Goal: Task Accomplishment & Management: Complete application form

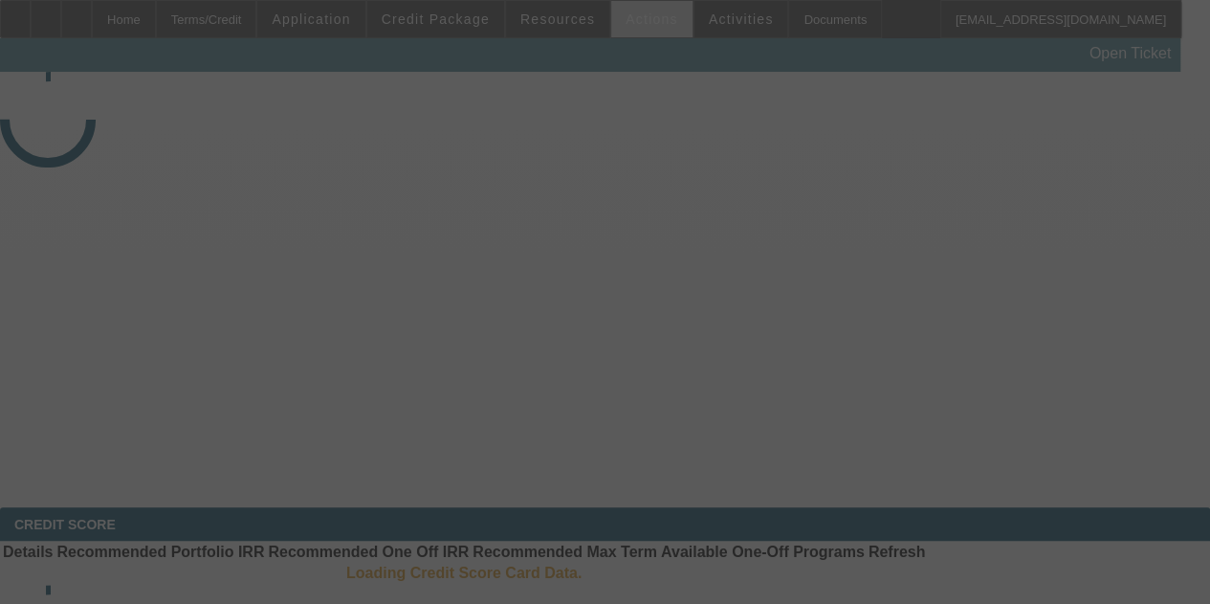
select select "3"
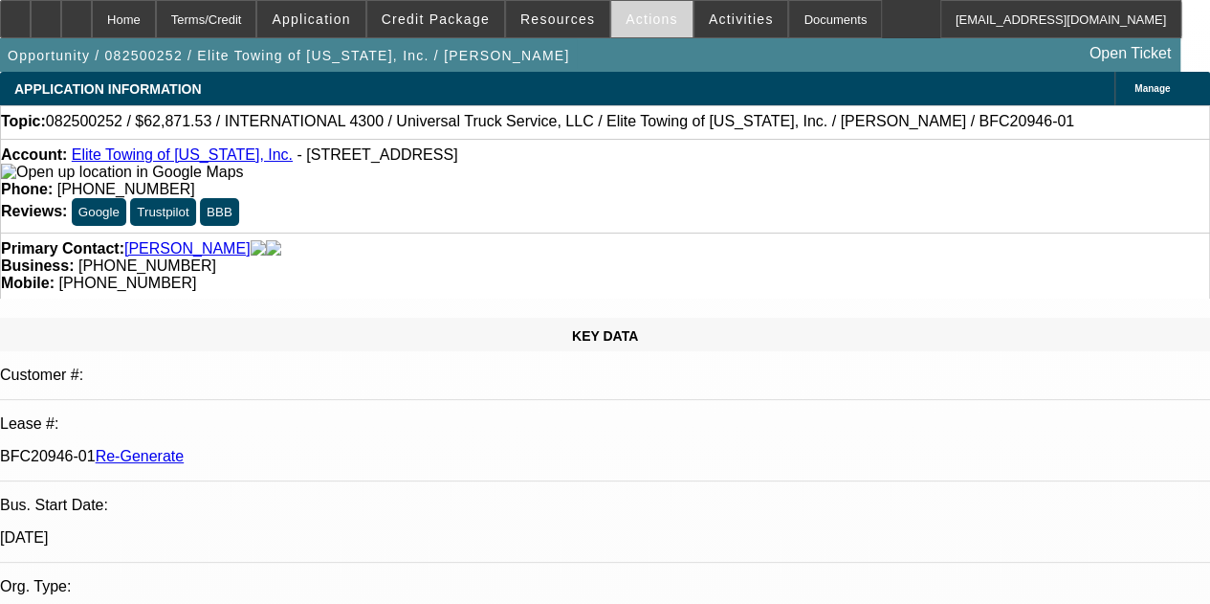
select select "0.1"
select select "0"
select select "6"
click at [798, 18] on div "Documents" at bounding box center [835, 19] width 94 height 38
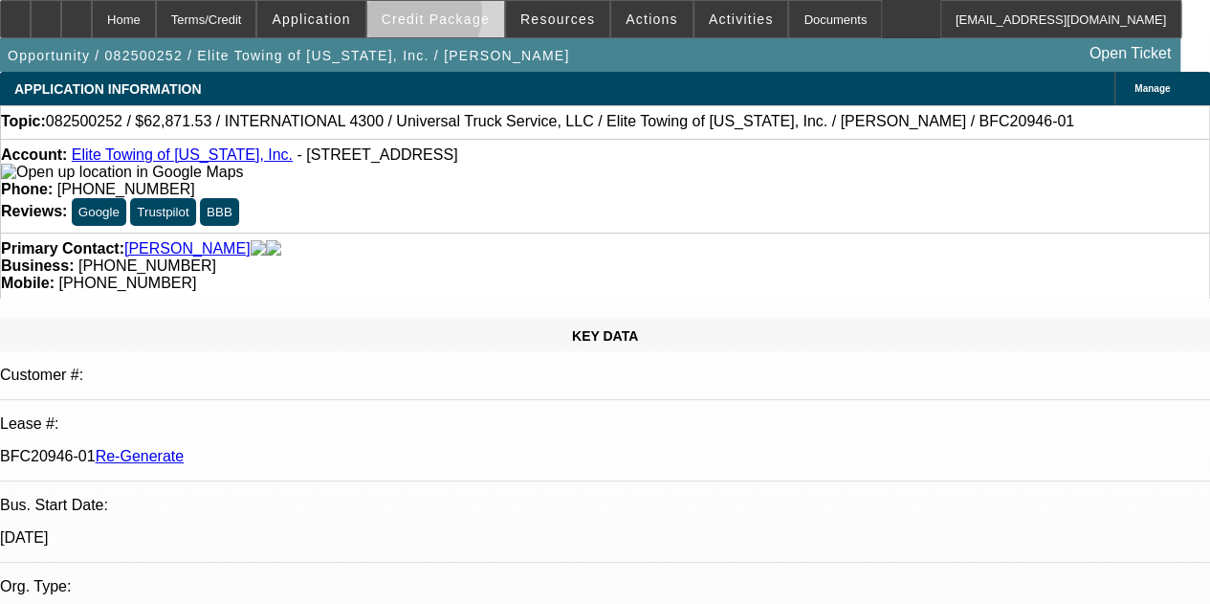
click at [442, 18] on span "Credit Package" at bounding box center [436, 18] width 108 height 15
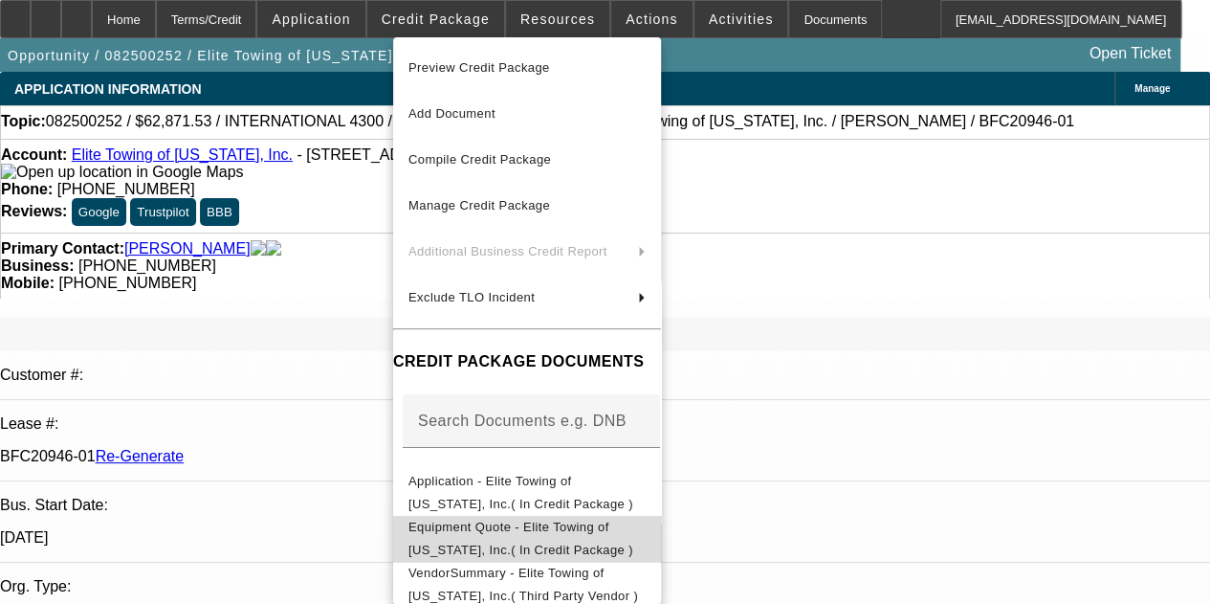
click at [474, 524] on span "Equipment Quote - Elite Towing of Minnesota, Inc.( In Credit Package )" at bounding box center [520, 537] width 225 height 37
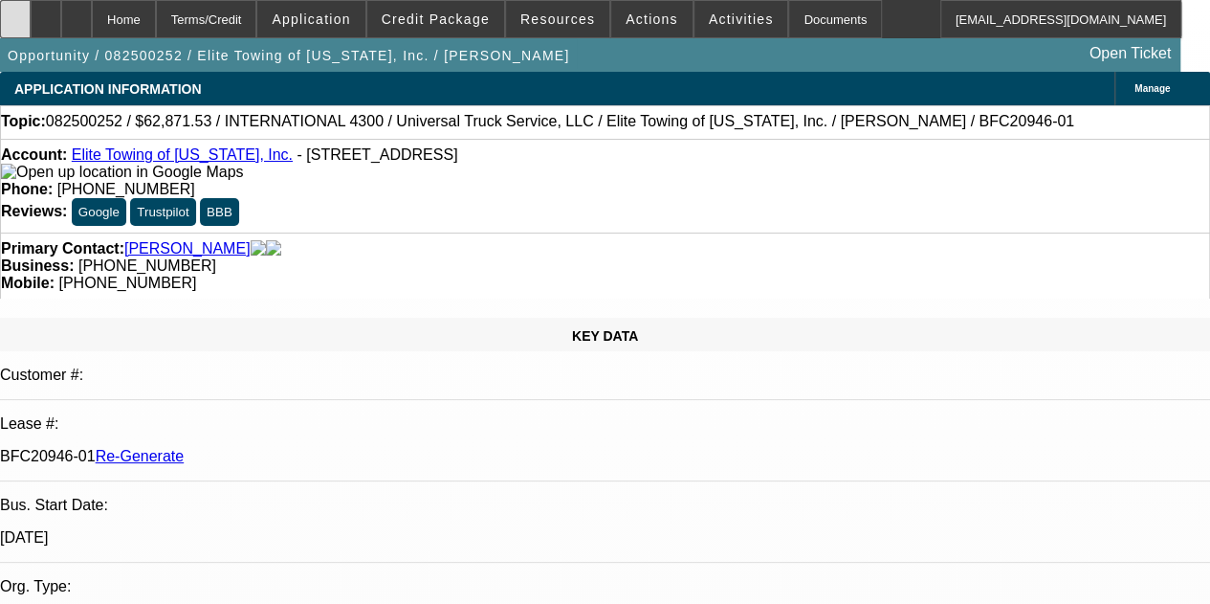
click at [15, 12] on icon at bounding box center [15, 12] width 0 height 0
click at [792, 22] on div "Documents" at bounding box center [835, 19] width 94 height 38
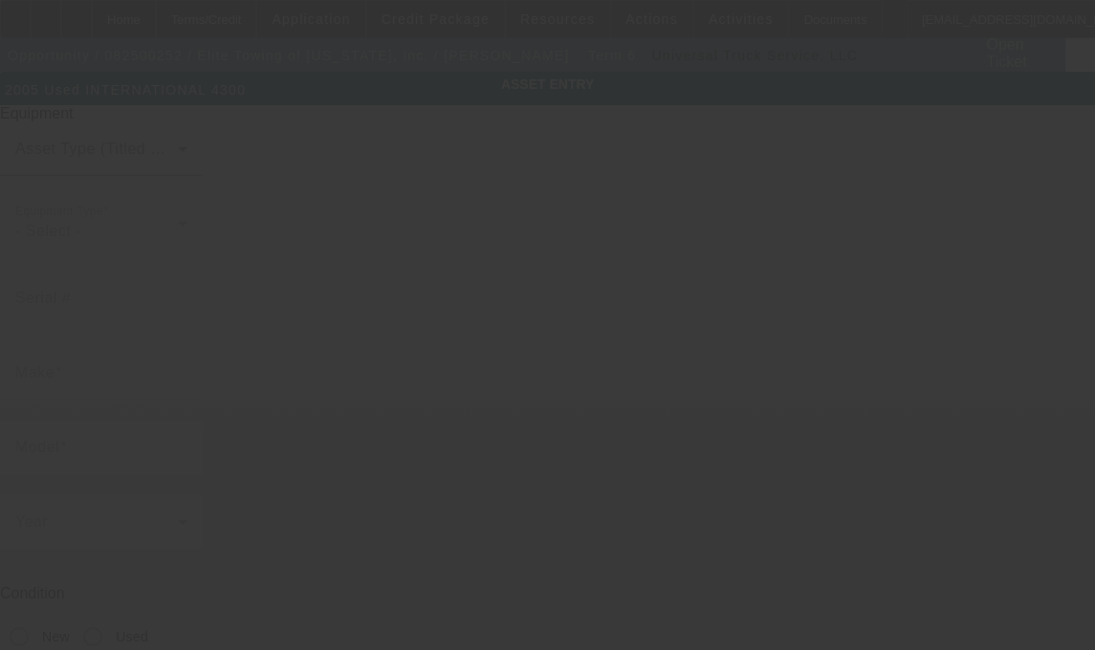
type input "1HTMMAAN95H101278"
type input "iNTERNATIONAL"
type input "4300"
radio input "true"
type textarea "16 Ton Wrecker Body"
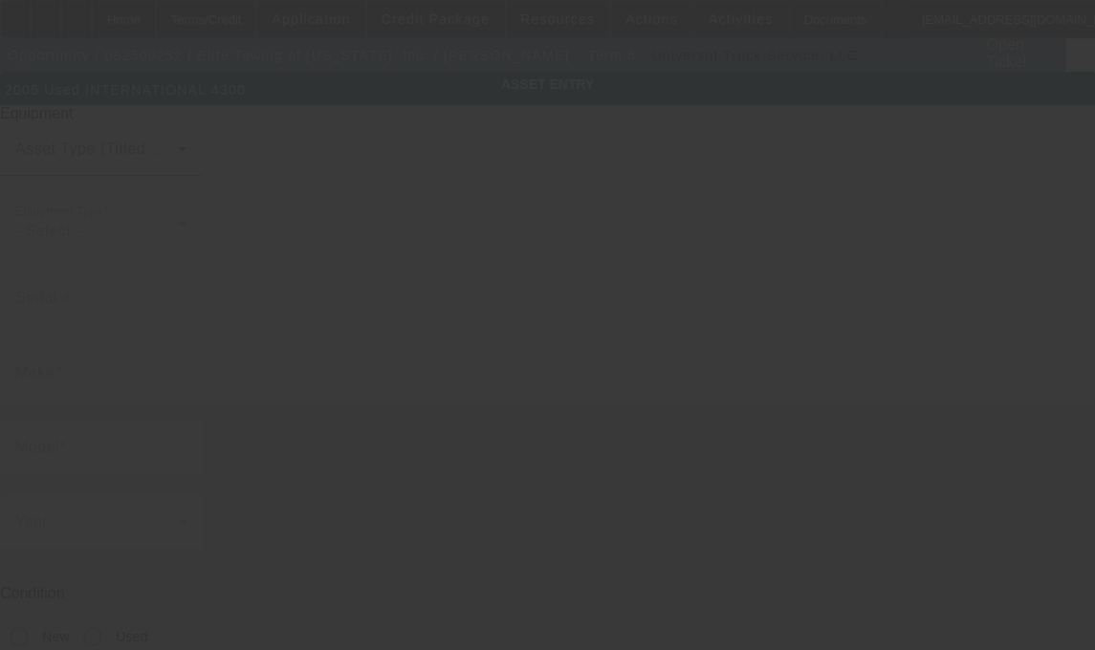
type input "12491 Zinran Ave"
type input "Savage"
type input "55378"
type input "Scott"
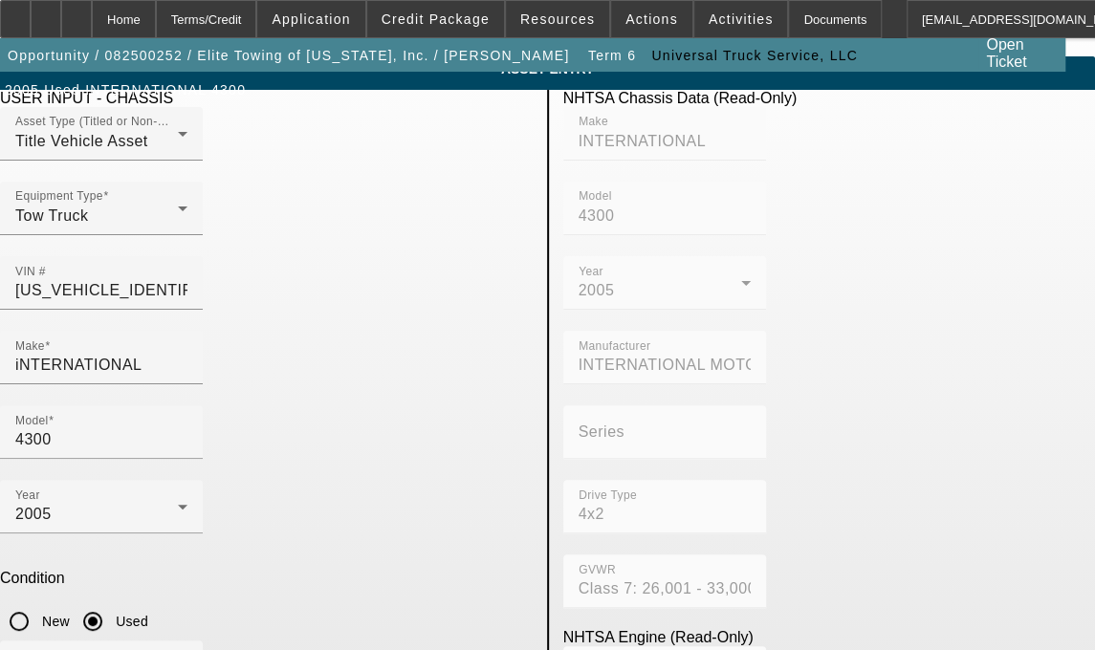
scroll to position [11, 0]
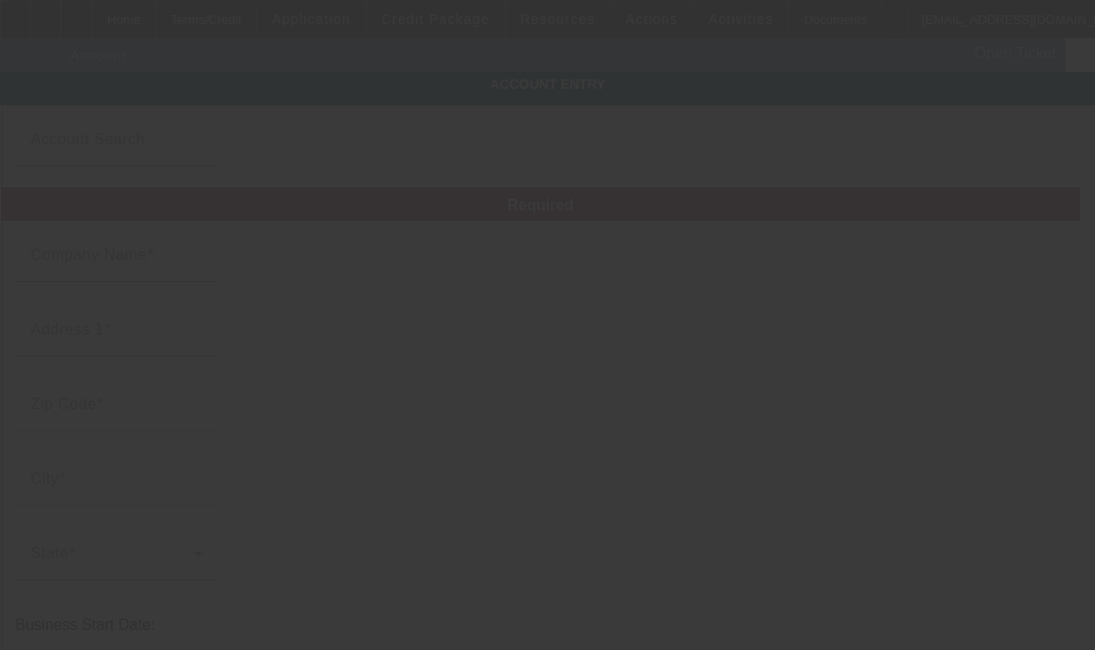
type input "Elite Towing of [US_STATE], Inc."
type input "12491 Zinran Ave"
type input "55378"
type input "Savage"
type input "[PHONE_NUMBER]"
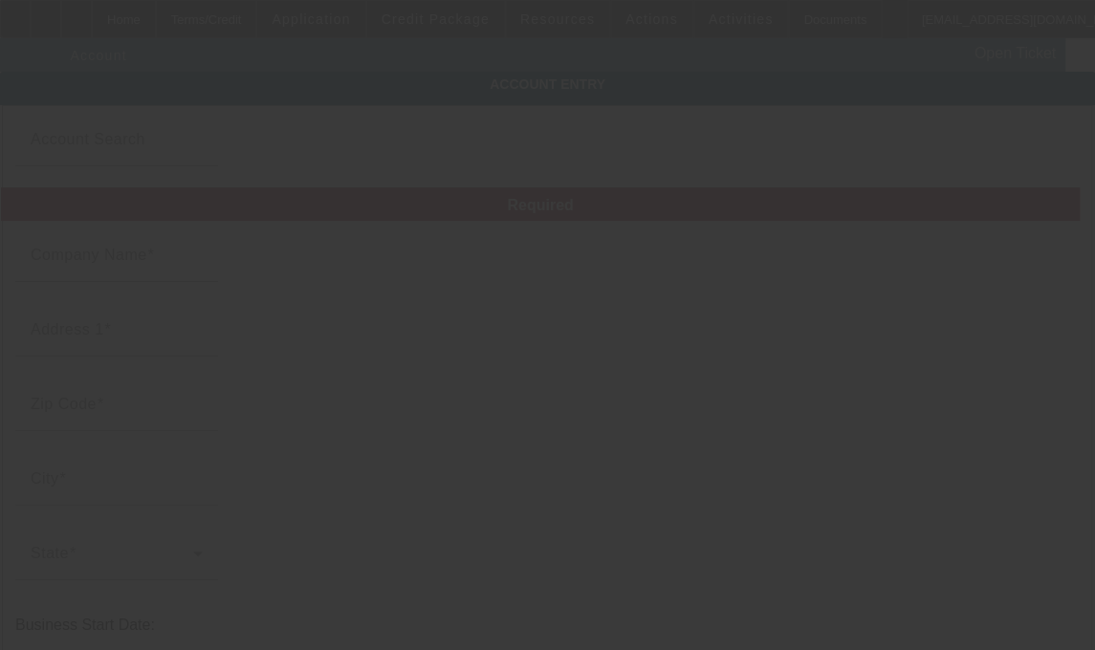
type input "thomas@elitetowingofmn.com"
type input "Scott"
type input "844162986"
type input "Towing"
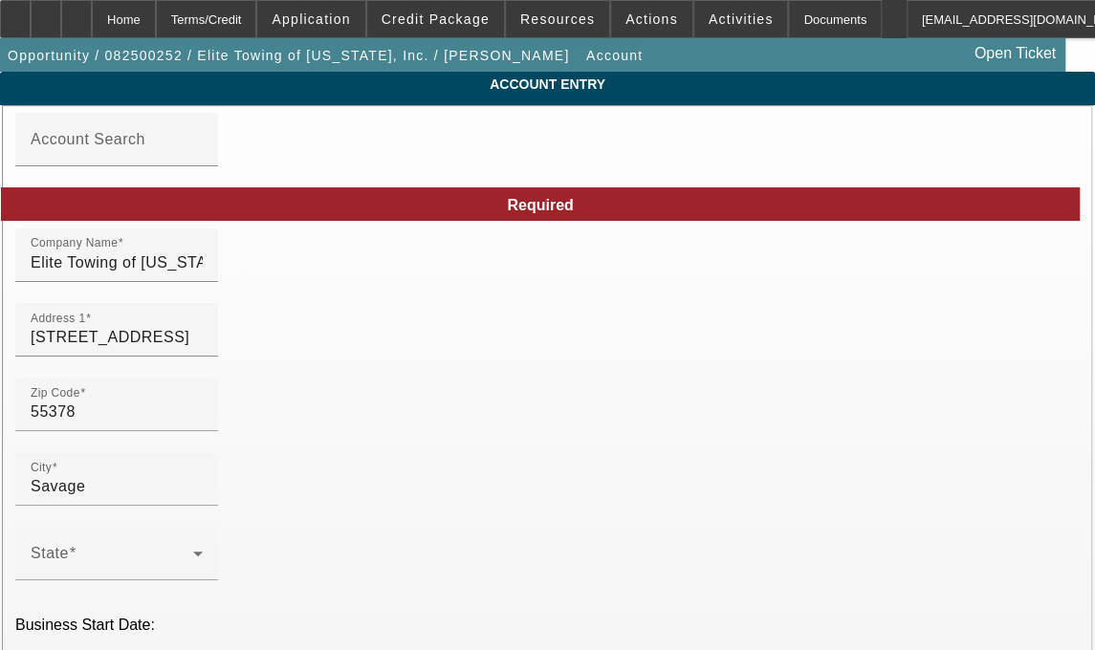
type input "8/11/2025"
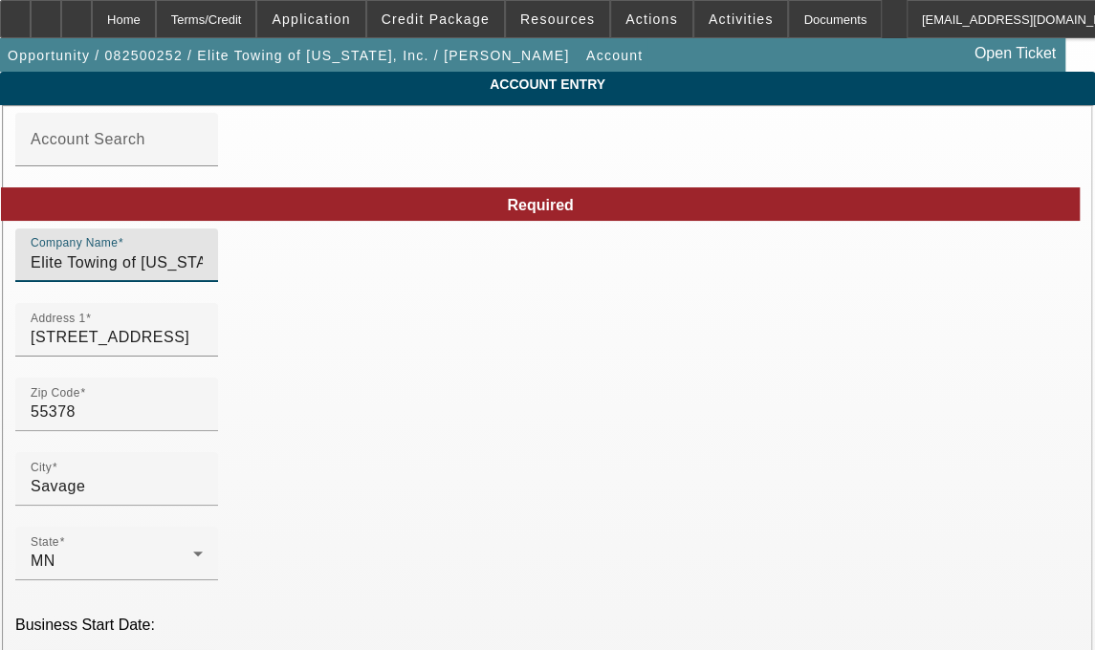
click at [203, 274] on input "Elite Towing of [US_STATE], Inc." at bounding box center [117, 263] width 172 height 23
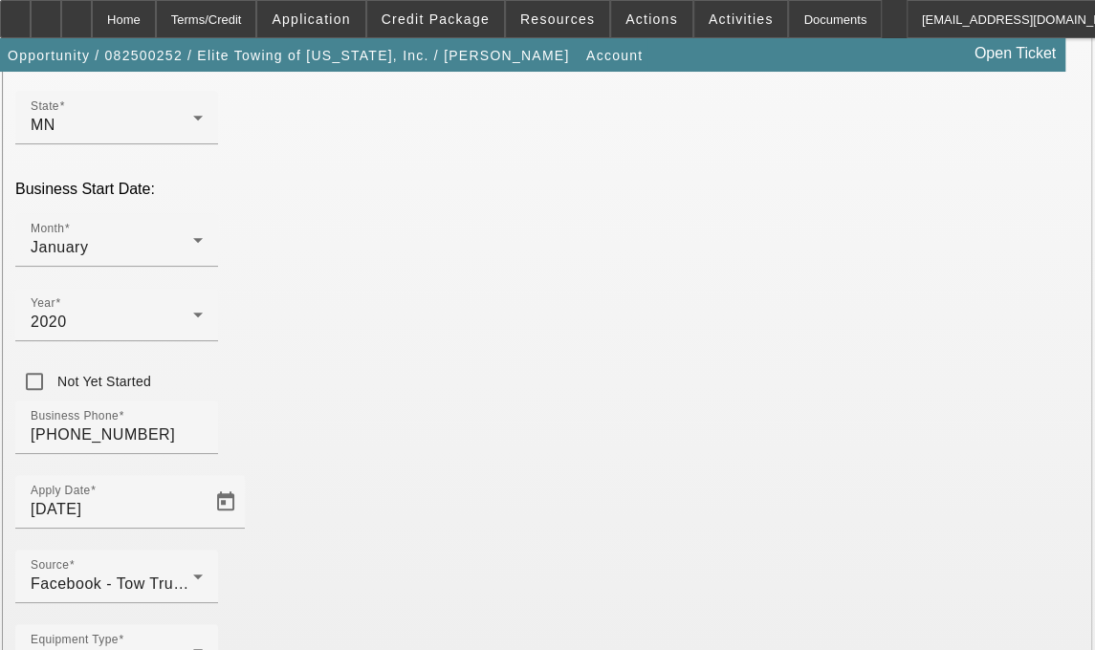
scroll to position [473, 0]
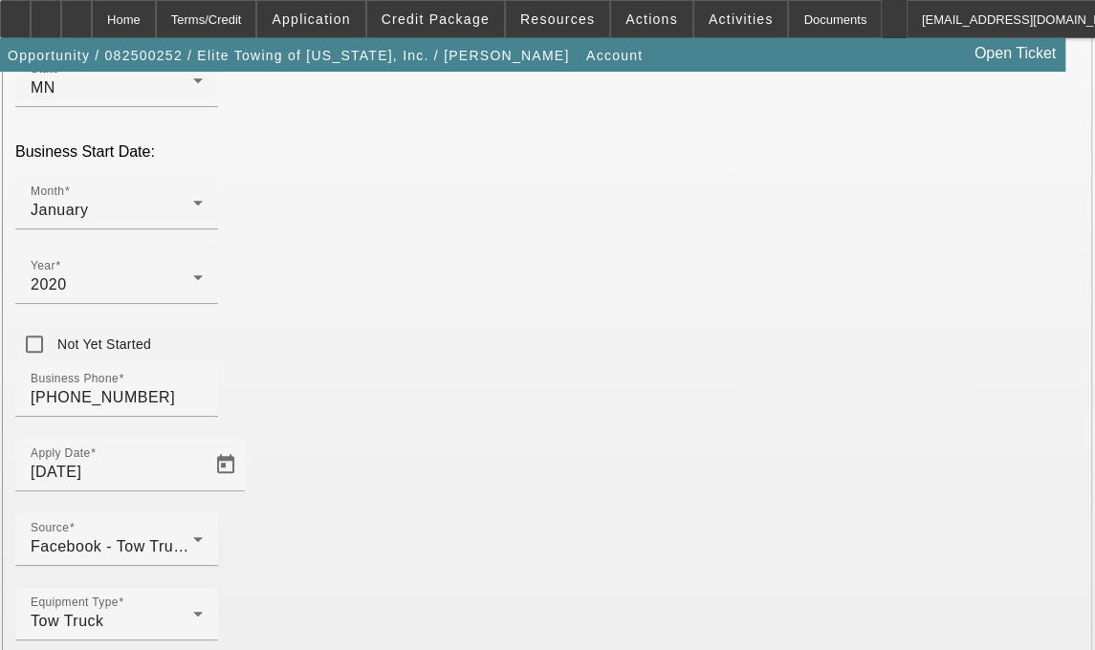
type input "Elite Towing of Minnesota Inc"
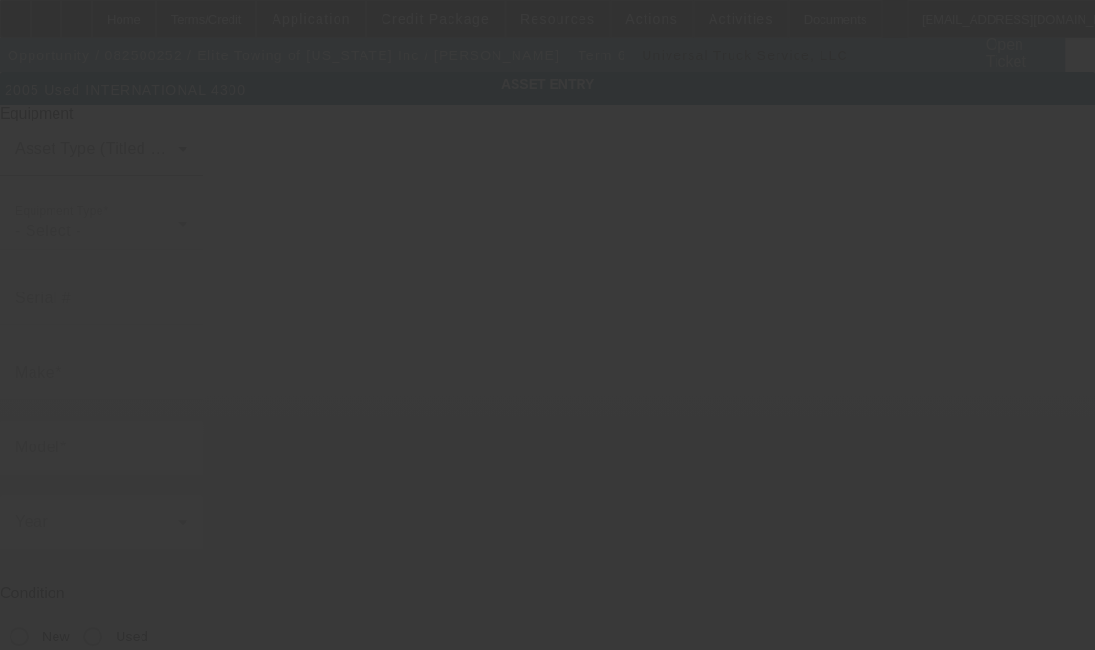
type input "1HTMMAAN95H101278"
type input "iNTERNATIONAL"
type input "4300"
radio input "true"
type textarea "16 Ton Wrecker Body"
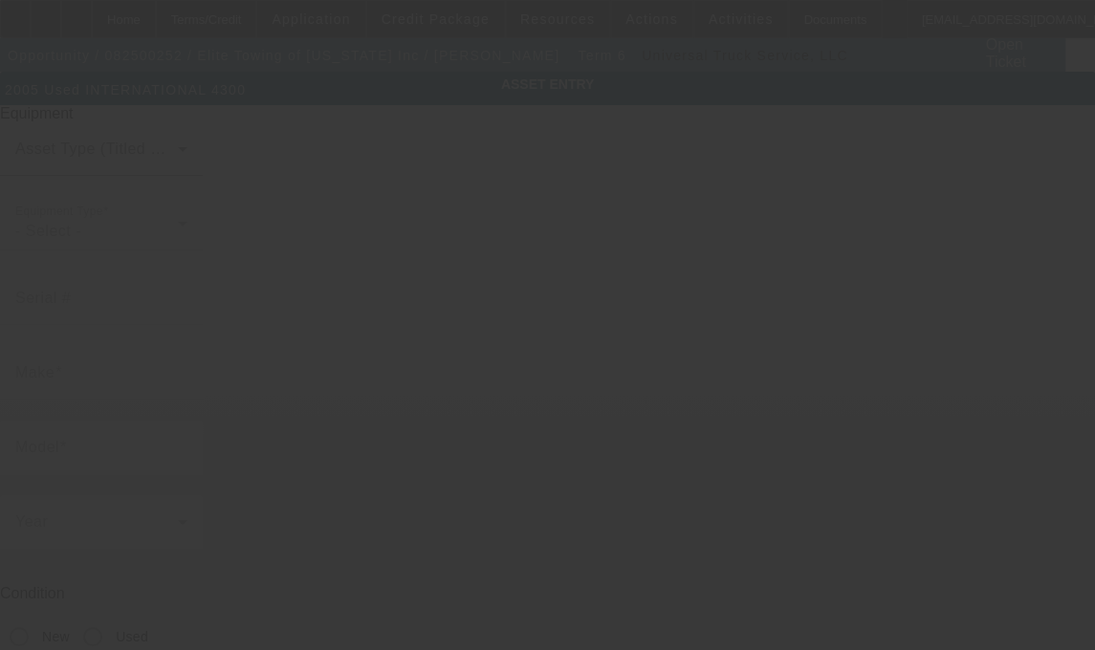
type input "12491 Zinran Ave"
type input "Savage"
type input "55378"
type input "Scott"
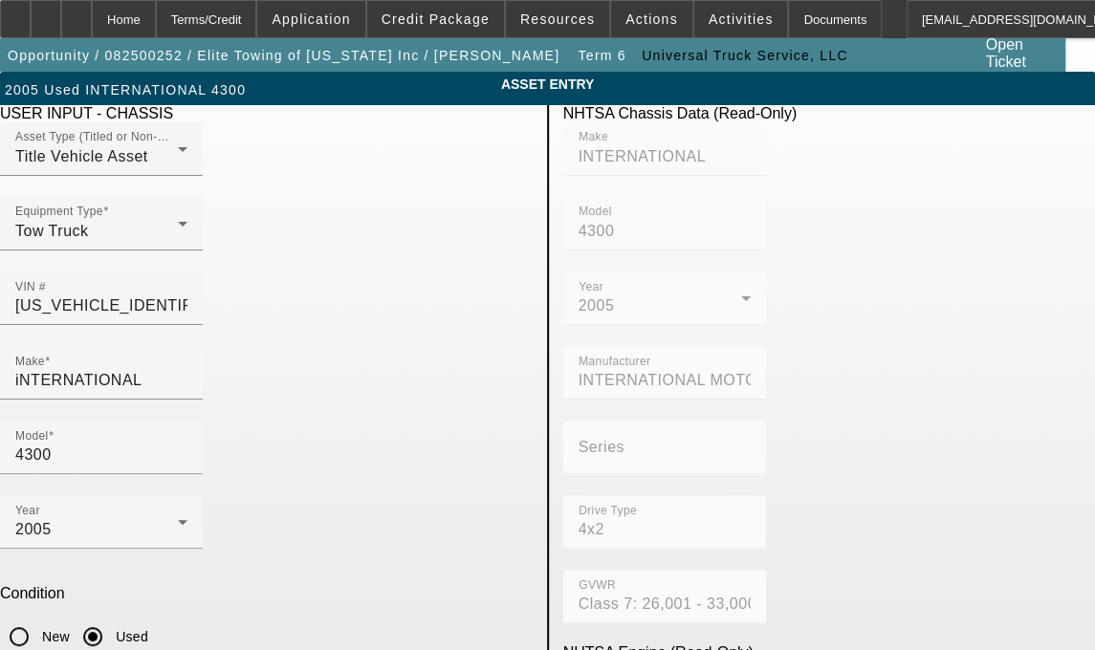
click at [258, 338] on div at bounding box center [547, 325] width 1095 height 650
click at [187, 369] on input "iNTERNATIONAL" at bounding box center [101, 380] width 172 height 23
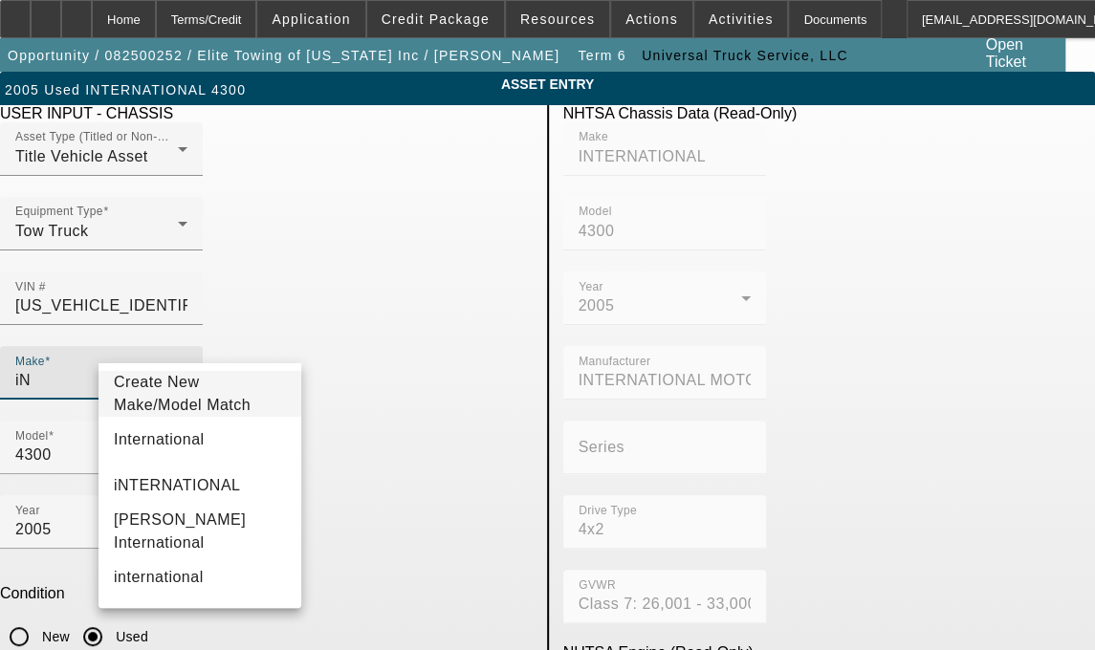
type input "i"
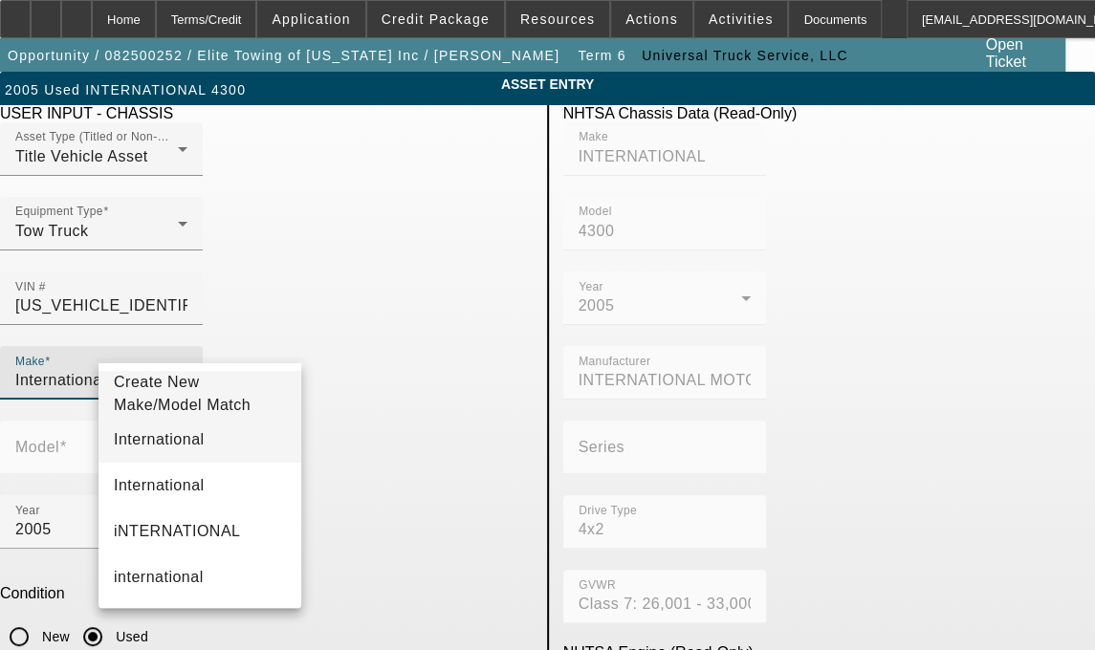
type input "International"
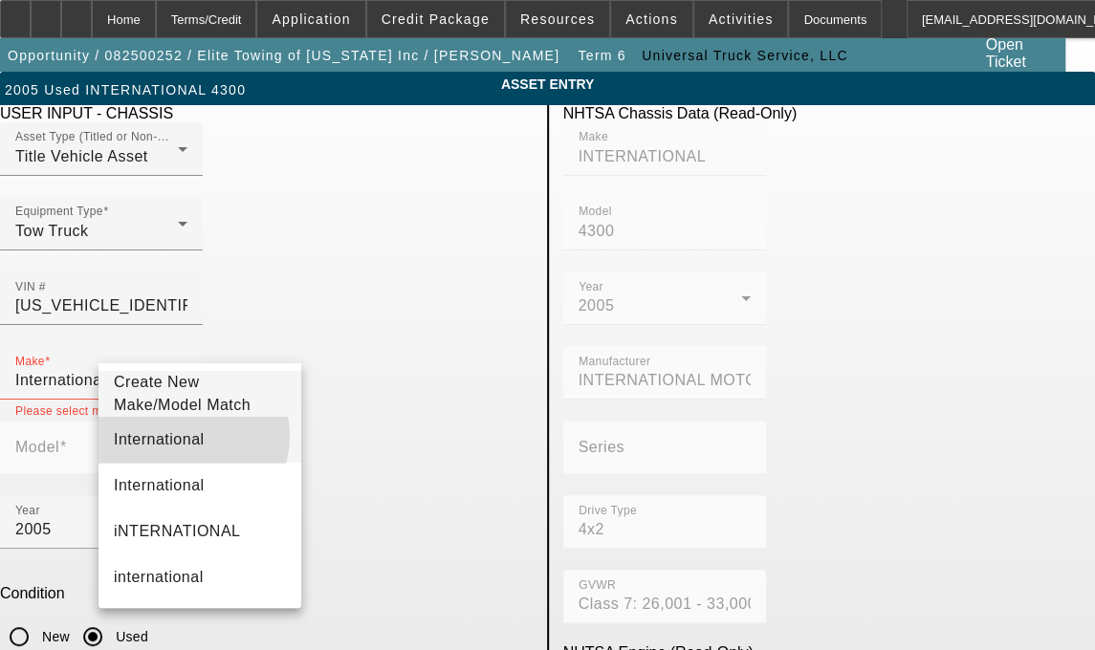
click at [190, 447] on mat-option "International" at bounding box center [200, 440] width 203 height 46
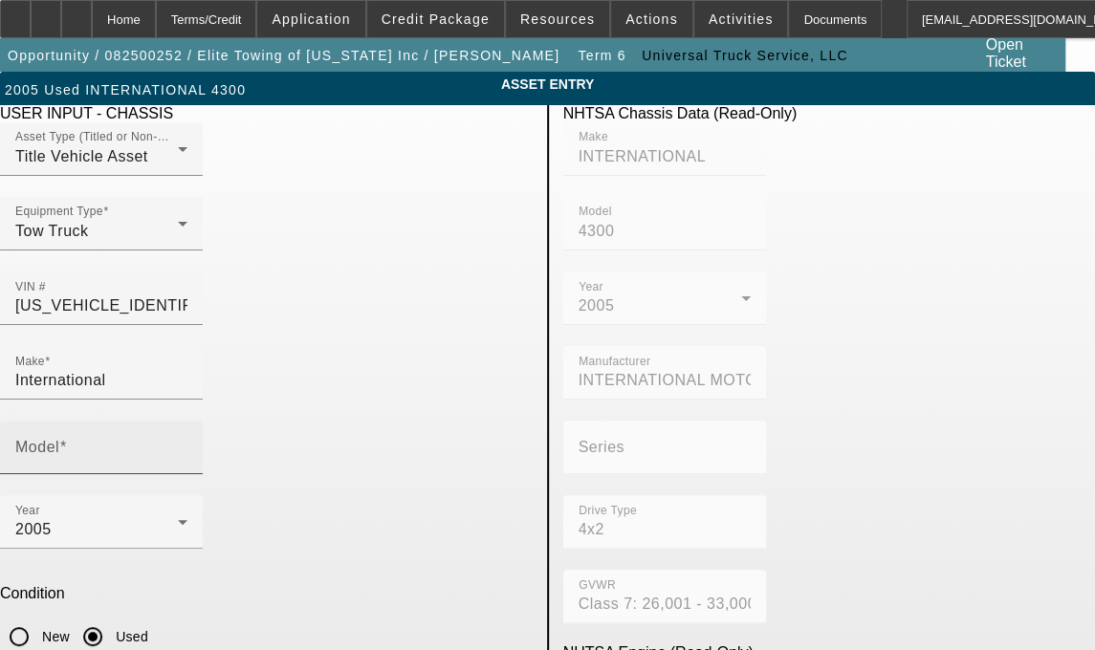
click at [59, 439] on mat-label "Model" at bounding box center [37, 447] width 44 height 16
click at [187, 444] on input "Model" at bounding box center [101, 455] width 172 height 23
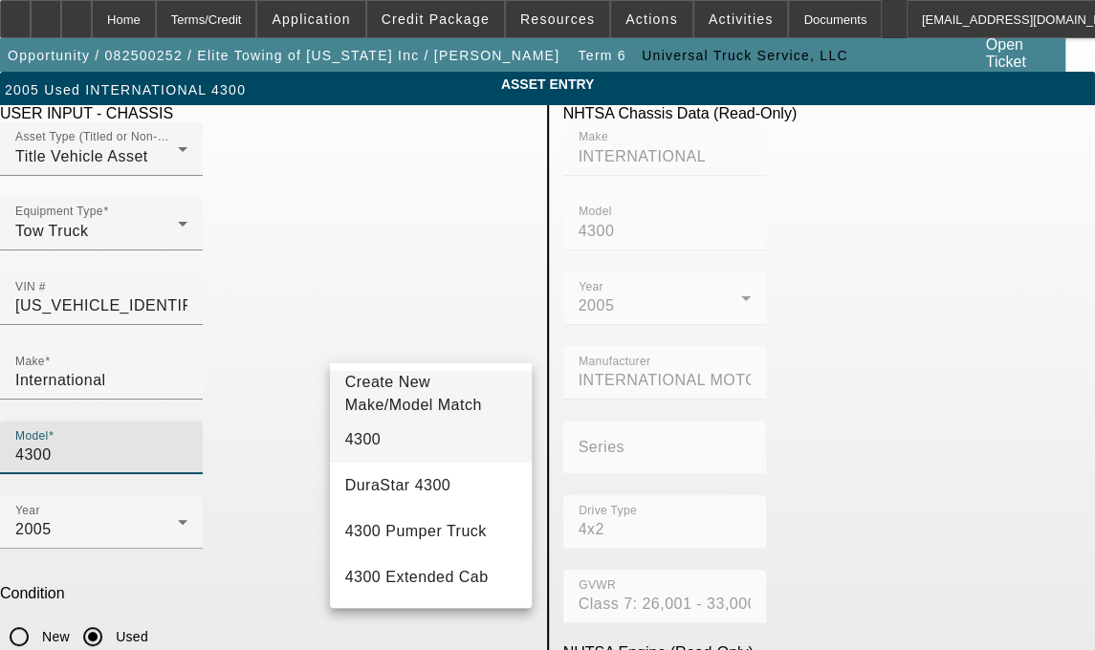
type input "4300"
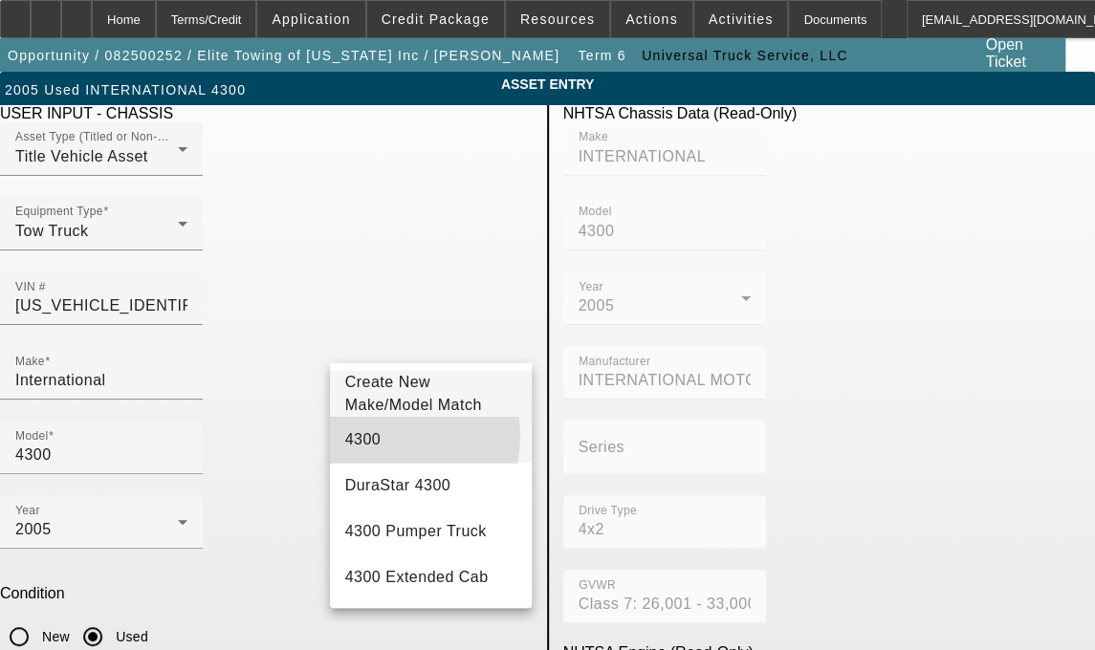
click at [373, 447] on mat-option "4300" at bounding box center [431, 440] width 203 height 46
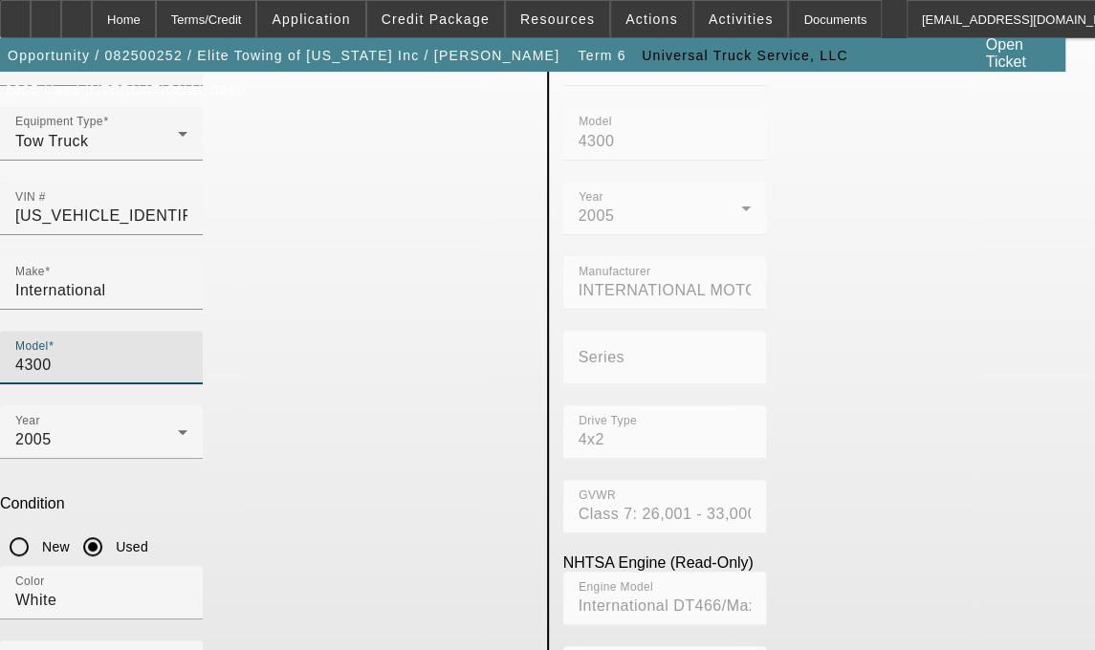
scroll to position [186, 0]
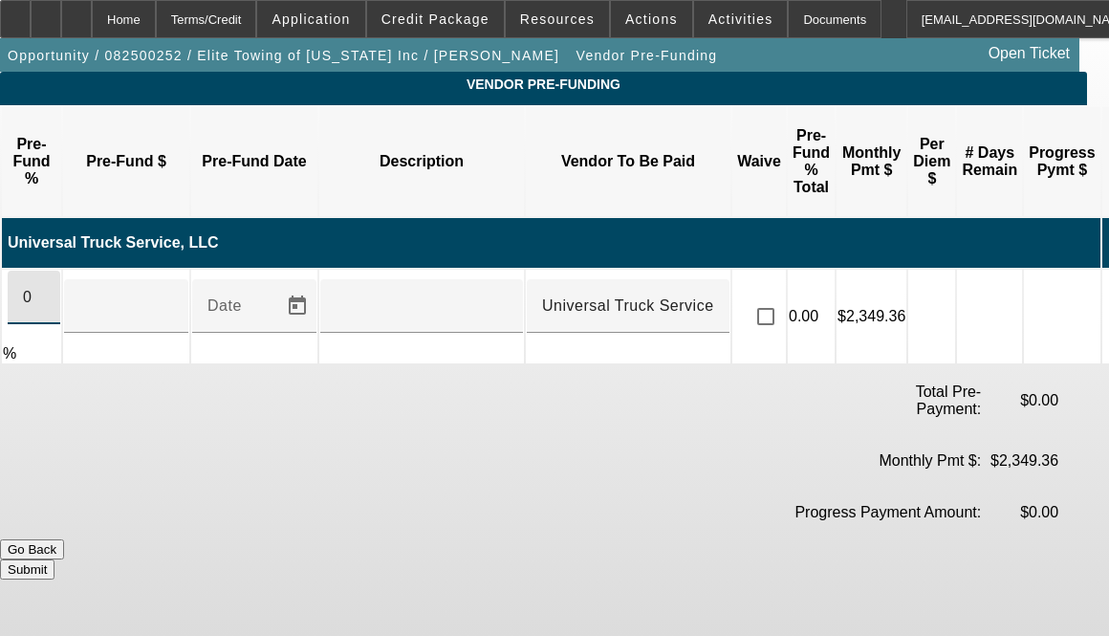
click at [45, 286] on input "0" at bounding box center [34, 297] width 22 height 23
type input "100"
type input "$69,857.25"
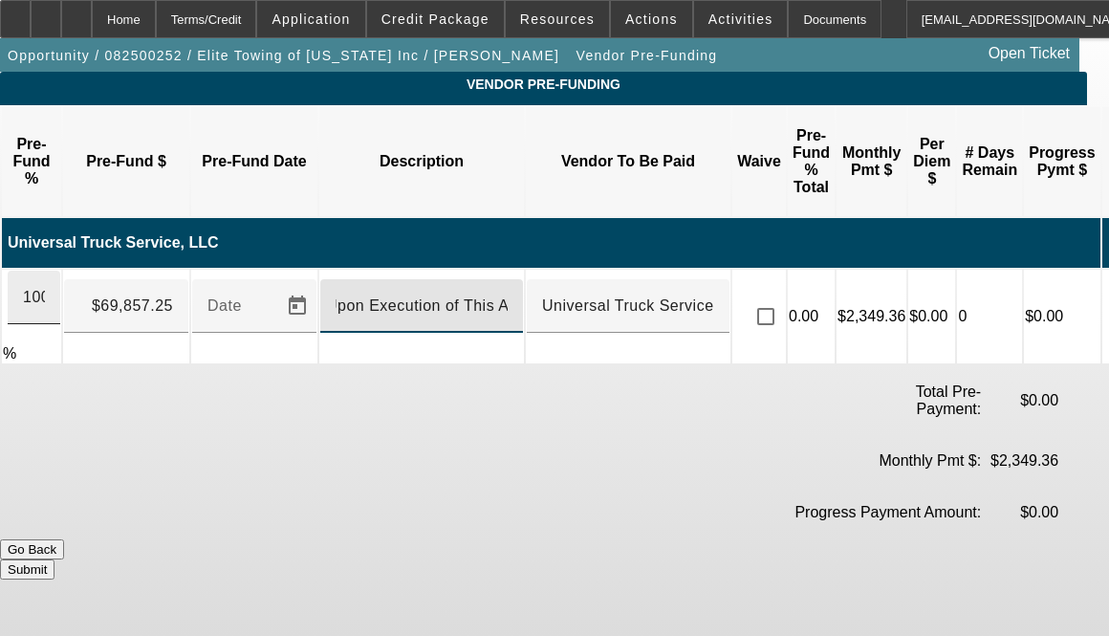
scroll to position [0, 19]
type input "Upon Execution of This Agreement"
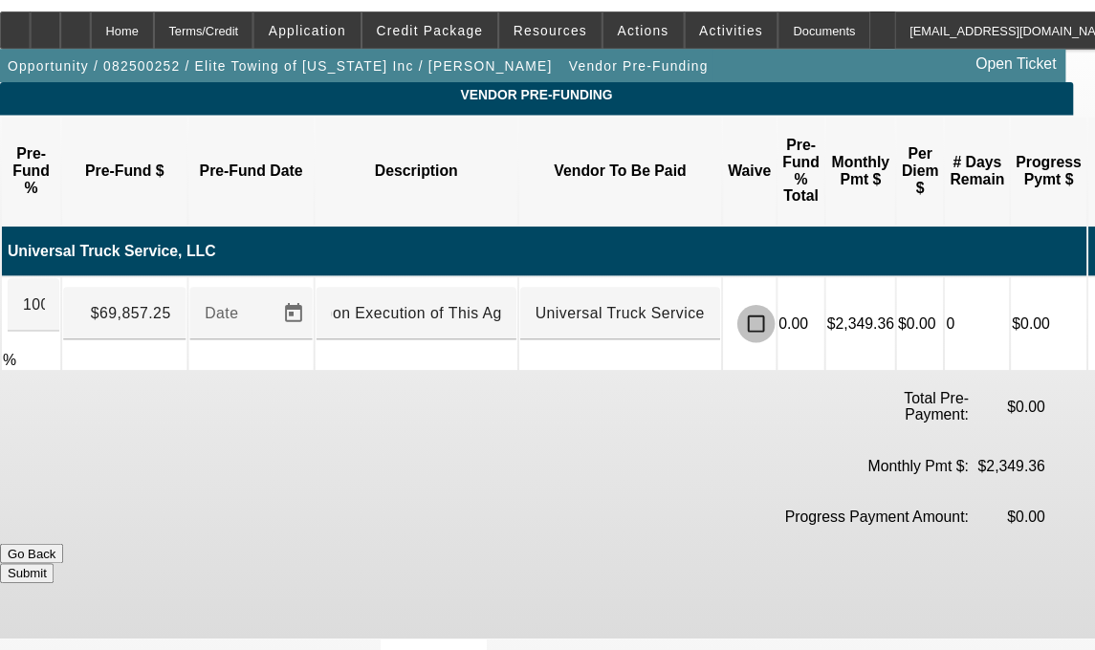
scroll to position [0, 0]
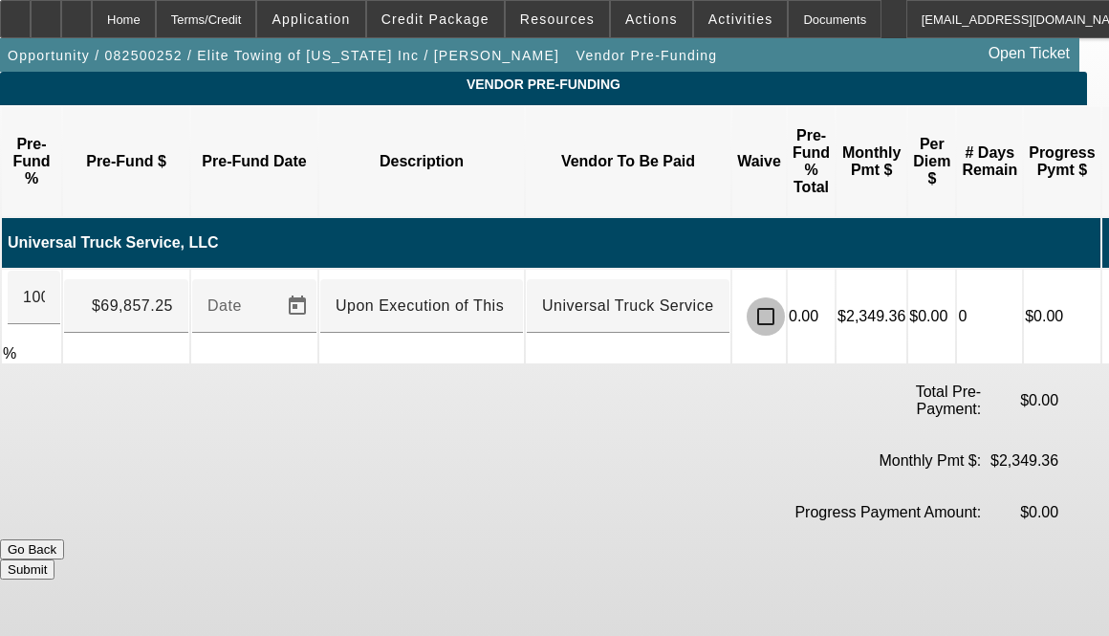
click at [785, 297] on input "checkbox" at bounding box center [766, 316] width 38 height 38
checkbox input "true"
click at [55, 560] on button "Submit" at bounding box center [27, 570] width 55 height 20
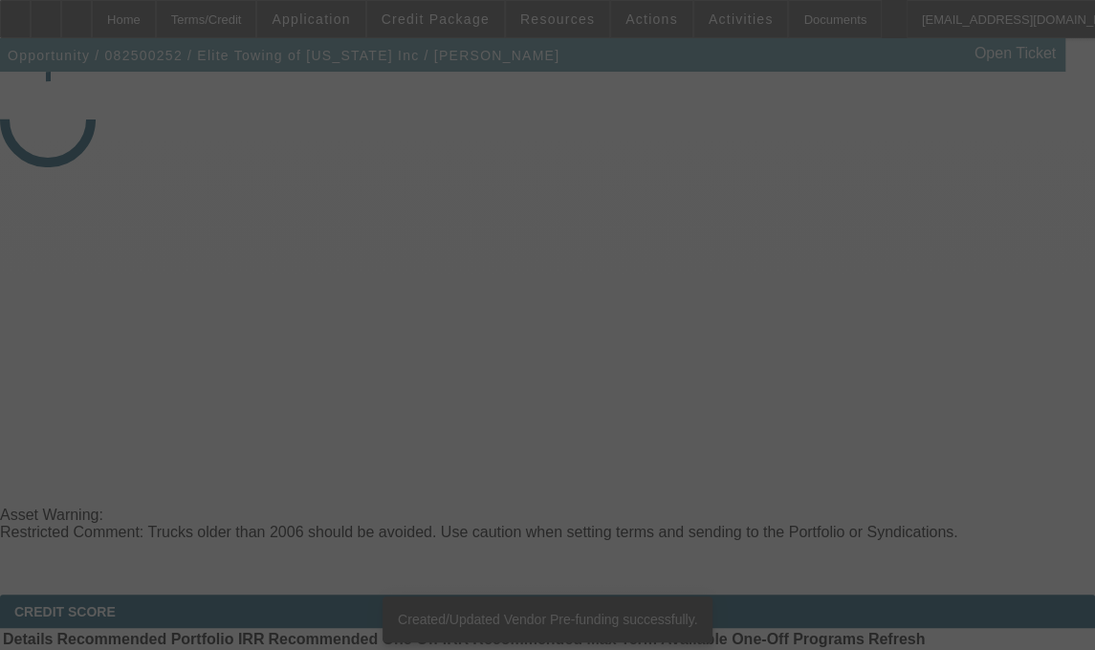
select select "3"
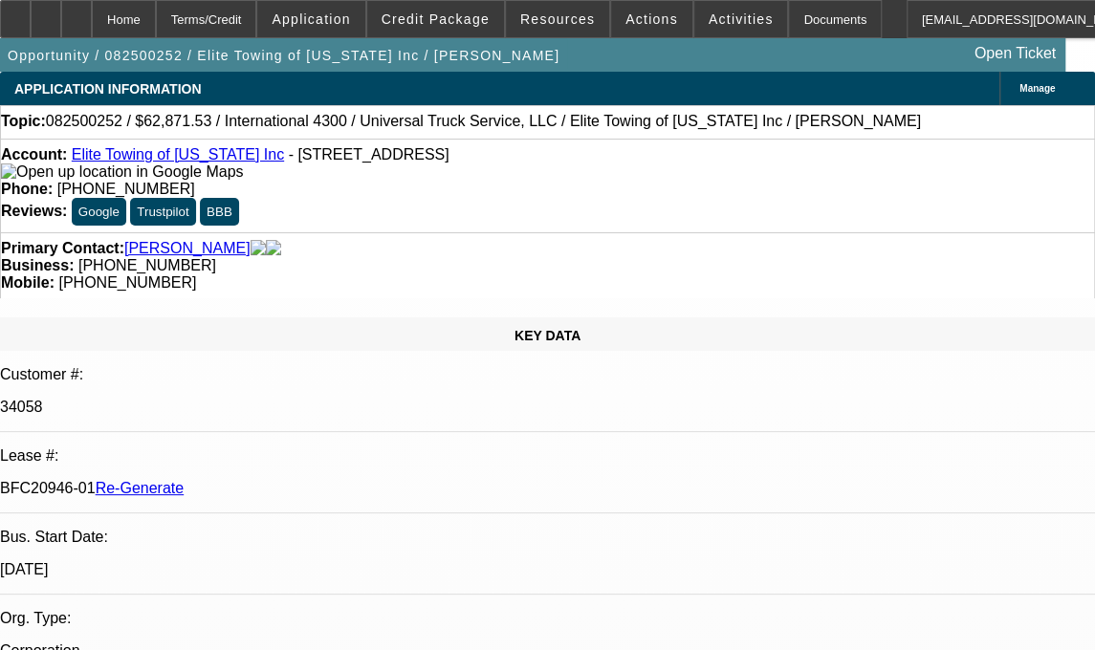
select select "0.1"
select select "0"
select select "1"
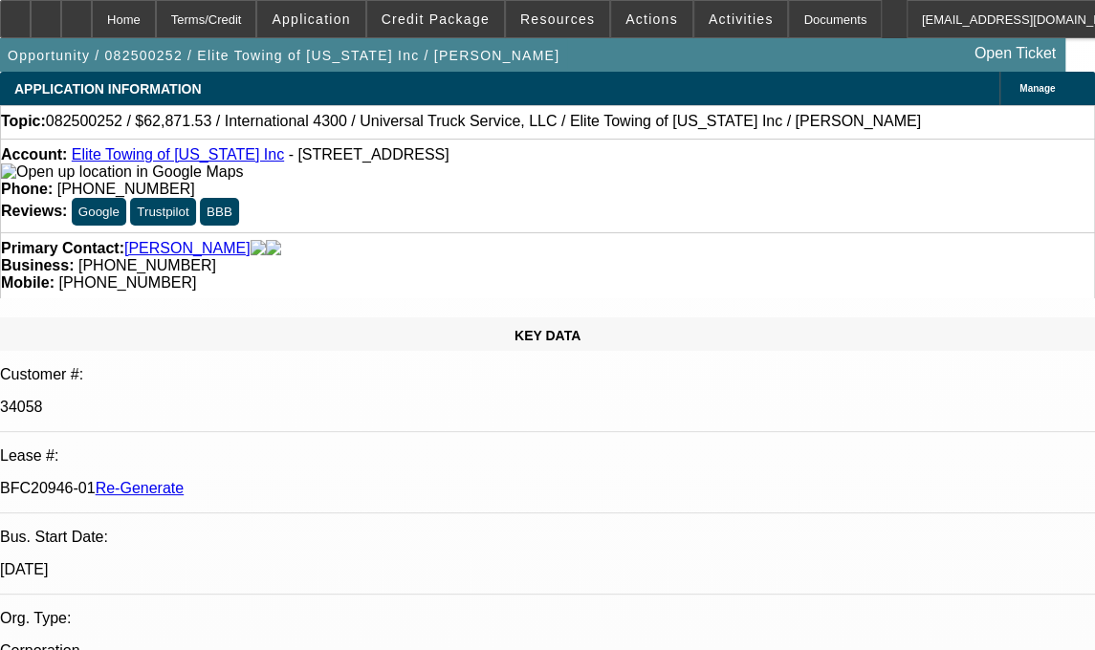
select select "6"
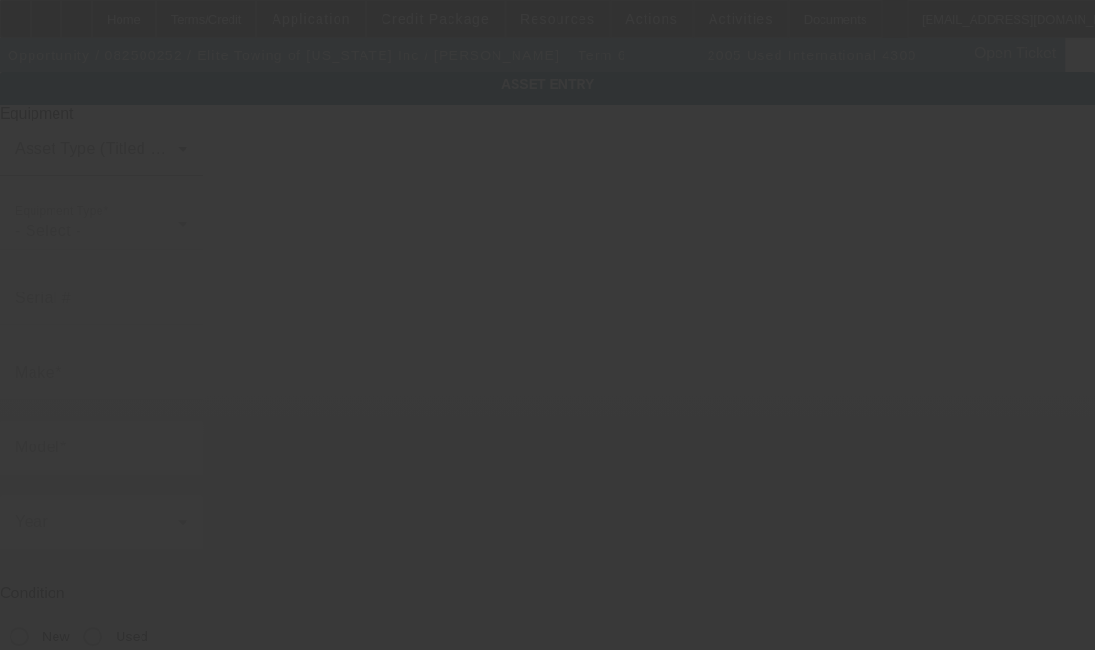
type input "[US_VEHICLE_IDENTIFICATION_NUMBER]"
type input "iNTERNATIONAL"
type input "4300"
radio input "true"
type textarea "16 Ton Wrecker Body"
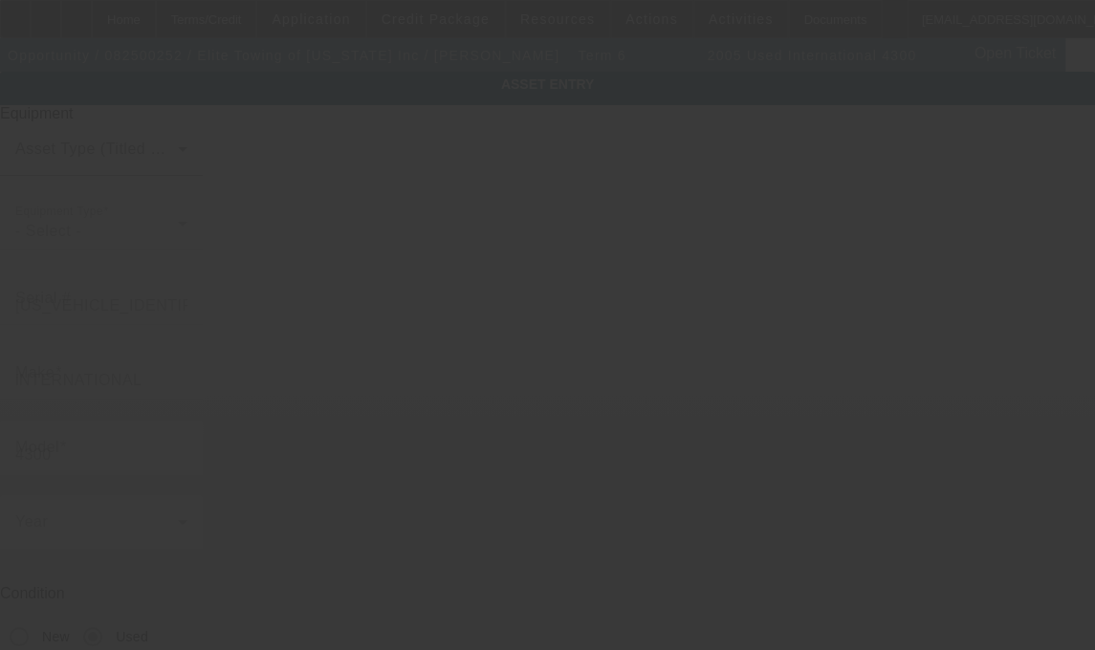
type input "[STREET_ADDRESS]"
type input "Savage"
type input "55378"
type input "[PERSON_NAME]"
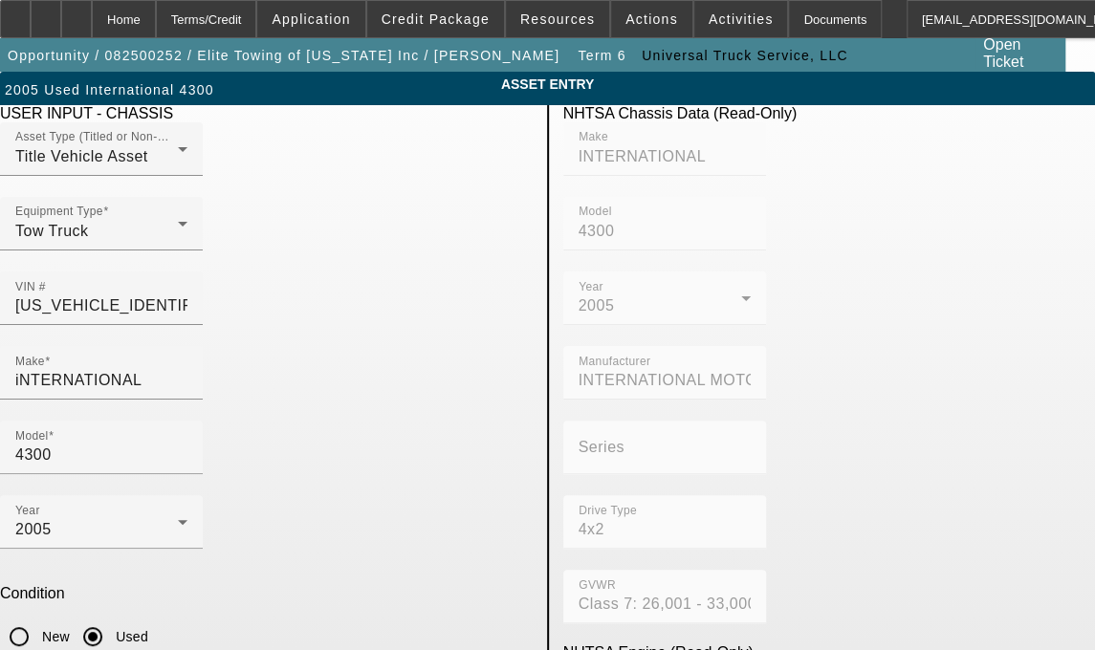
type textarea "1"
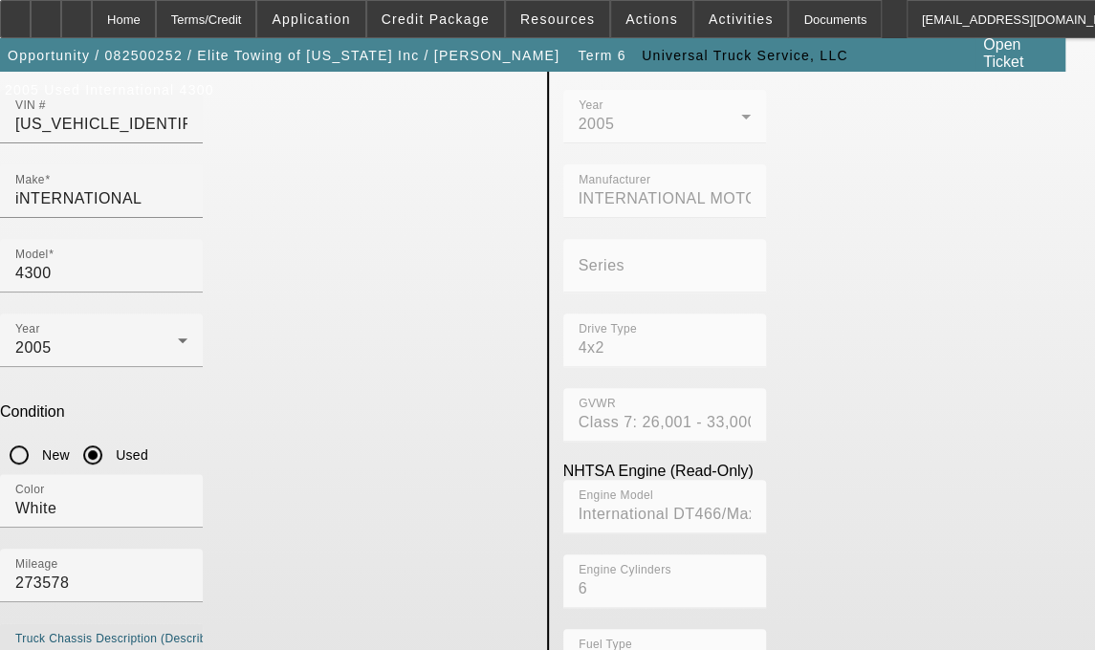
scroll to position [186, 0]
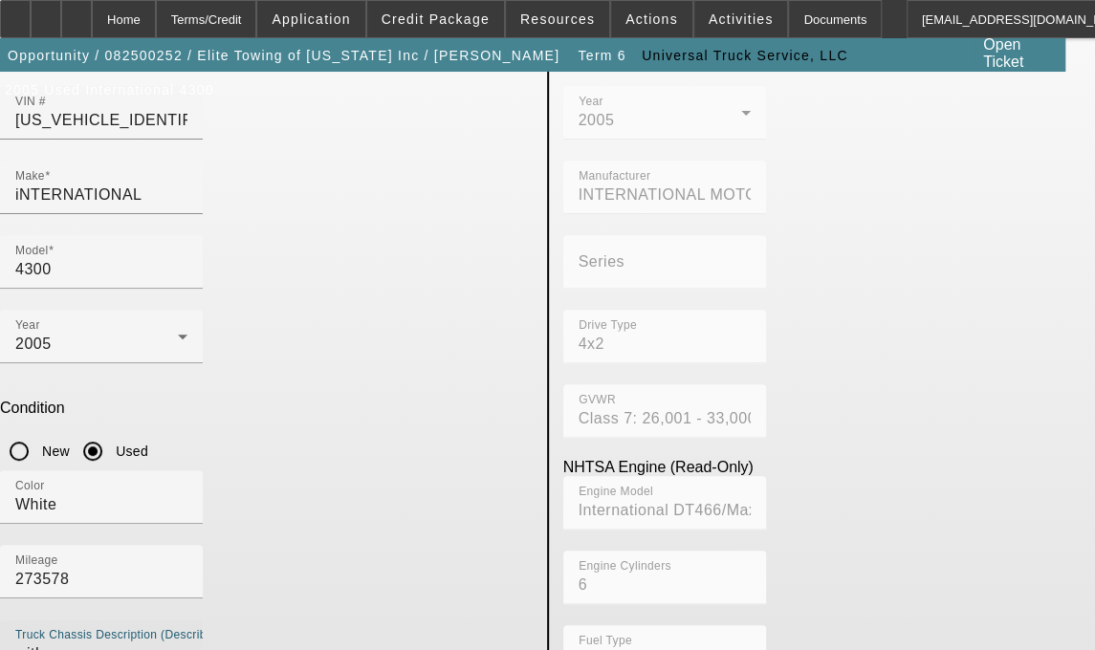
type textarea "with"
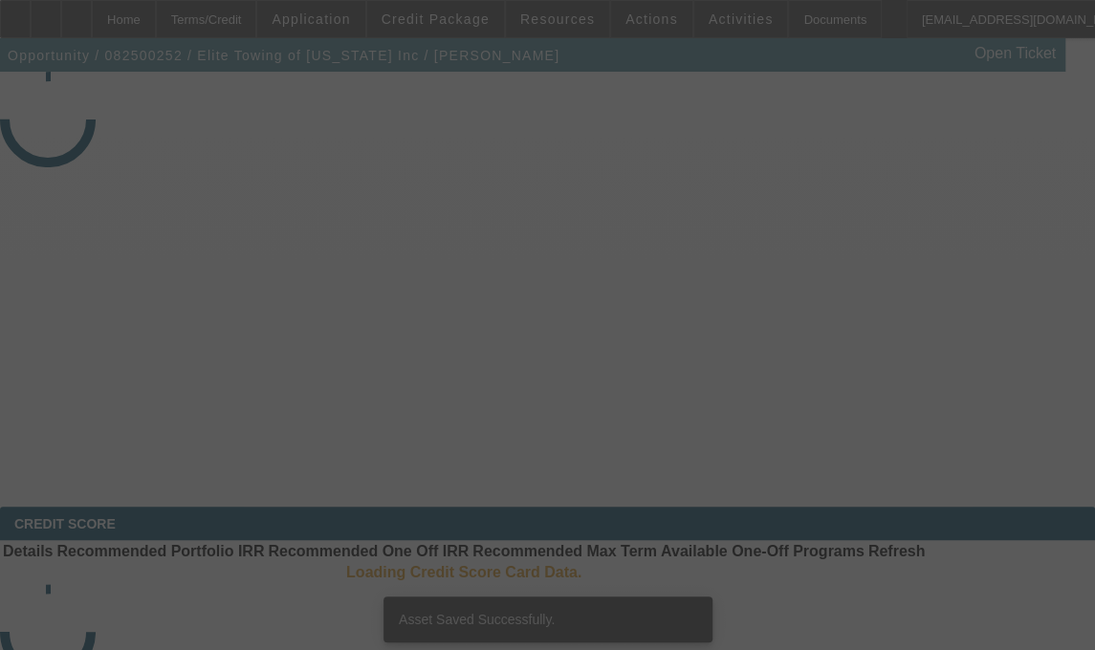
select select "3"
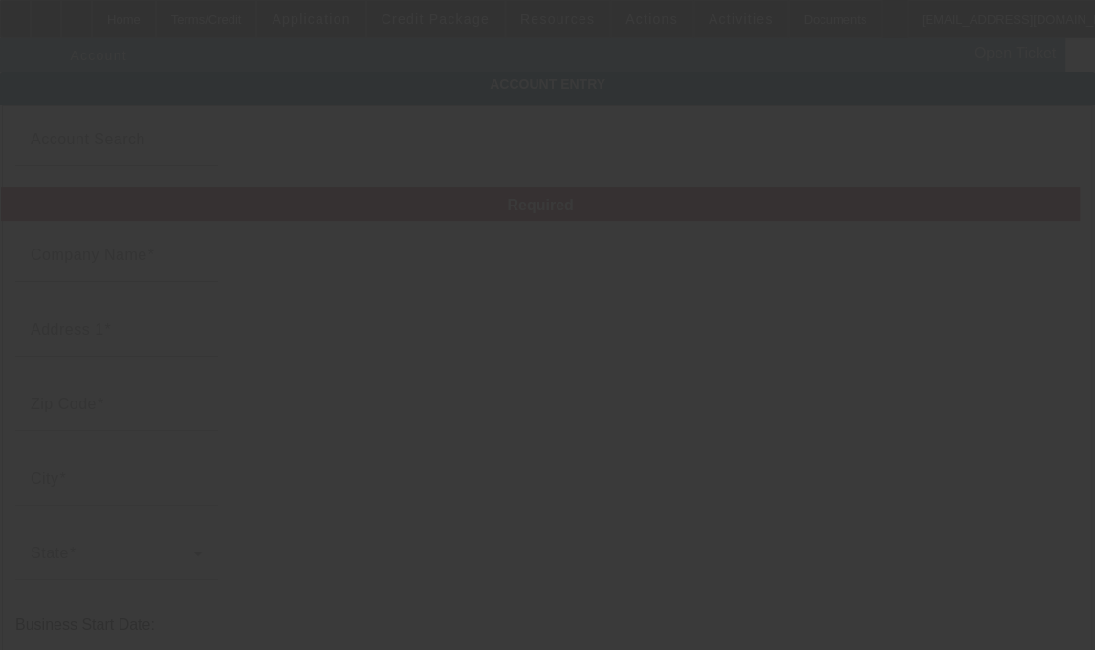
type input "Elite Towing of [US_STATE] Inc"
type input "[STREET_ADDRESS]"
type input "55378"
type input "Savage"
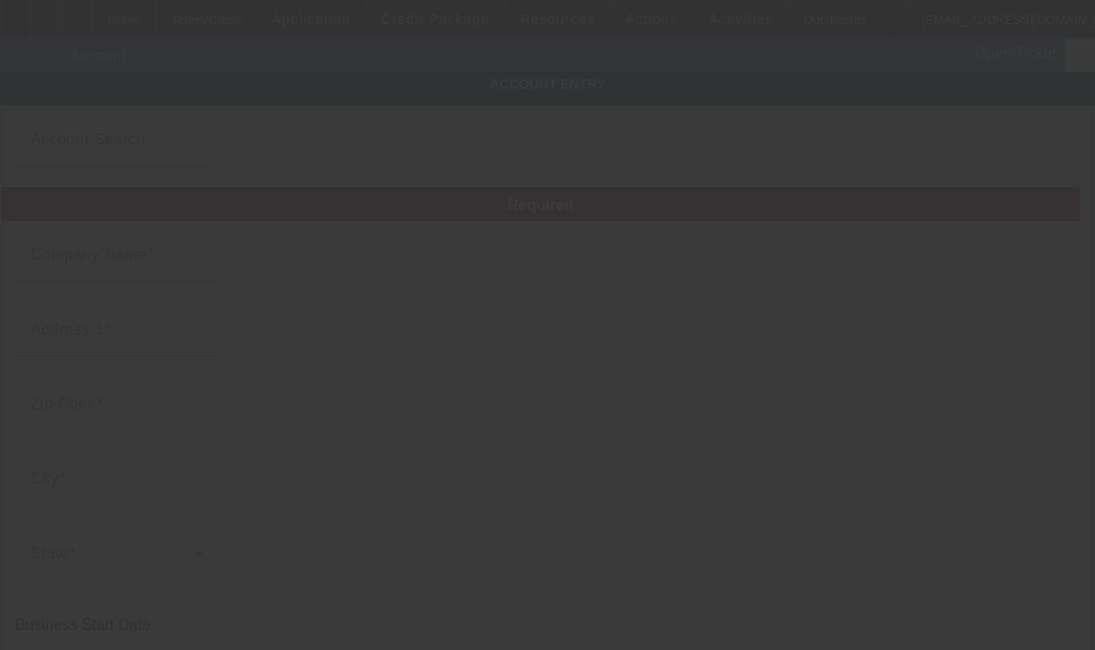
type input "[PHONE_NUMBER]"
type input "[PERSON_NAME][EMAIL_ADDRESS][DOMAIN_NAME]"
type input "[PERSON_NAME]"
type input "844162986"
type input "Towing"
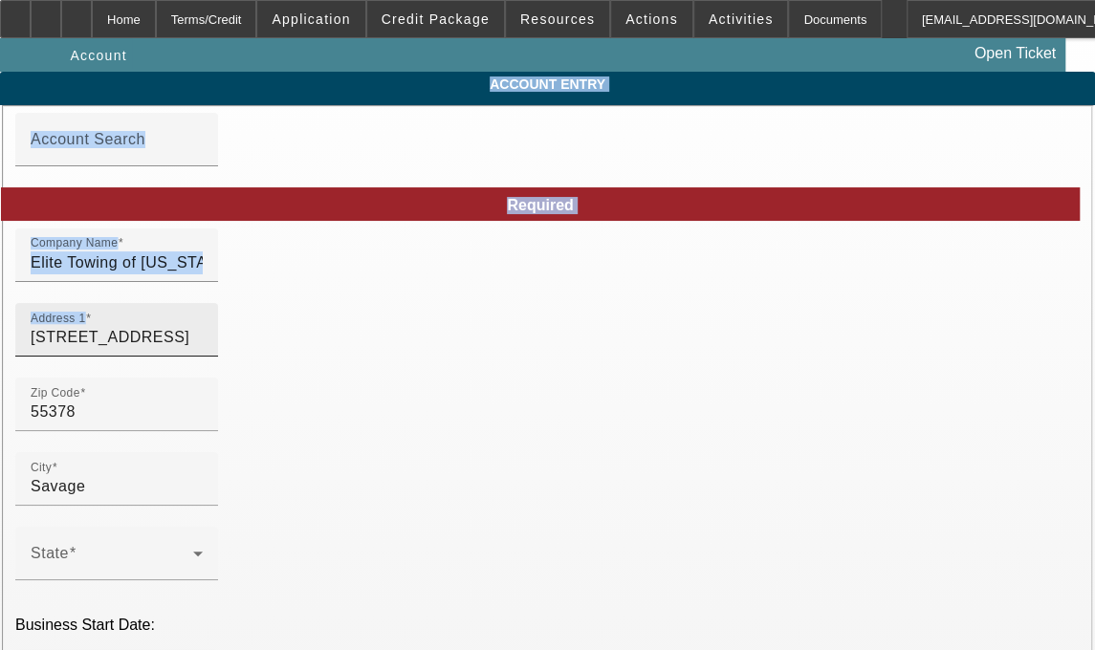
type input "8/11/2025"
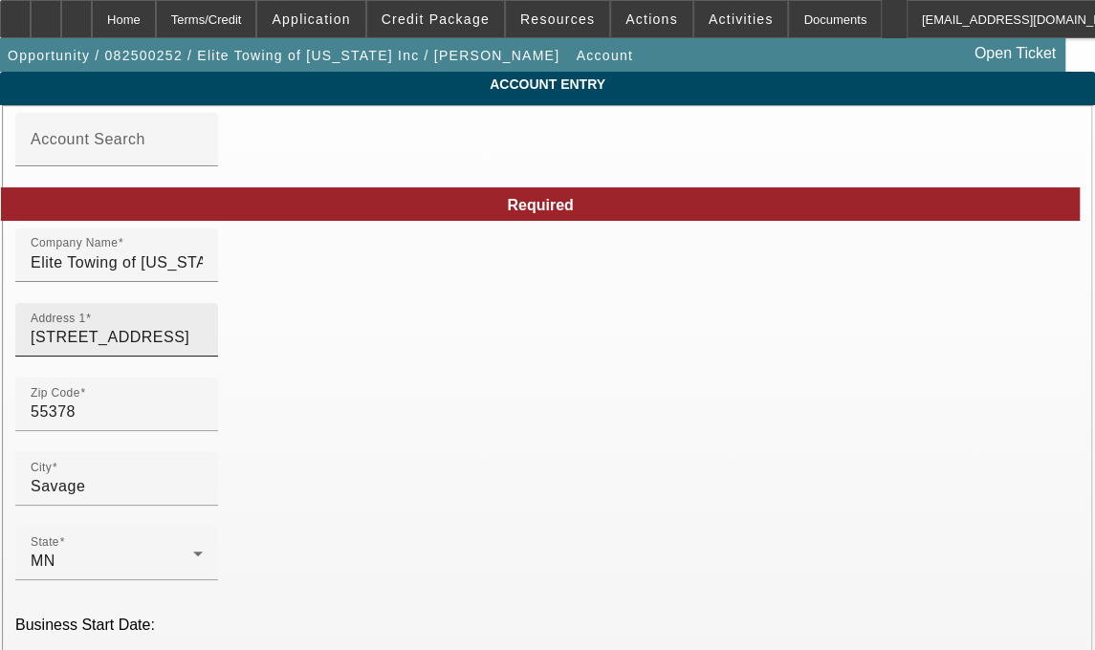
click at [203, 349] on input "[STREET_ADDRESS]" at bounding box center [117, 337] width 172 height 23
type input "1"
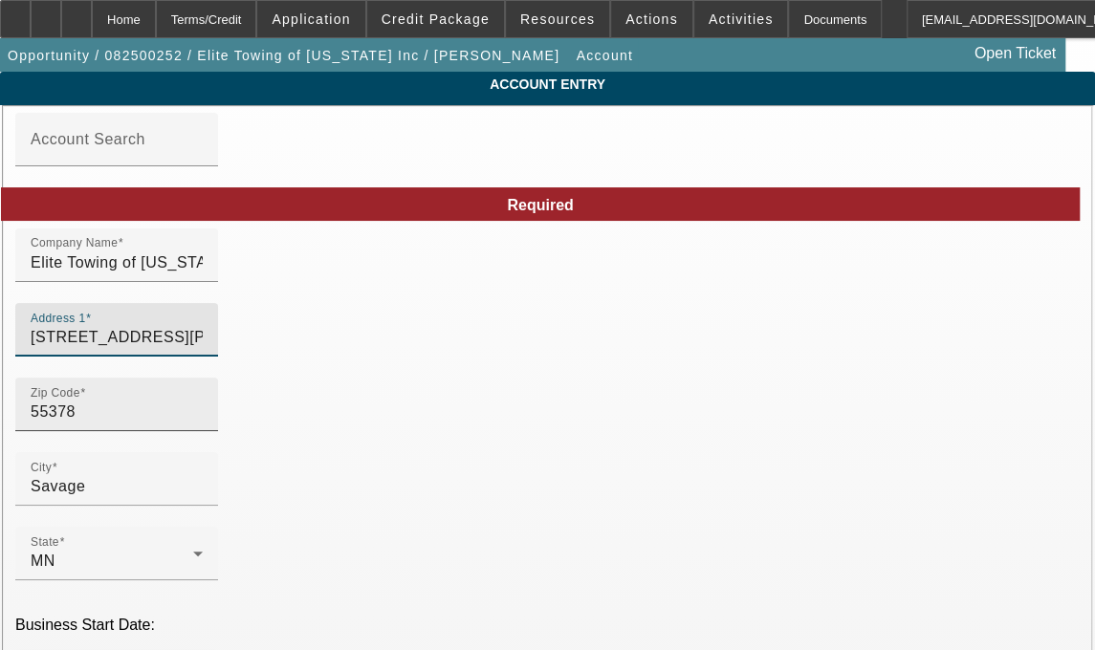
type input "[STREET_ADDRESS][PERSON_NAME]"
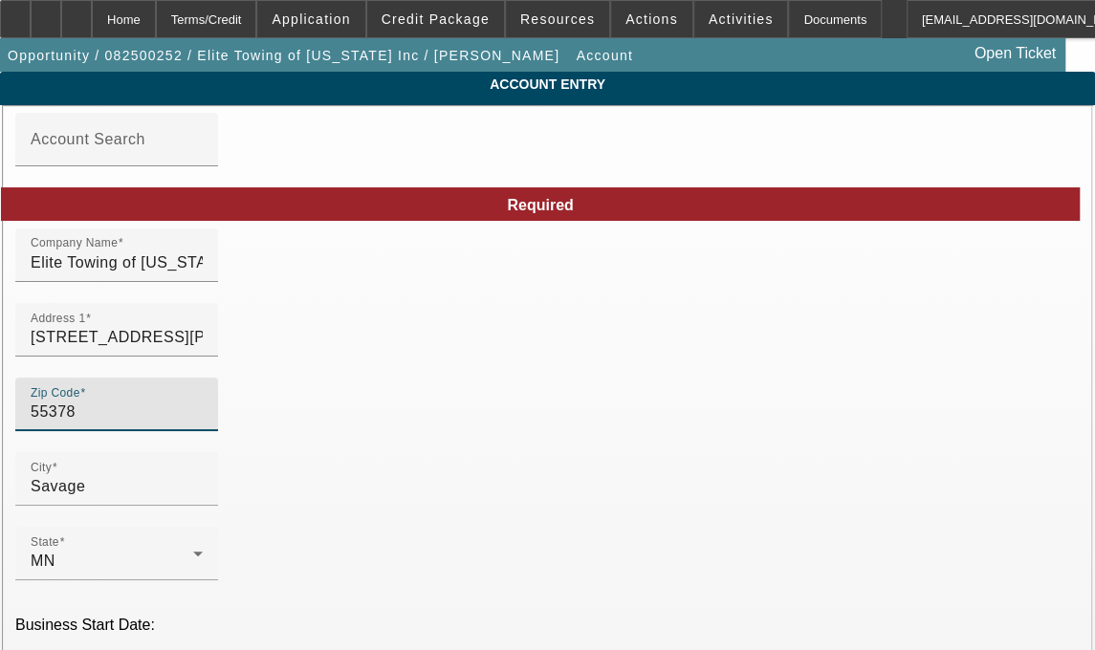
click at [168, 418] on input "55378" at bounding box center [117, 412] width 172 height 23
type input "5537"
type input "55117"
type input "[PERSON_NAME]"
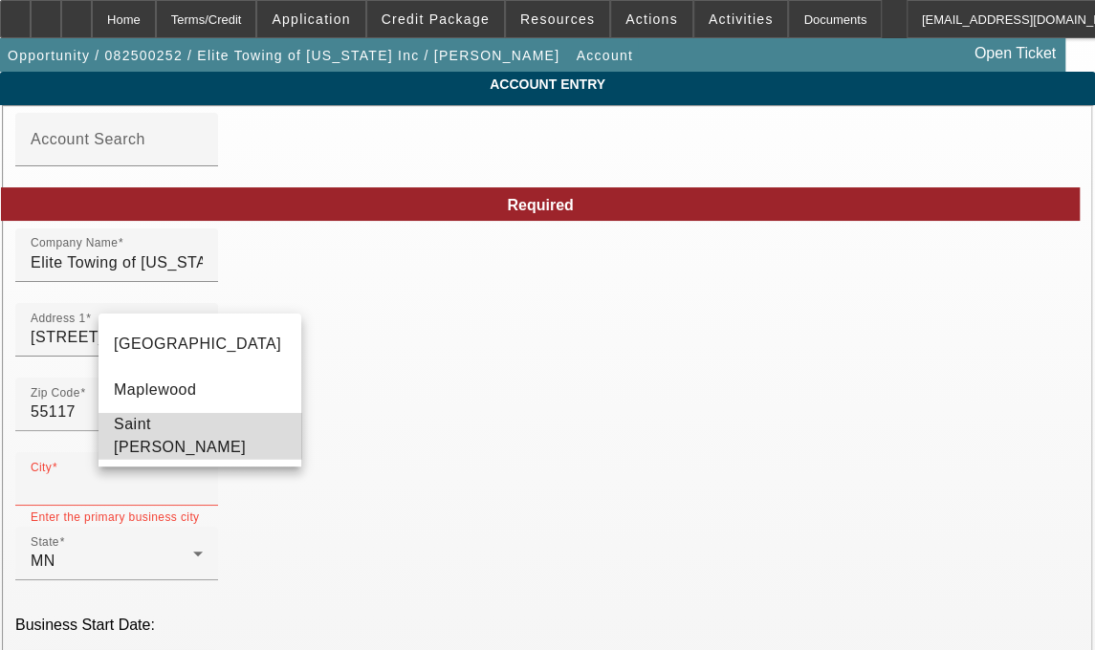
click at [165, 429] on span "Saint [PERSON_NAME]" at bounding box center [180, 435] width 132 height 39
type input "Saint [PERSON_NAME]"
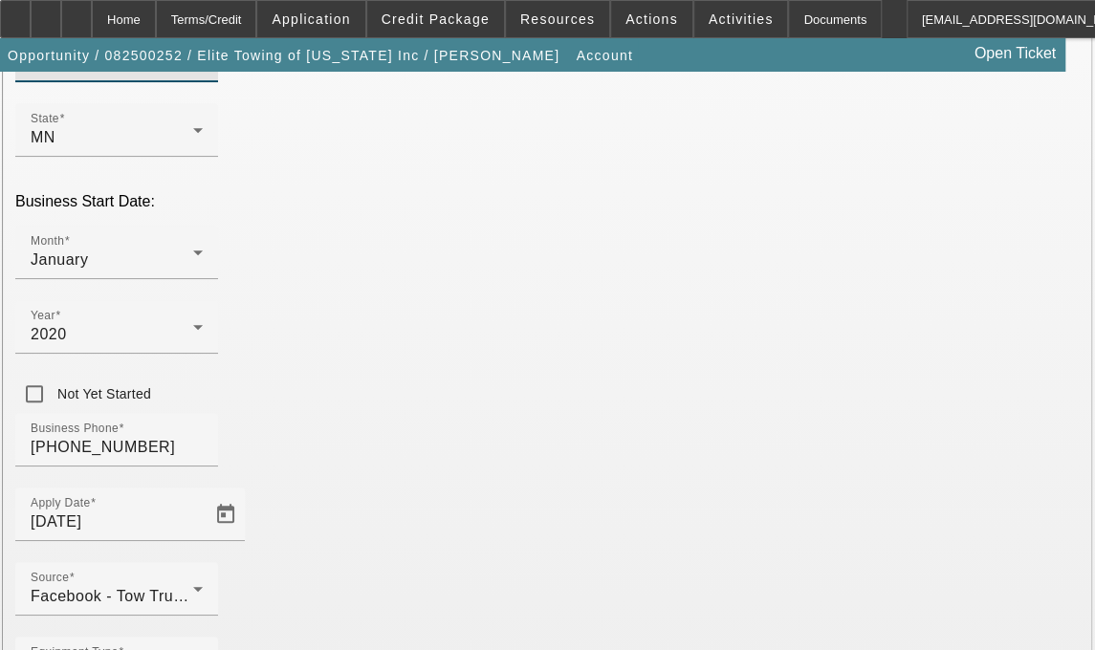
scroll to position [473, 0]
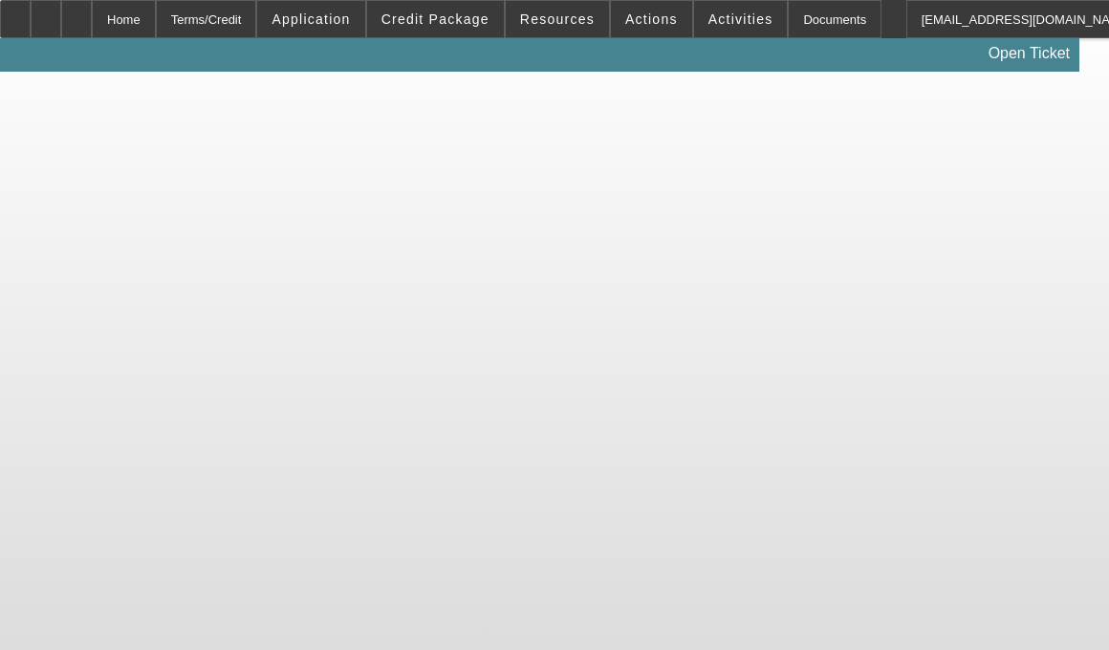
click at [692, 385] on body "Home Terms/Credit Application Credit Package Resources Actions Activities Docum…" at bounding box center [554, 325] width 1109 height 650
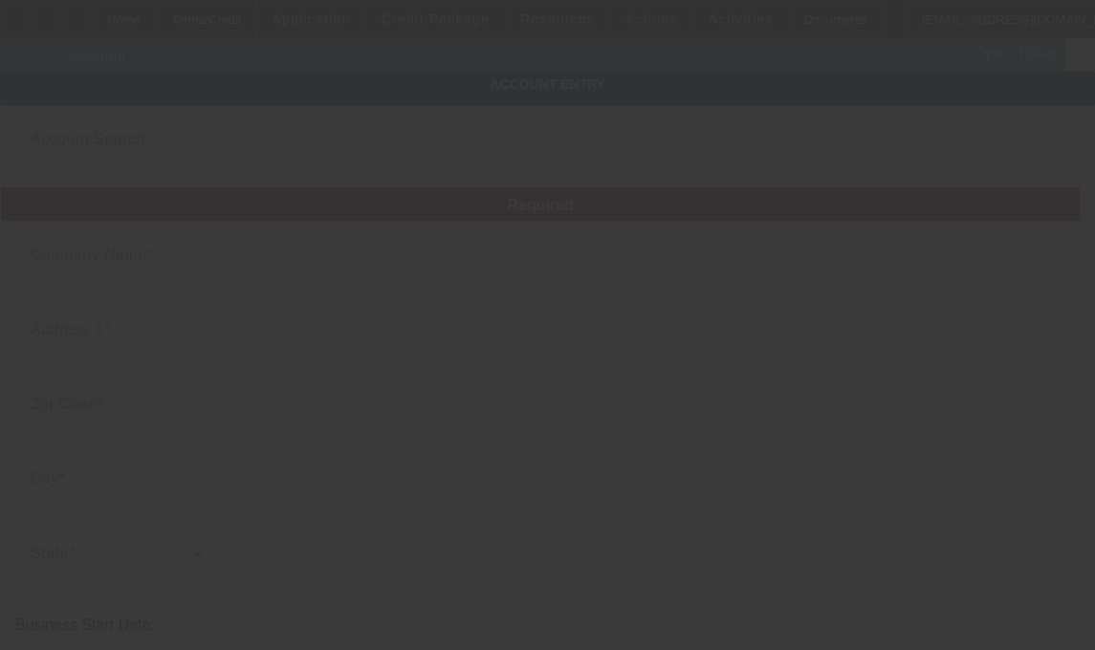
type input "Elite Towing of [US_STATE] Inc"
type input "[STREET_ADDRESS][PERSON_NAME]"
type input "55117"
type input "Saint [PERSON_NAME]"
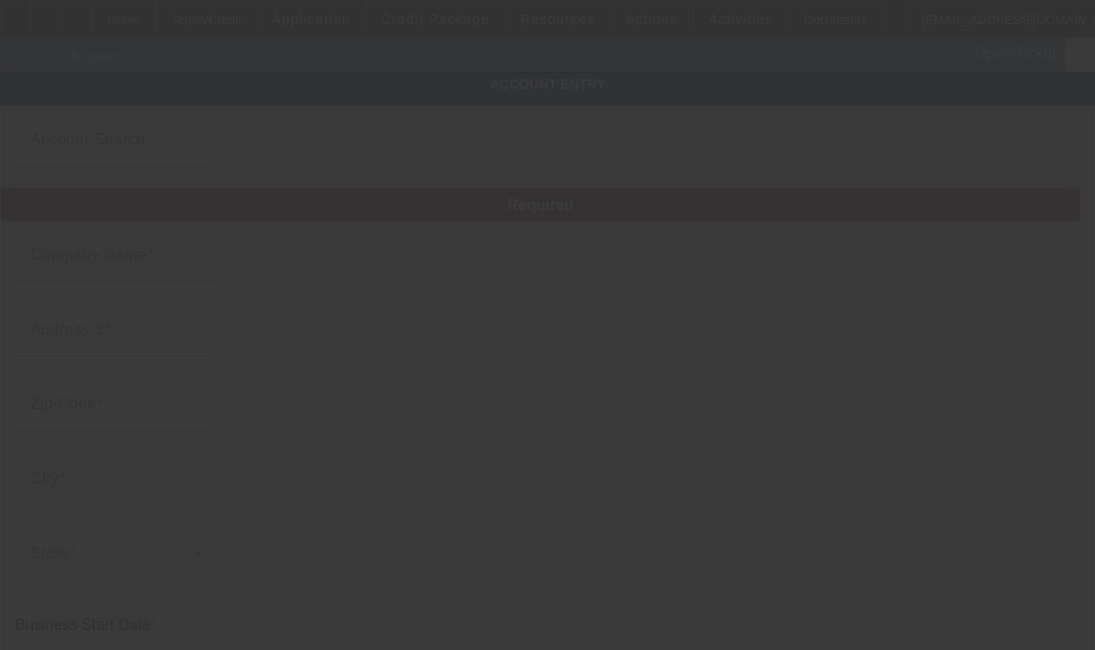
type input "[PHONE_NUMBER]"
type input "thomas@elitetowingofmn.com"
type input "Scott"
type input "844162986"
type input "Towing"
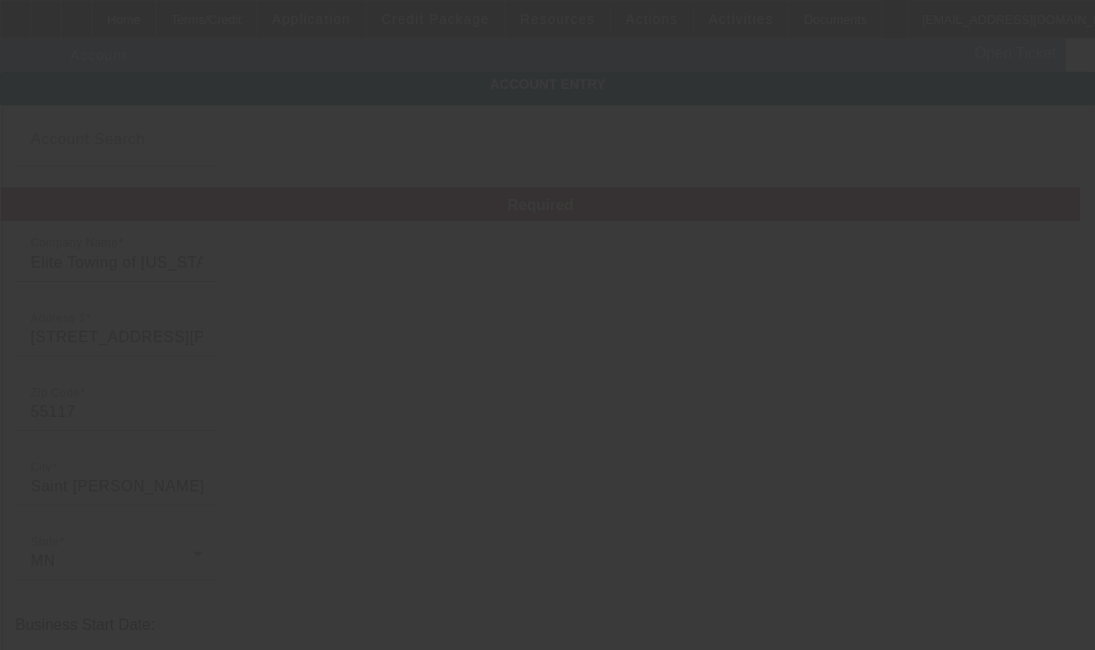
type input "8/11/2025"
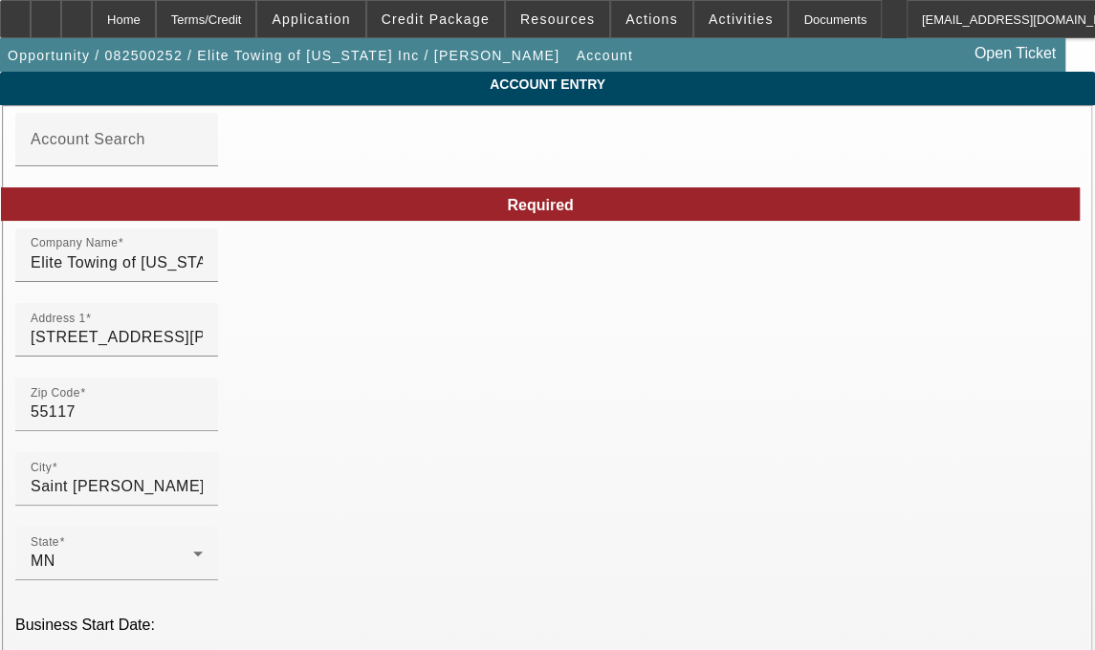
type input "S"
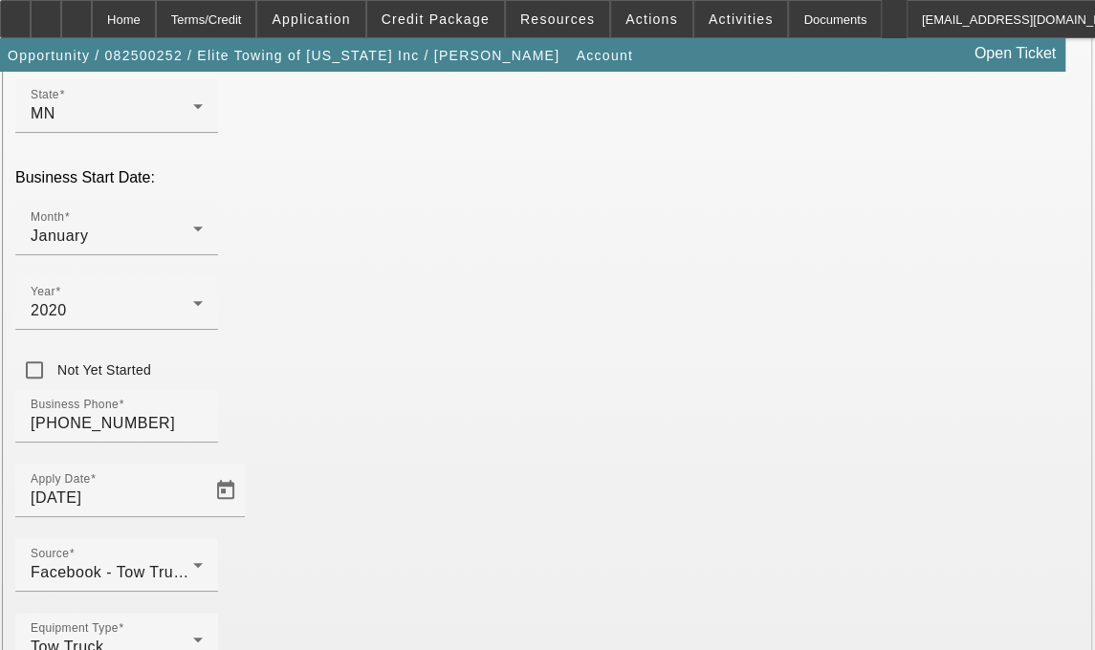
scroll to position [473, 0]
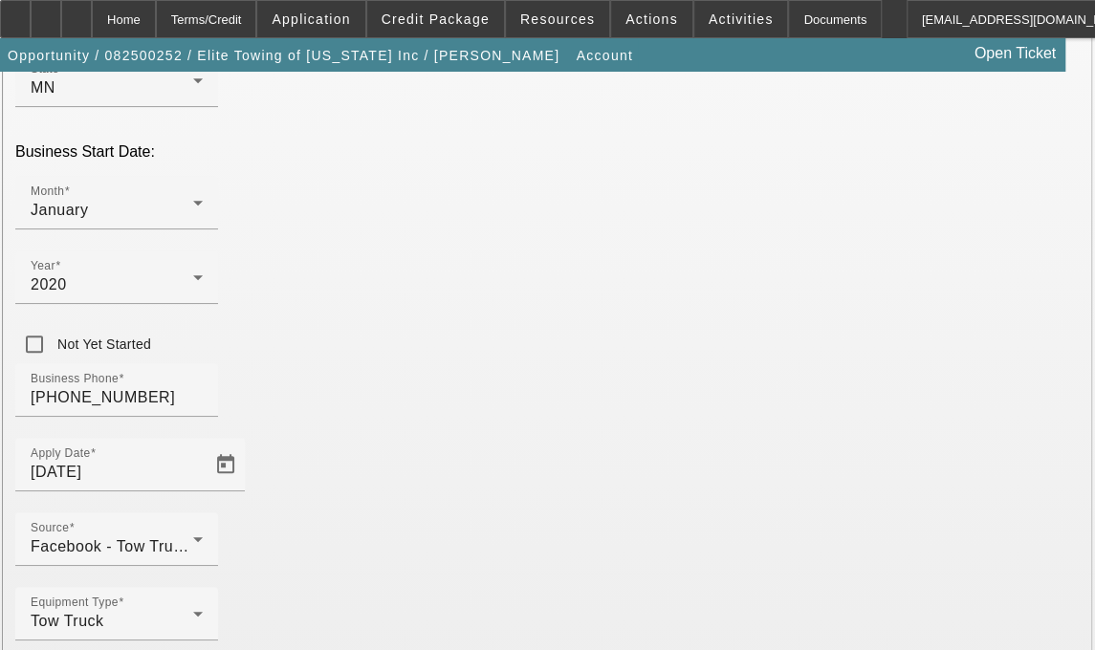
type input "[PERSON_NAME]"
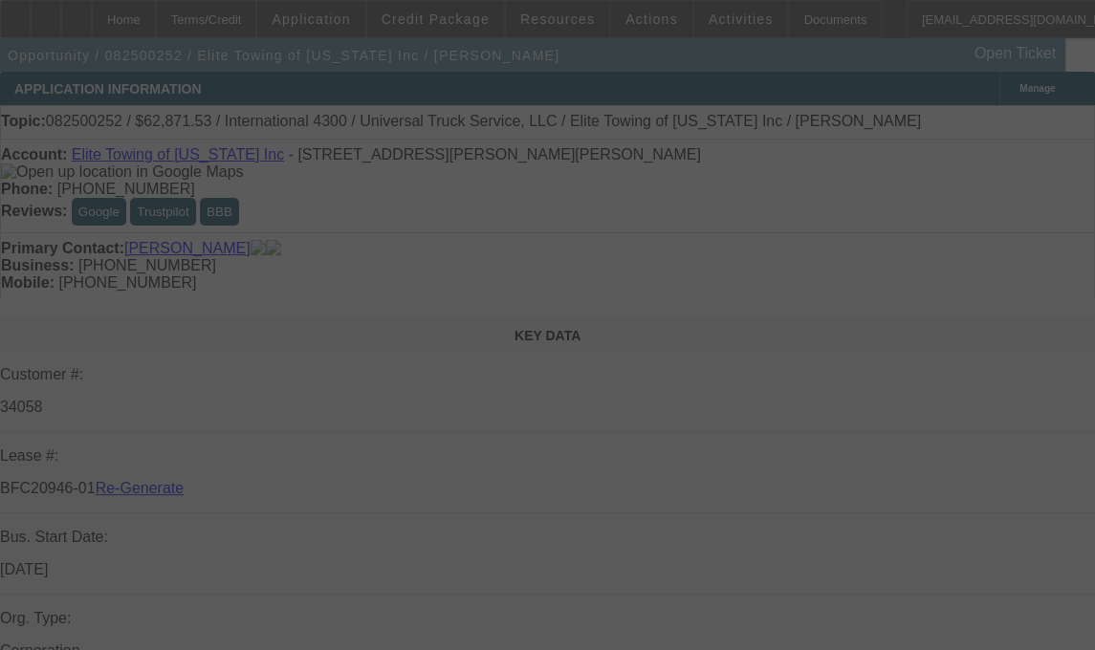
select select "3"
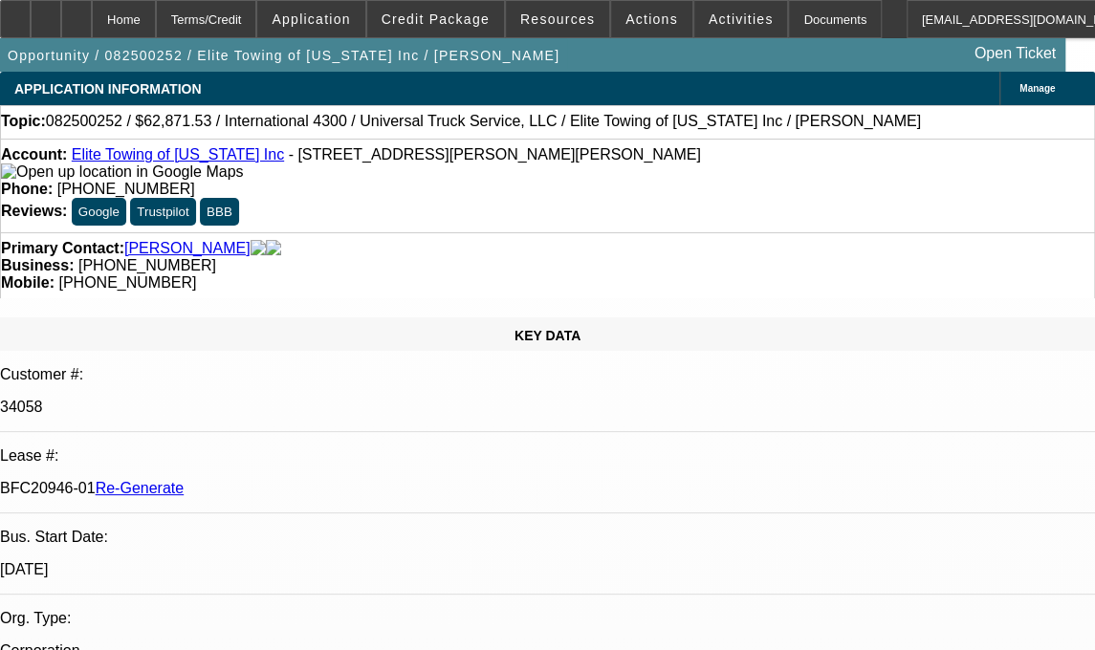
select select "0.1"
select select "0"
select select "6"
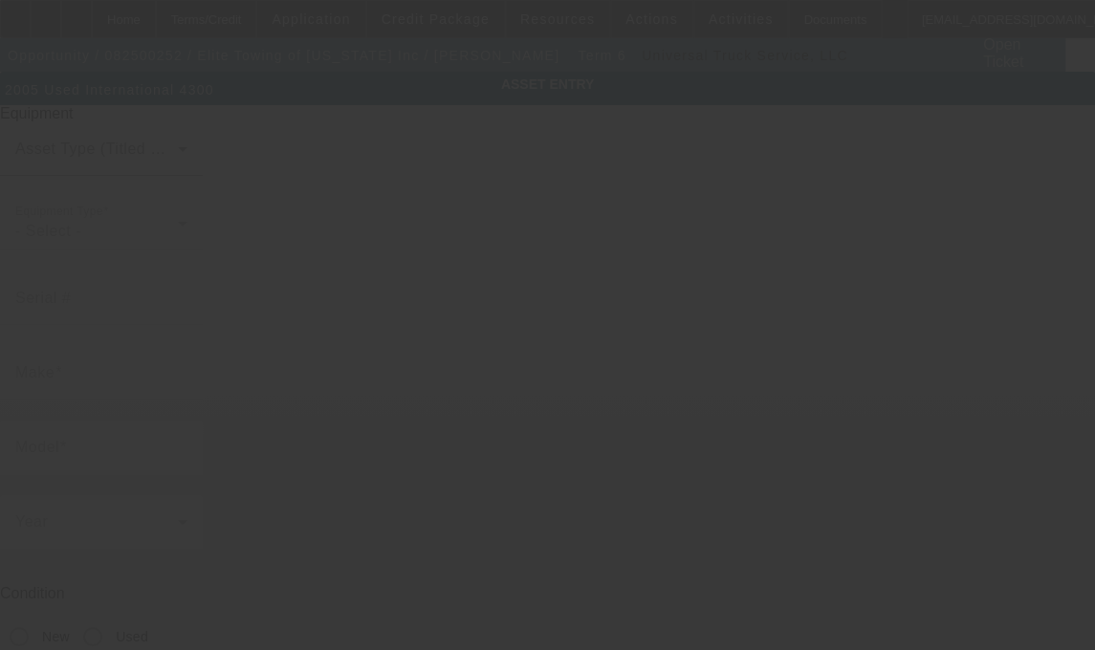
type input "[US_VEHICLE_IDENTIFICATION_NUMBER]"
type input "iNTERNATIONAL"
type input "4300"
radio input "true"
type textarea "with"
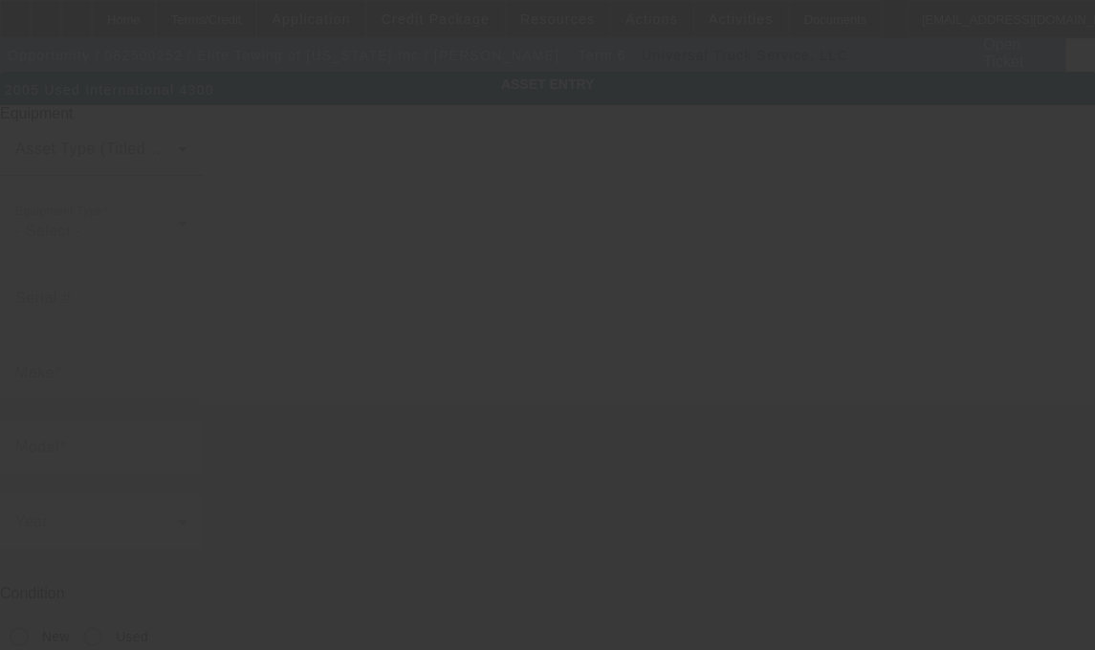
type input "12491 Zinran Ave"
type input "Savage"
type input "55378"
type input "Scott"
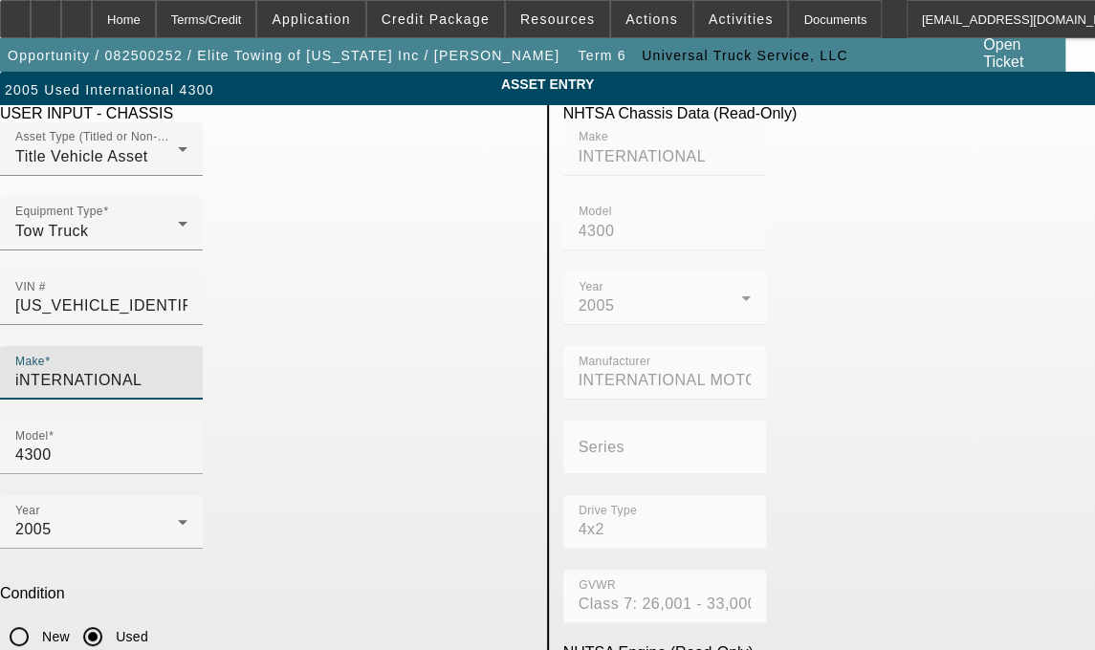
click at [187, 369] on input "iNTERNATIONAL" at bounding box center [101, 380] width 172 height 23
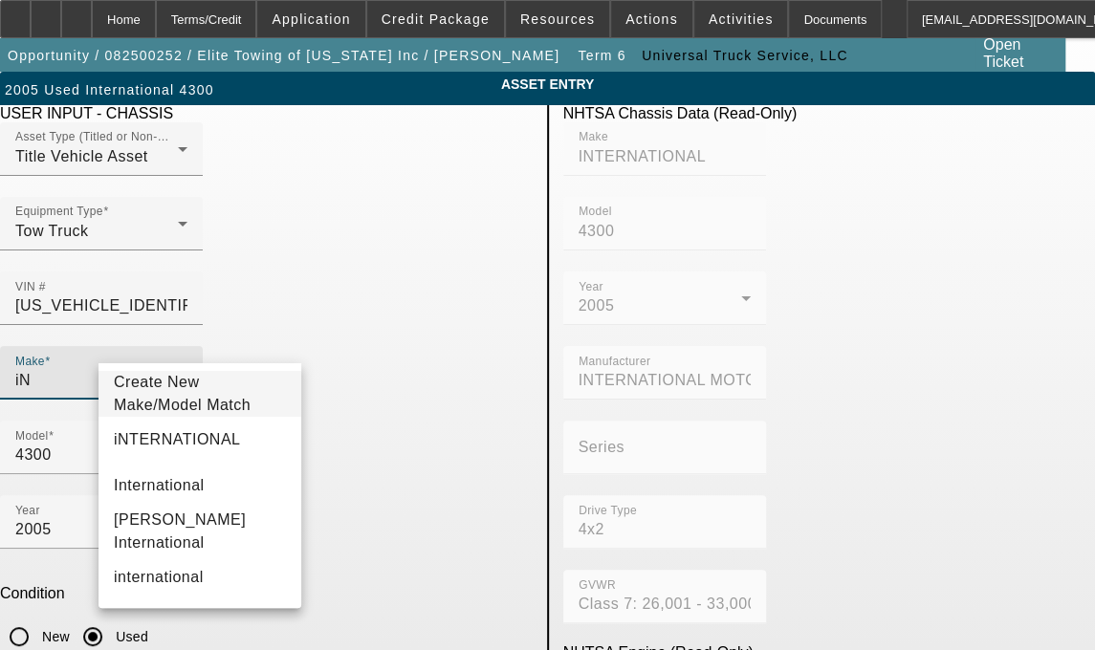
type input "i"
type input "International"
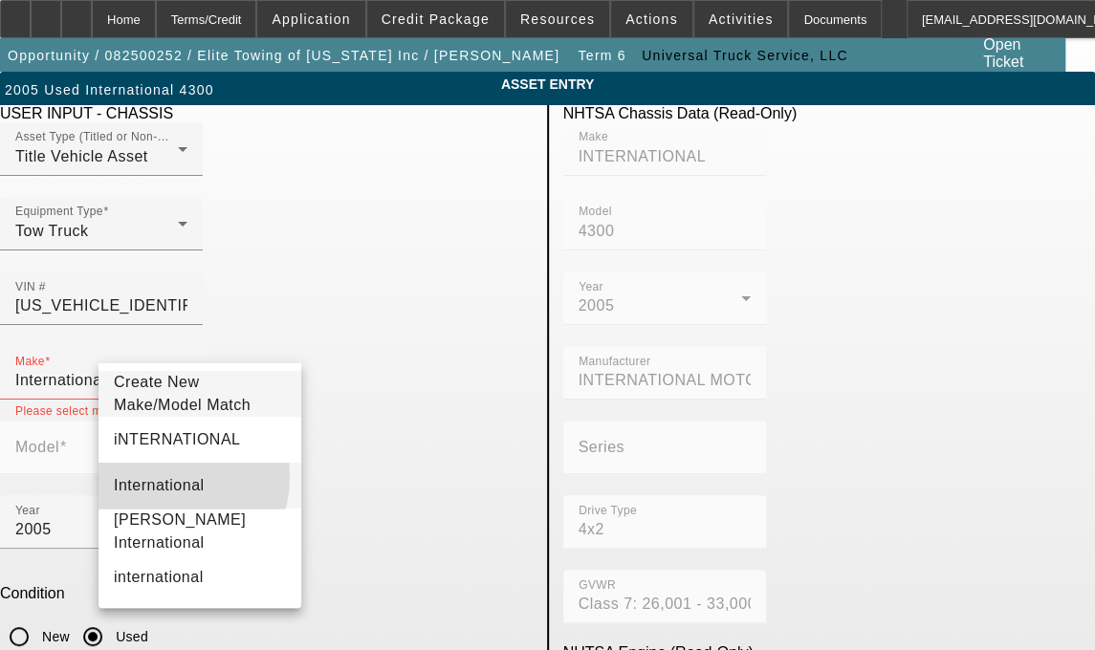
click at [163, 488] on span "International" at bounding box center [159, 485] width 91 height 23
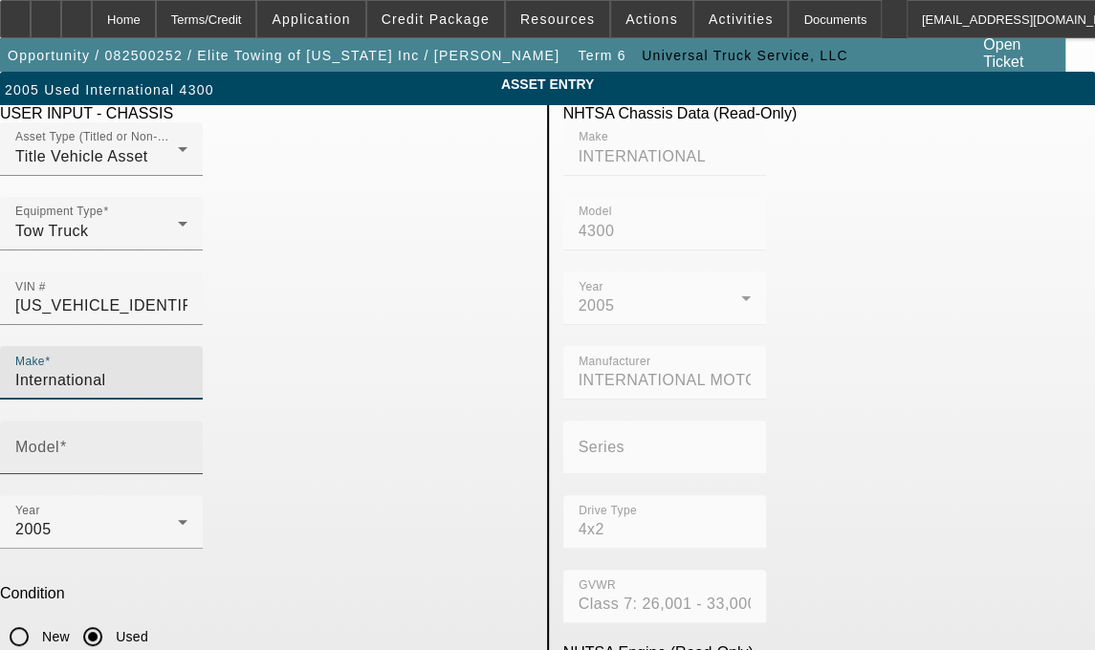
click at [187, 444] on input "Model" at bounding box center [101, 455] width 172 height 23
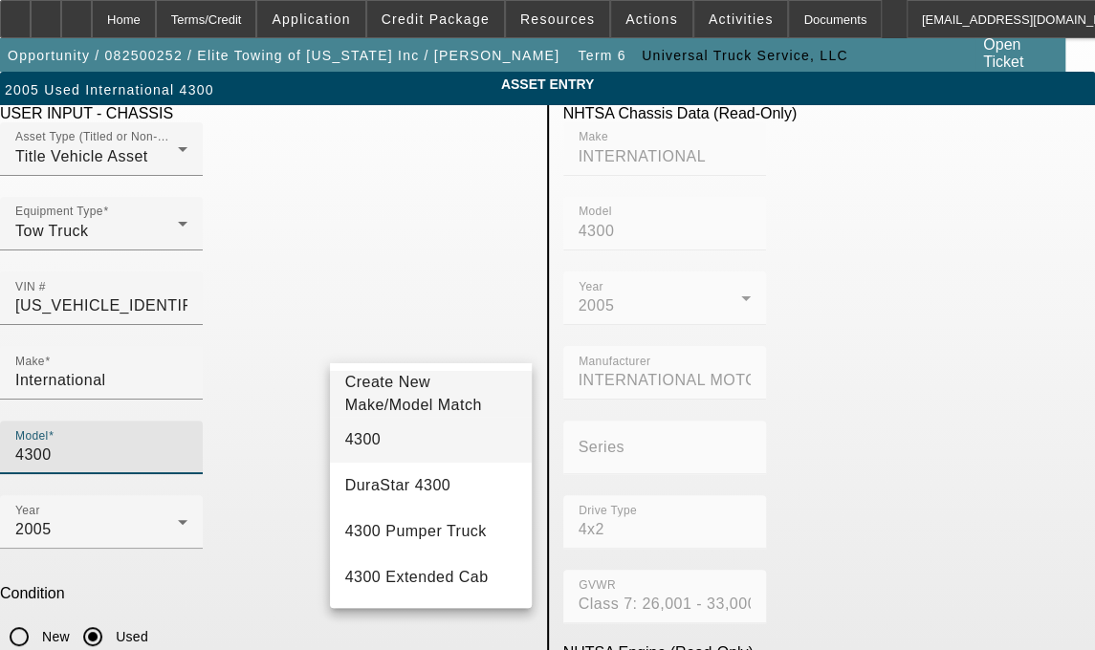
type input "4300"
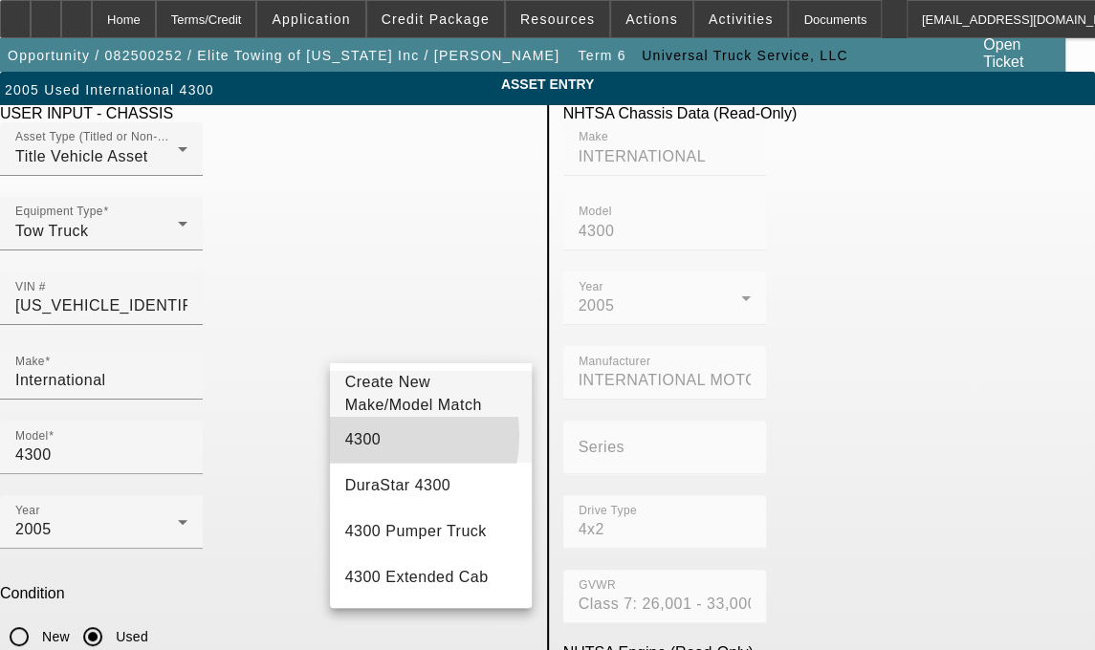
click at [365, 447] on span "4300" at bounding box center [363, 439] width 36 height 16
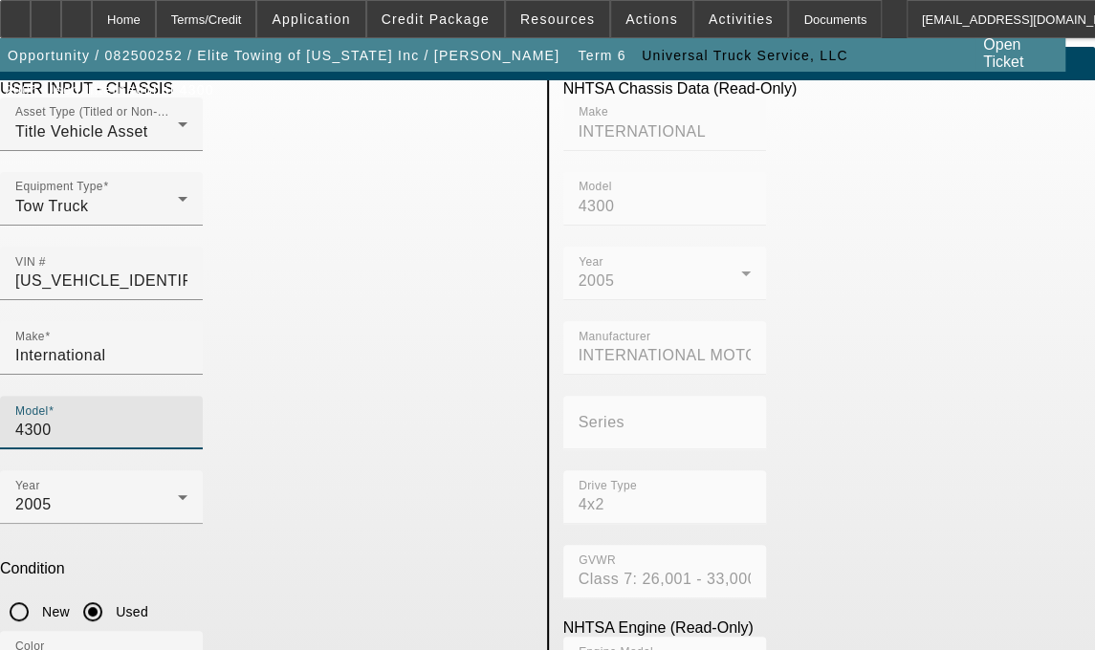
scroll to position [186, 0]
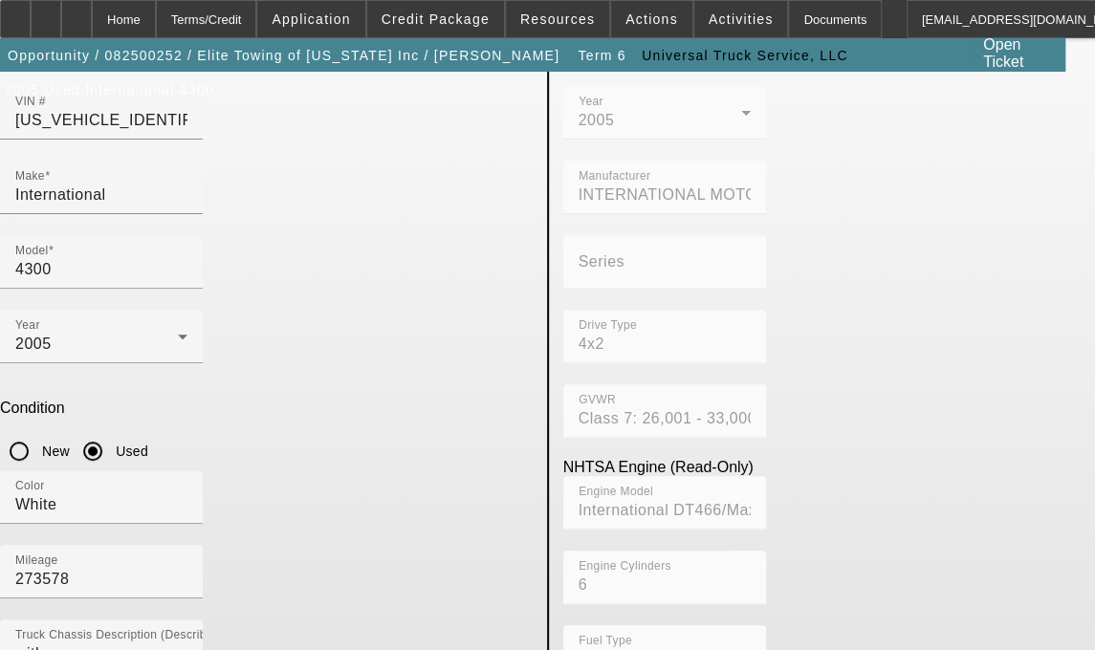
drag, startPoint x: 212, startPoint y: 627, endPoint x: 80, endPoint y: 632, distance: 132.1
click at [80, 632] on app-asset-collateral-manage "ASSET ENTRY Delete asset USER INPUT - CHASSIS Asset Type (Titled or Non-Titled)…" at bounding box center [547, 529] width 1095 height 1287
type input "[STREET_ADDRESS][PERSON_NAME]"
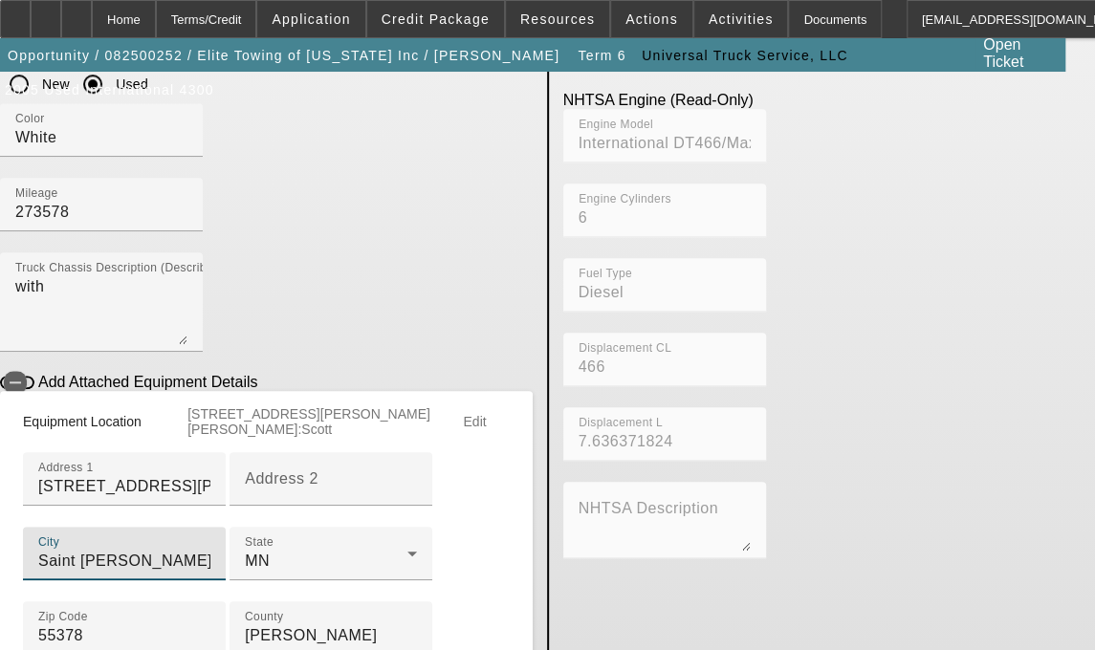
type input "Saint [PERSON_NAME]"
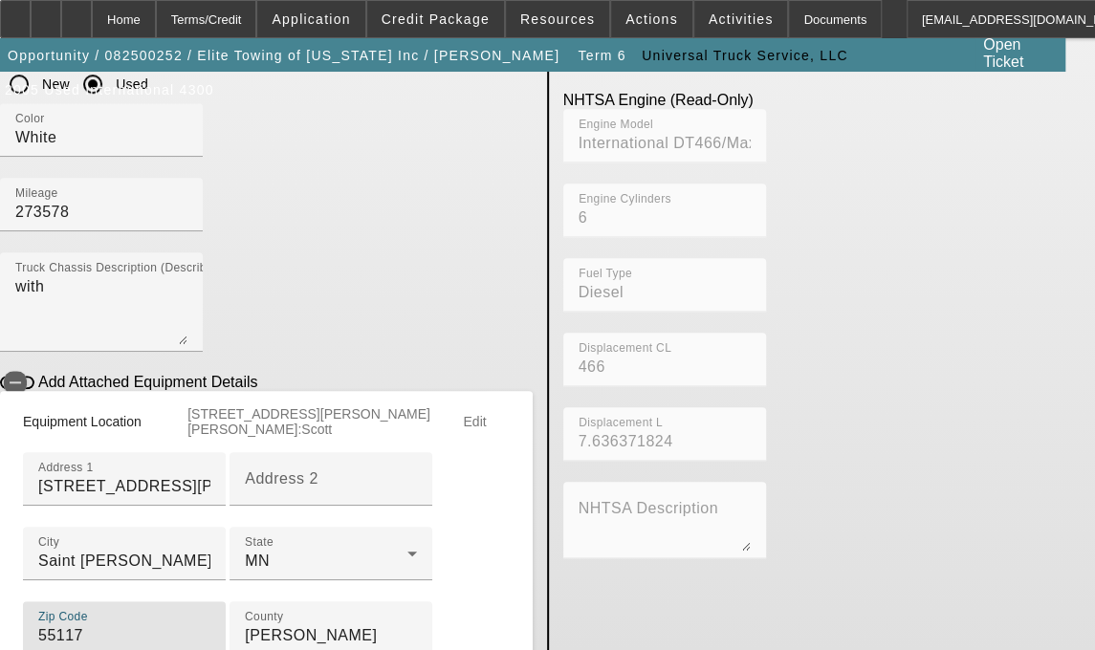
type input "55117"
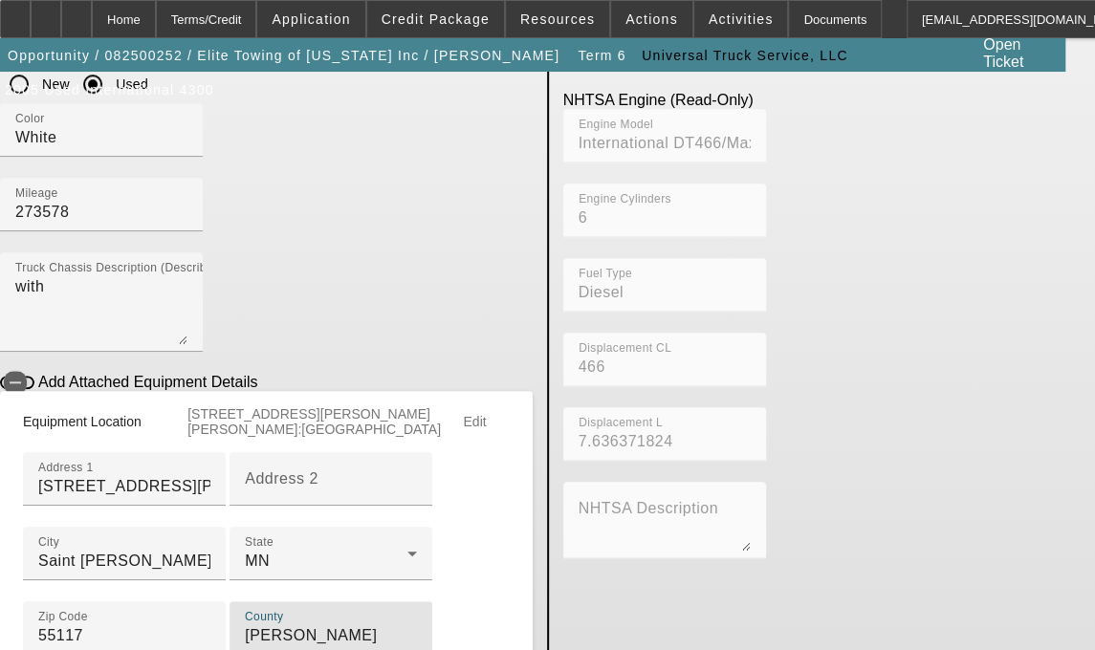
type input "[PERSON_NAME]"
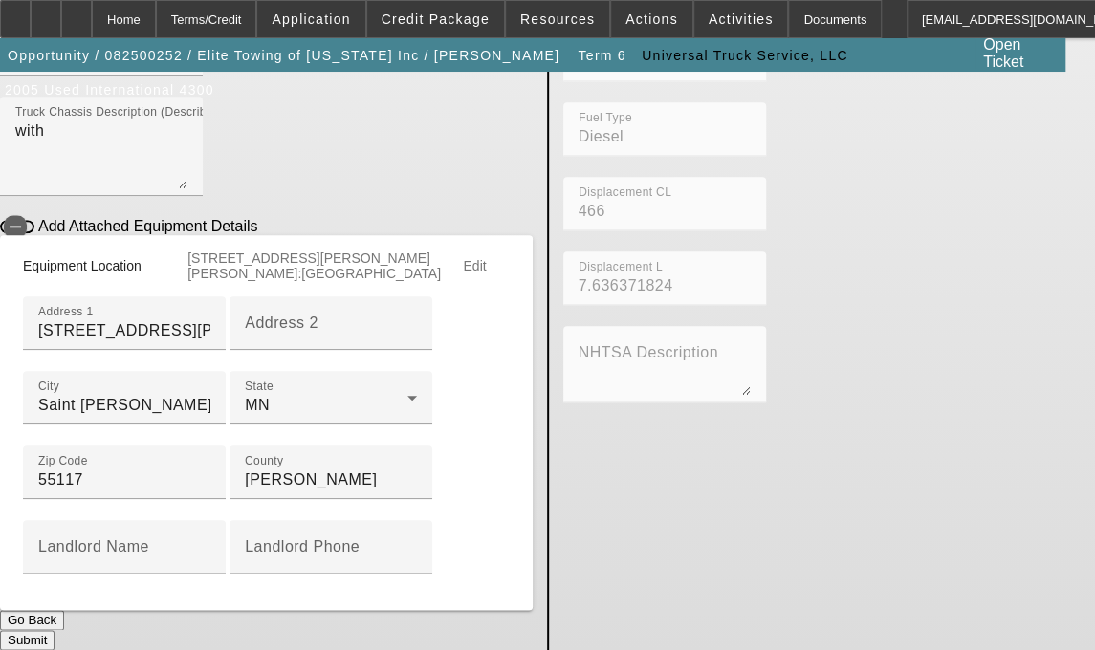
click at [55, 630] on button "Submit" at bounding box center [27, 640] width 55 height 20
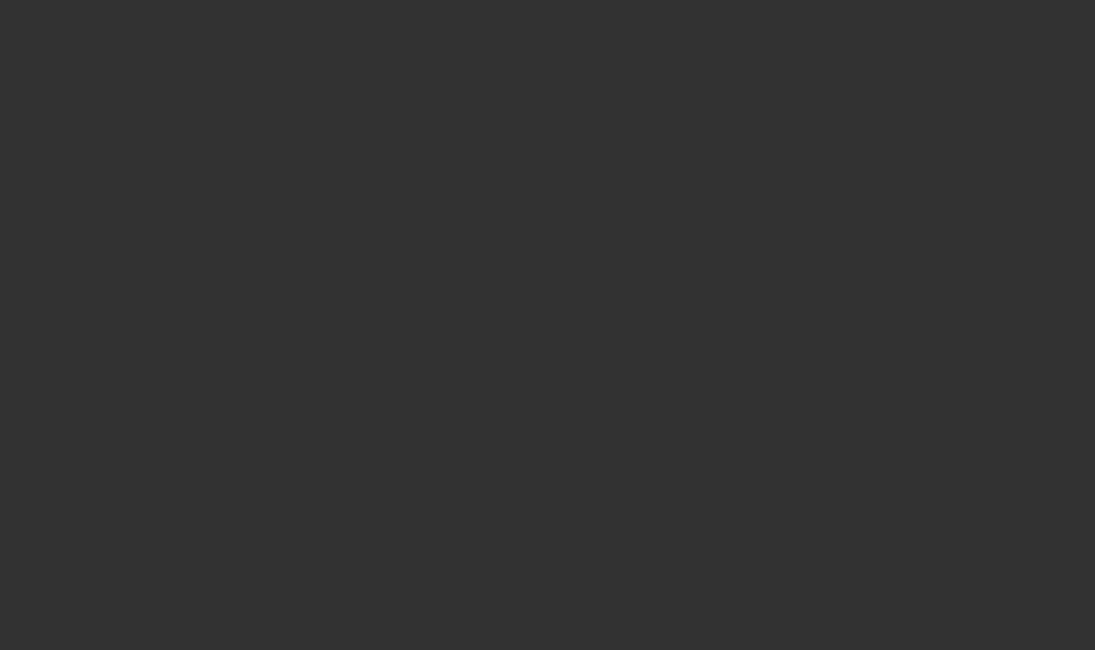
select select "3"
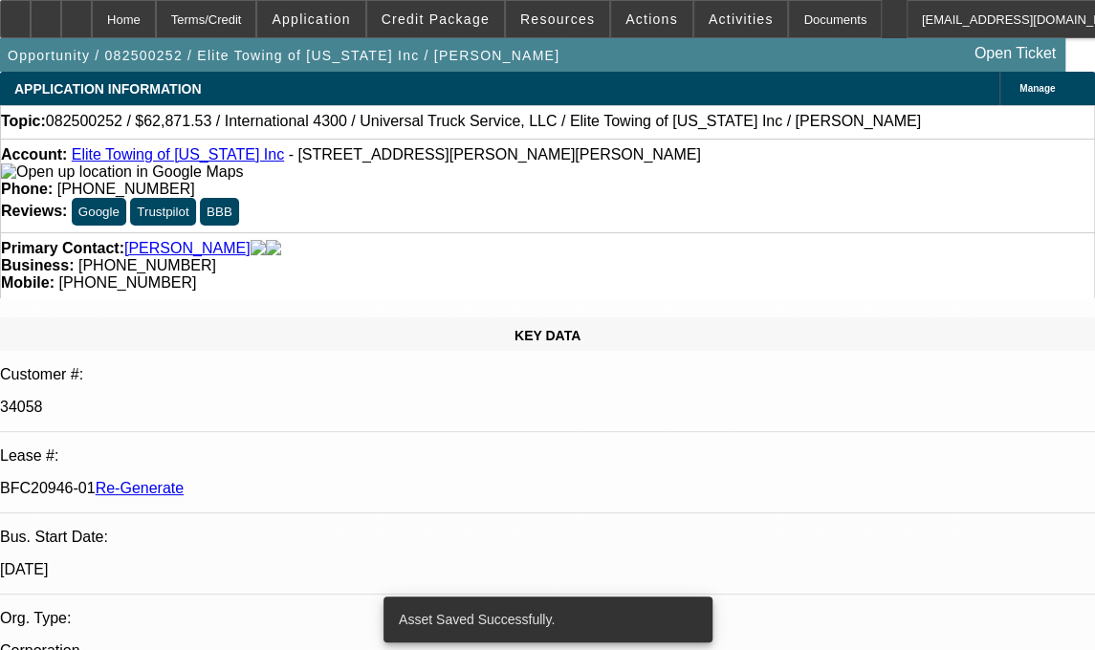
select select "0.1"
select select "0"
select select "6"
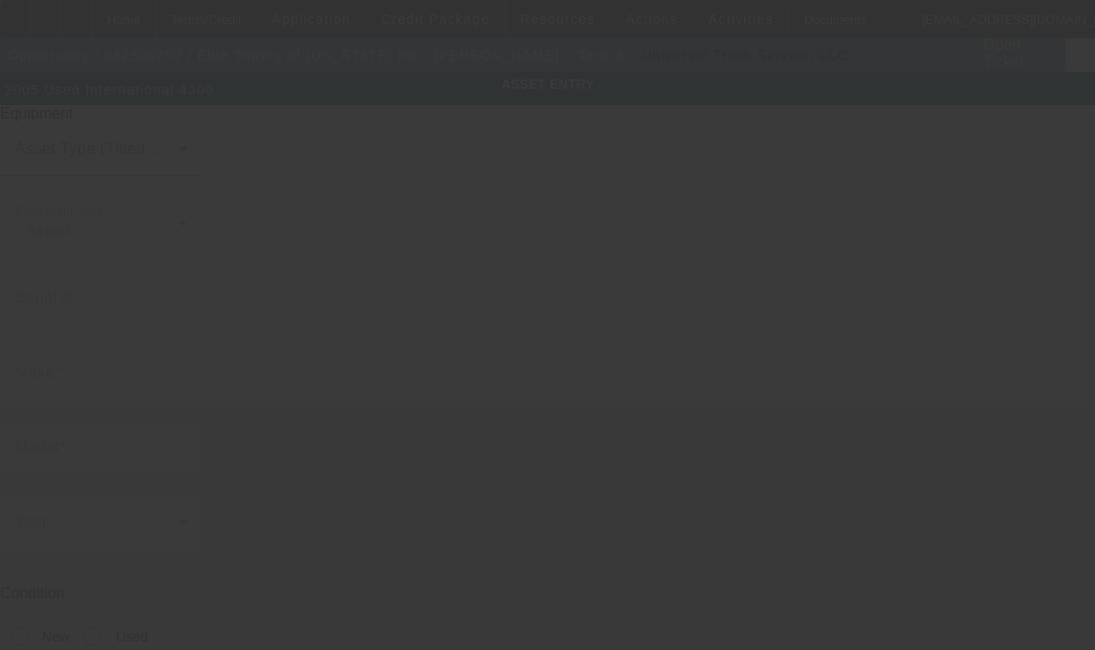
type input "[US_VEHICLE_IDENTIFICATION_NUMBER]"
type input "iNTERNATIONAL"
type input "4300"
radio input "true"
type textarea "with"
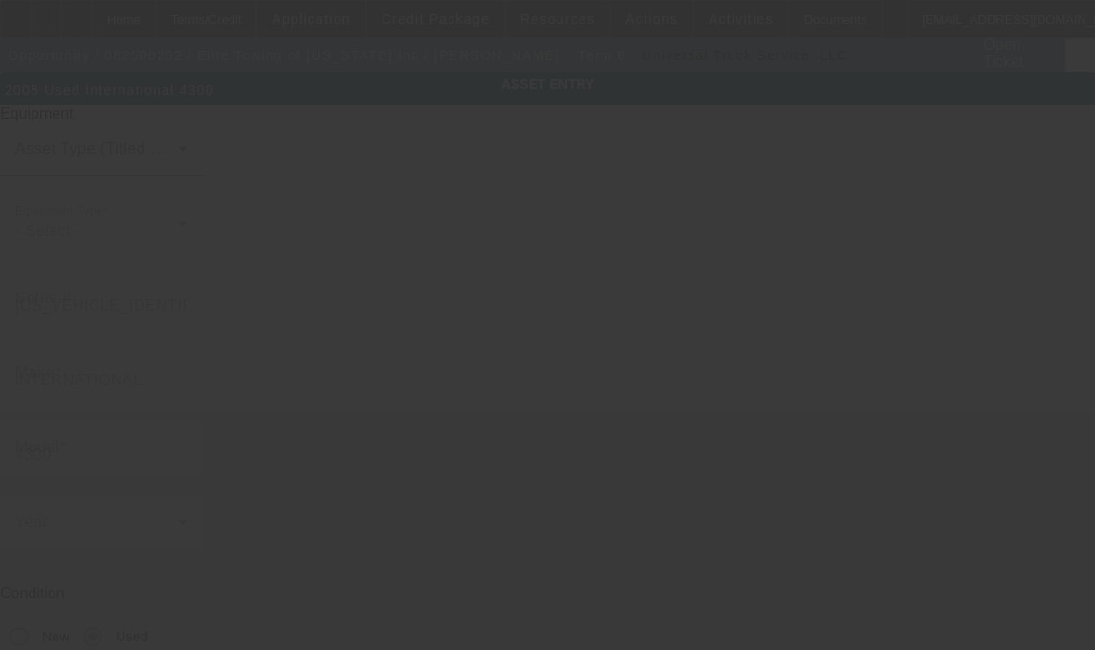
type input "[STREET_ADDRESS][PERSON_NAME]"
type input "Saint [PERSON_NAME]"
type input "55117"
type input "[PERSON_NAME]"
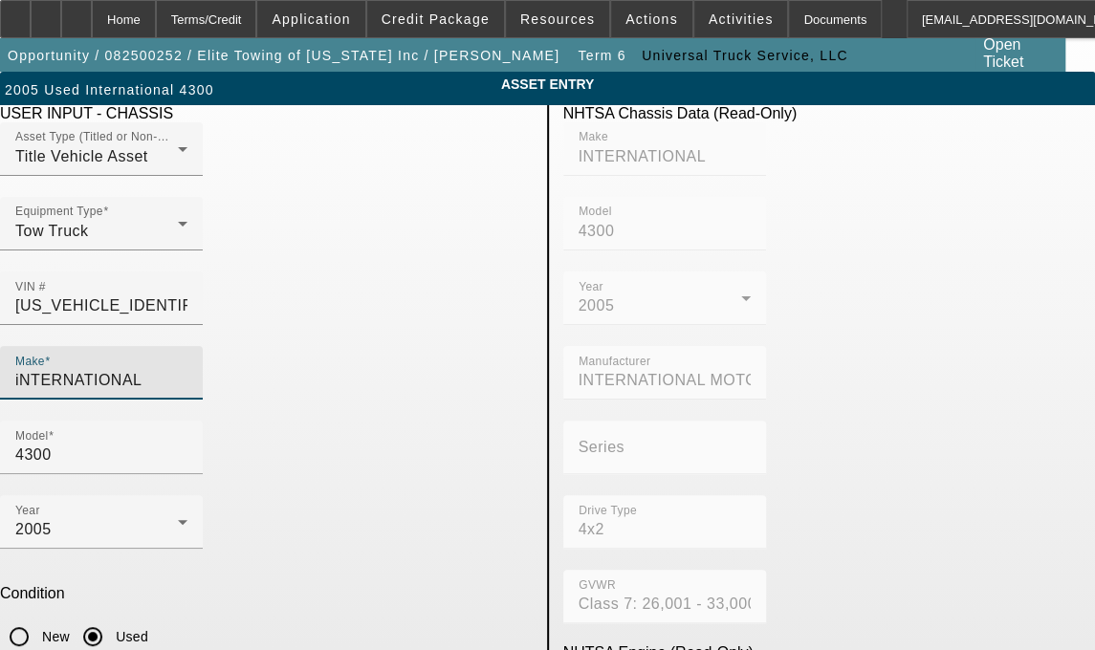
click at [187, 369] on input "iNTERNATIONAL" at bounding box center [101, 380] width 172 height 23
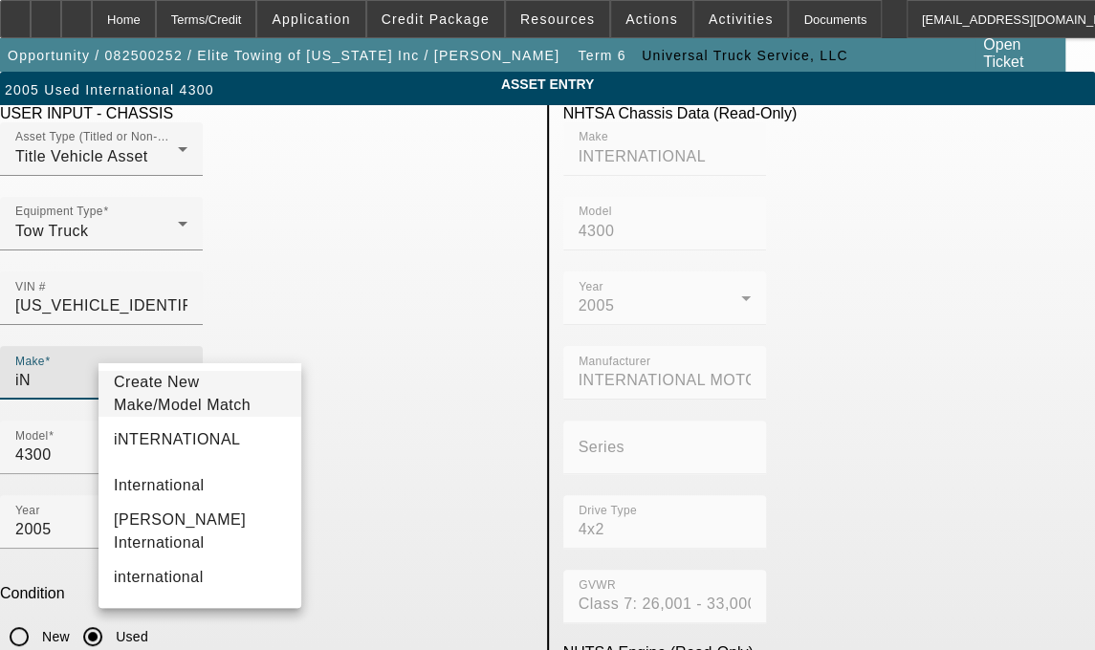
type input "i"
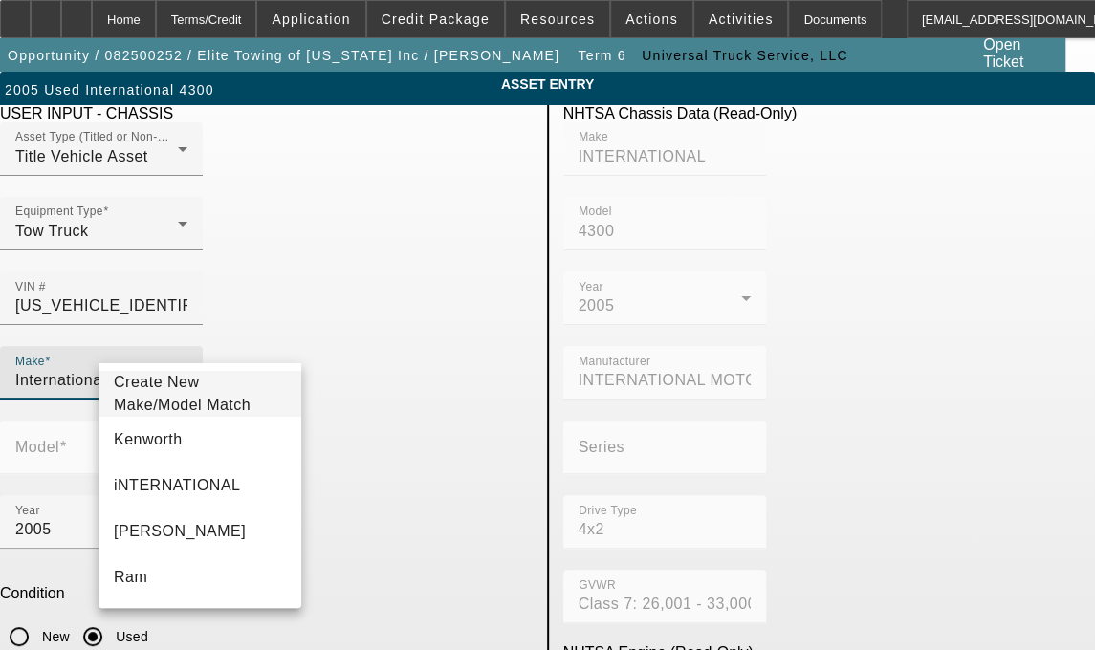
click at [187, 369] on input "International" at bounding box center [101, 380] width 172 height 23
type input "International"
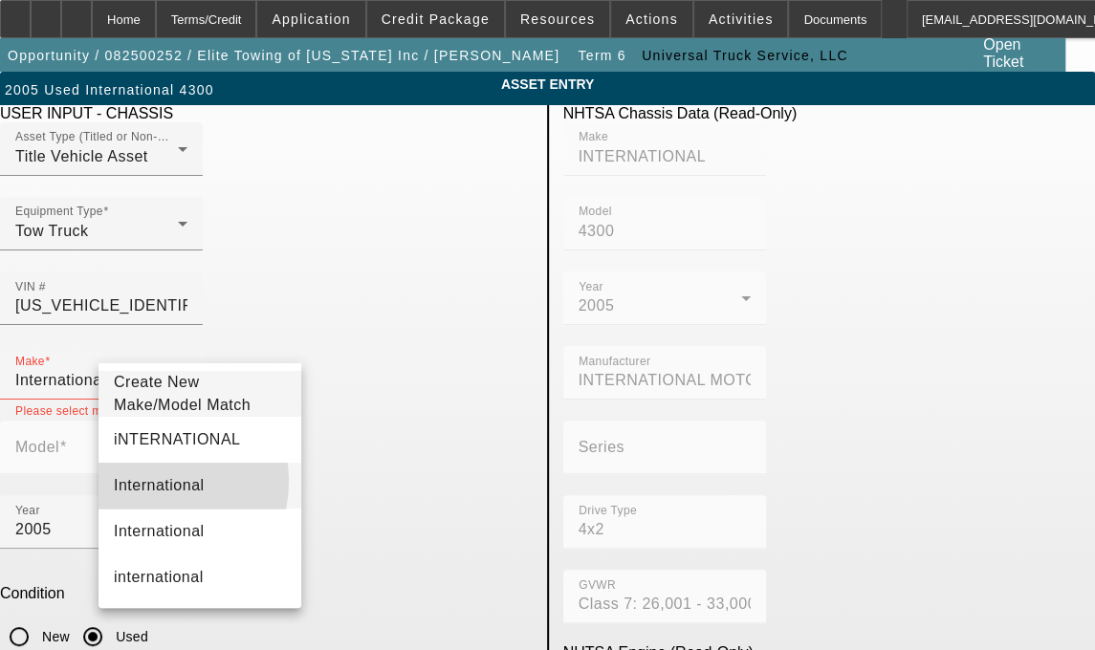
click at [157, 492] on span "International" at bounding box center [159, 485] width 91 height 16
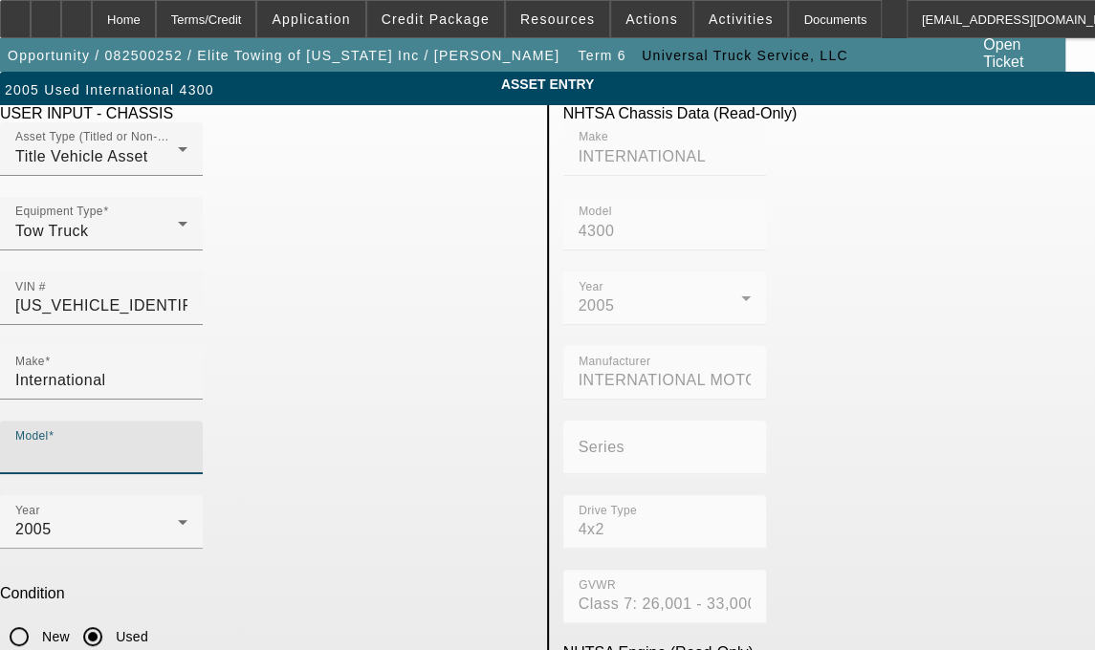
click at [187, 444] on input "Model" at bounding box center [101, 455] width 172 height 23
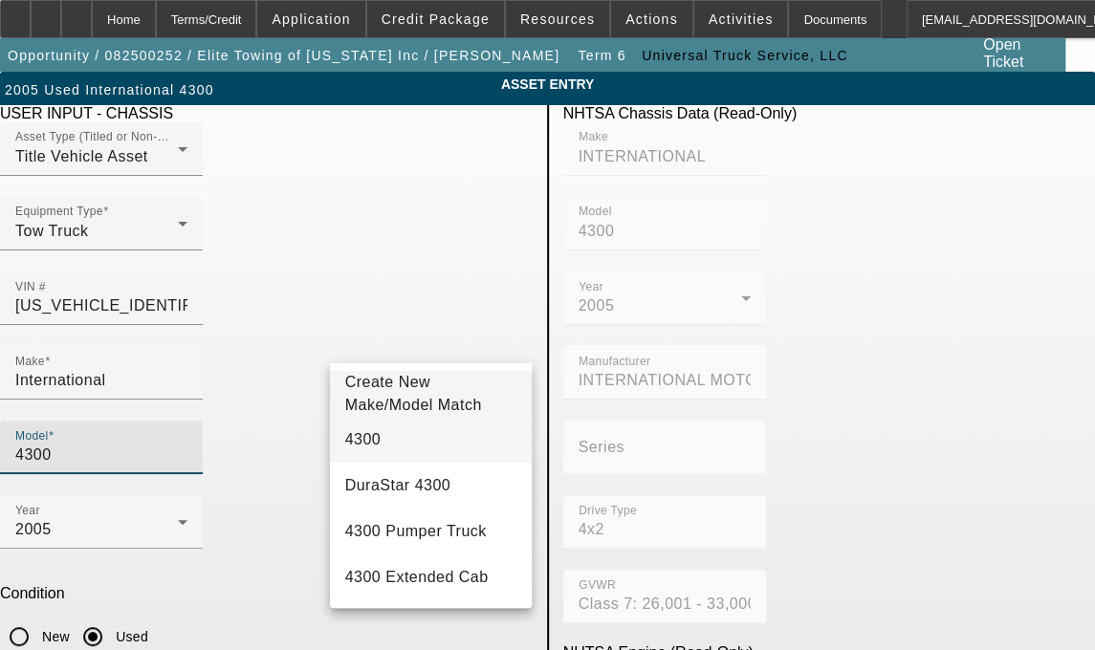
type input "4300"
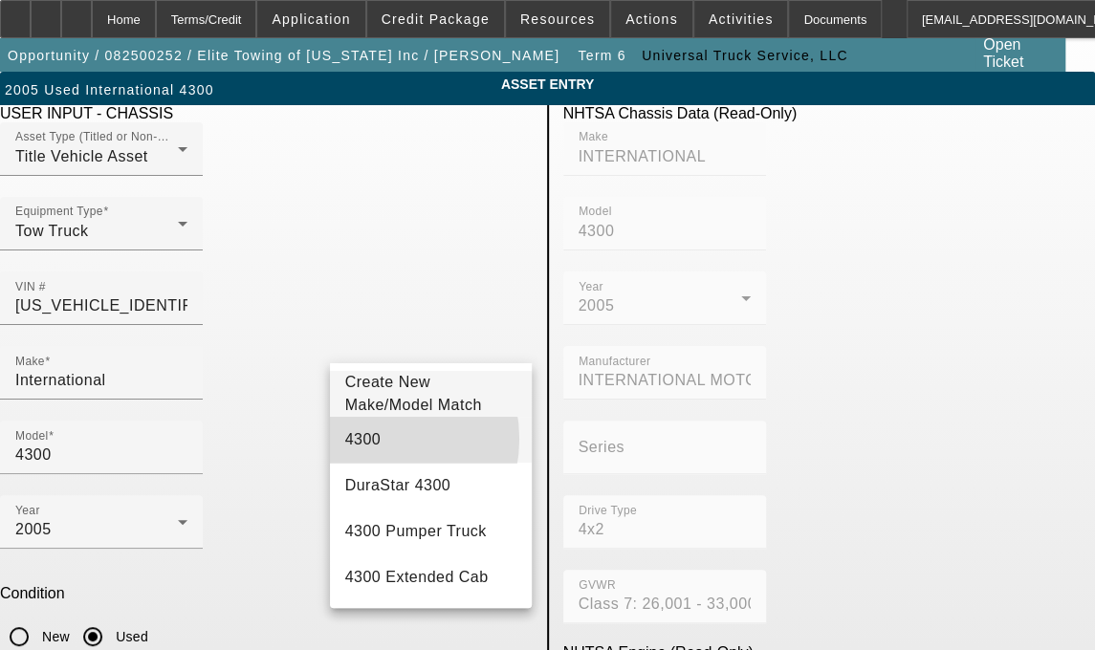
click at [363, 448] on span "4300" at bounding box center [363, 439] width 36 height 16
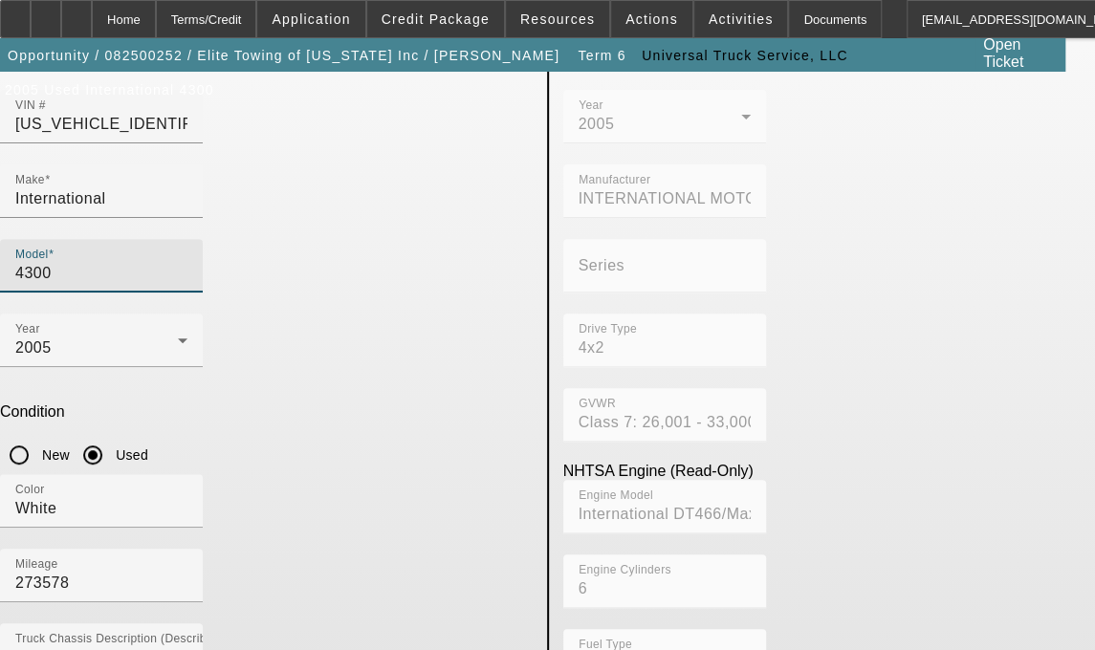
scroll to position [186, 0]
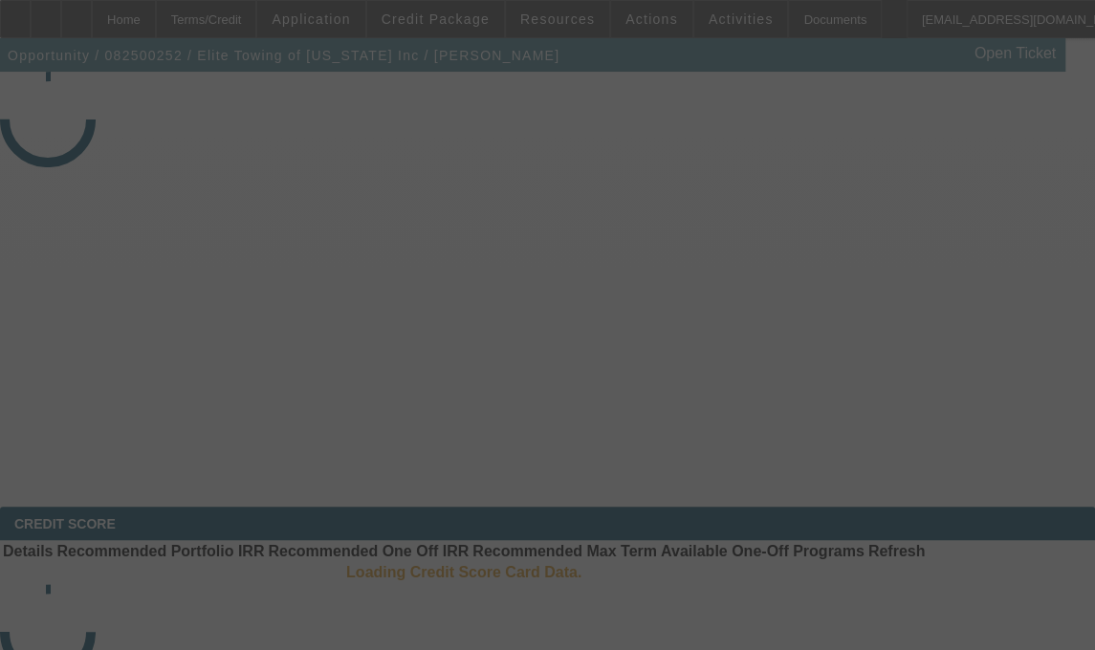
select select "3"
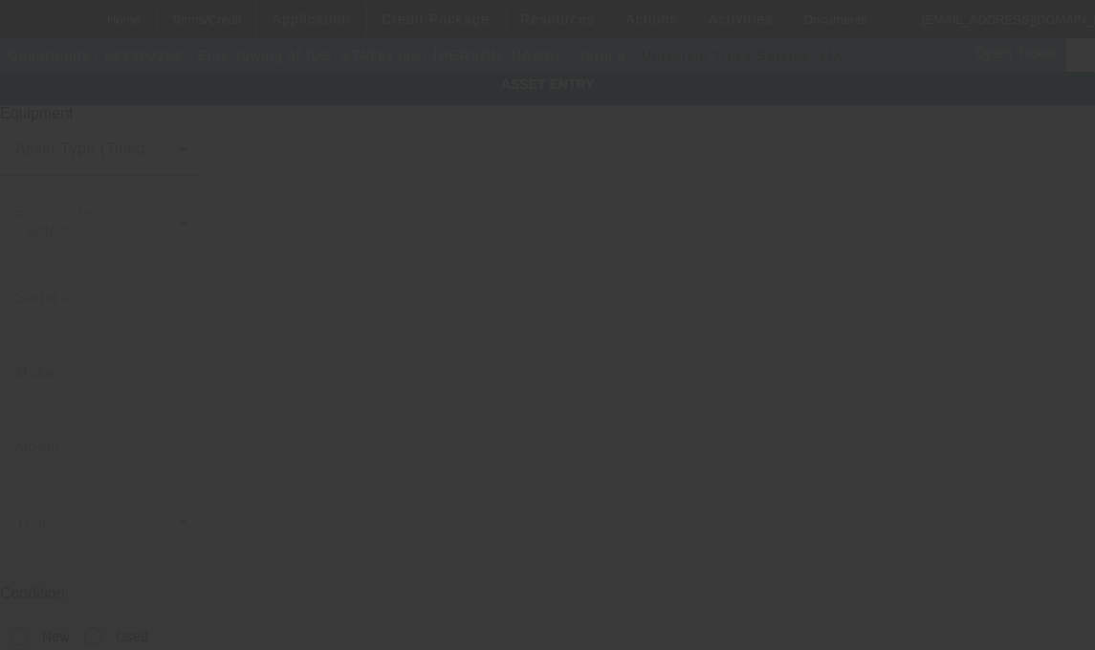
type input "[US_VEHICLE_IDENTIFICATION_NUMBER]"
type input "iNTERNATIONAL"
type input "4300"
radio input "true"
type textarea "with"
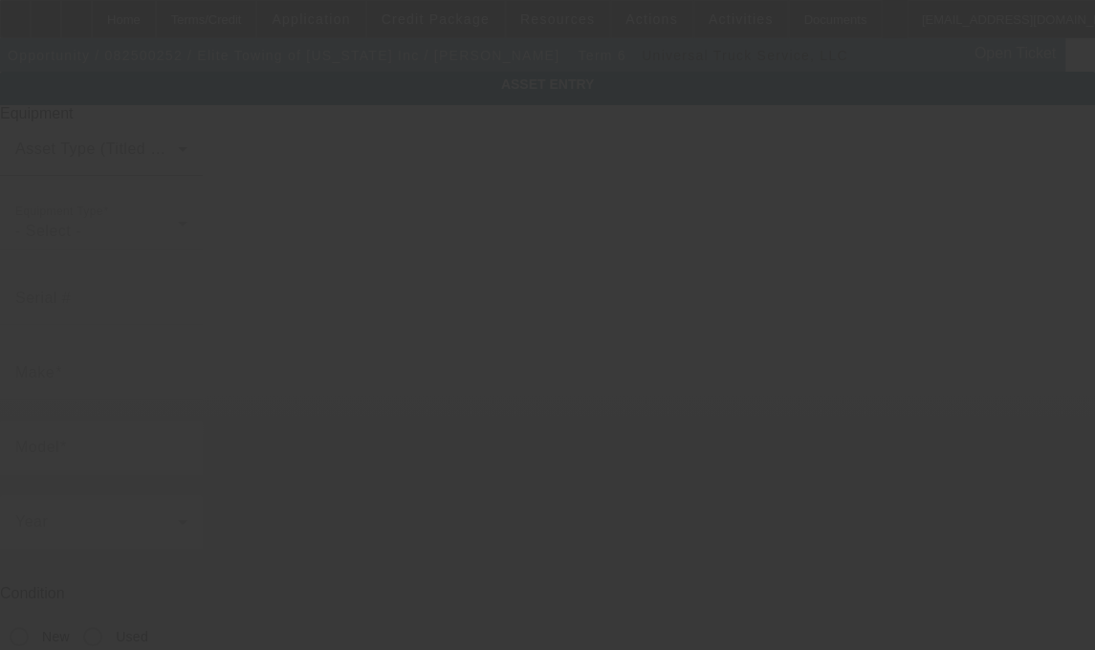
type input "[STREET_ADDRESS][PERSON_NAME]"
type input "Saint [PERSON_NAME]"
type input "55117"
type input "[PERSON_NAME]"
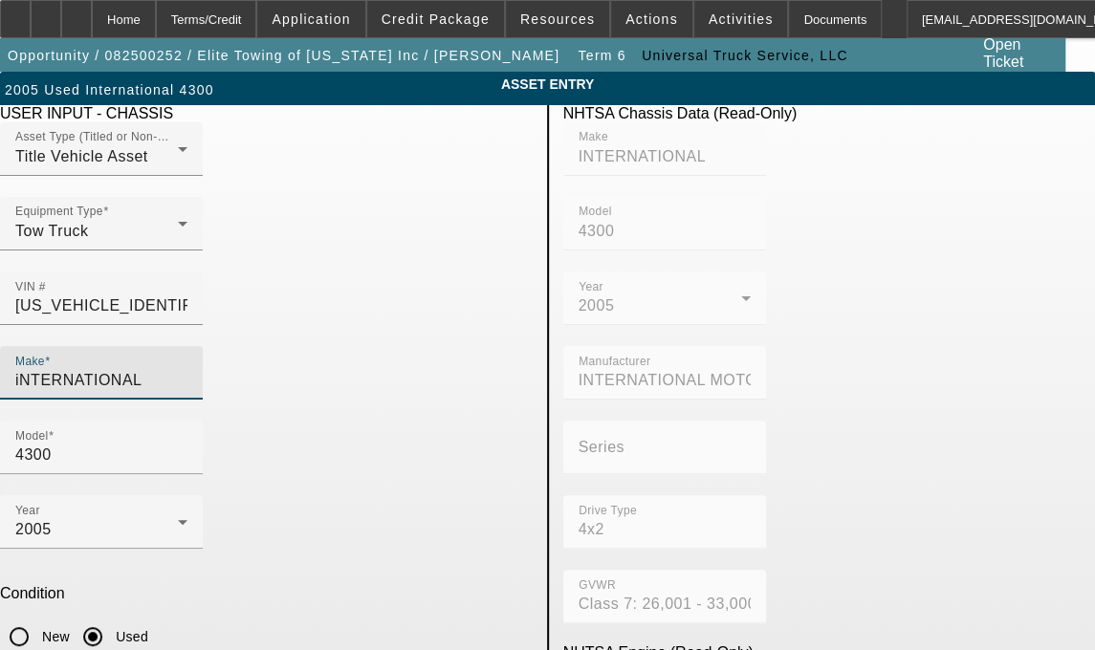
click at [187, 369] on input "iNTERNATIONAL" at bounding box center [101, 380] width 172 height 23
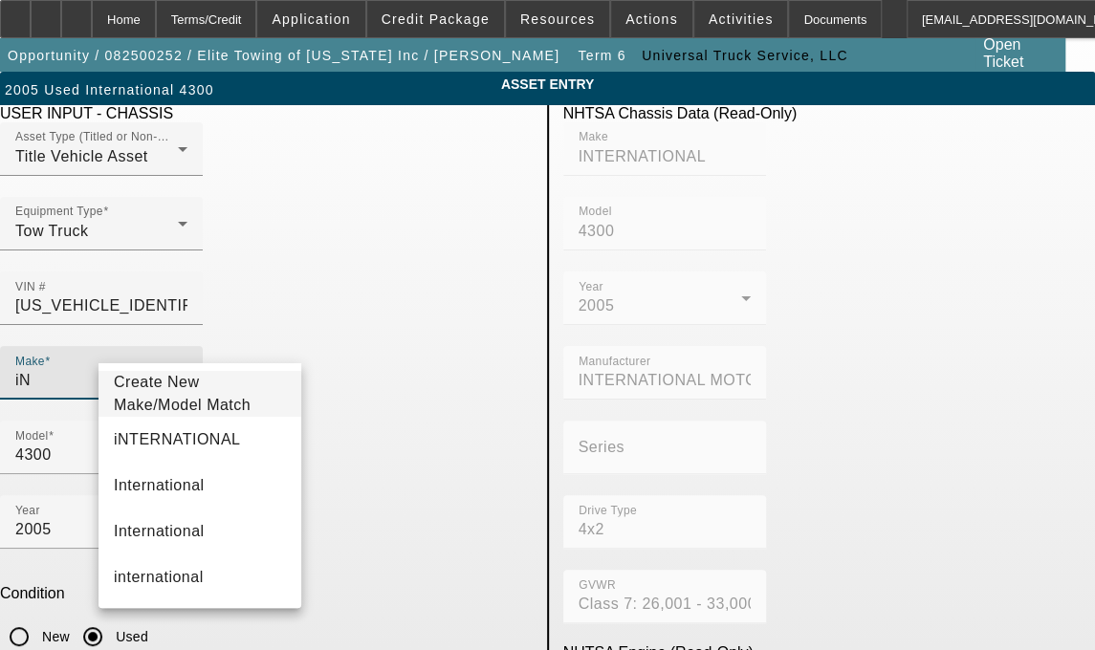
type input "i"
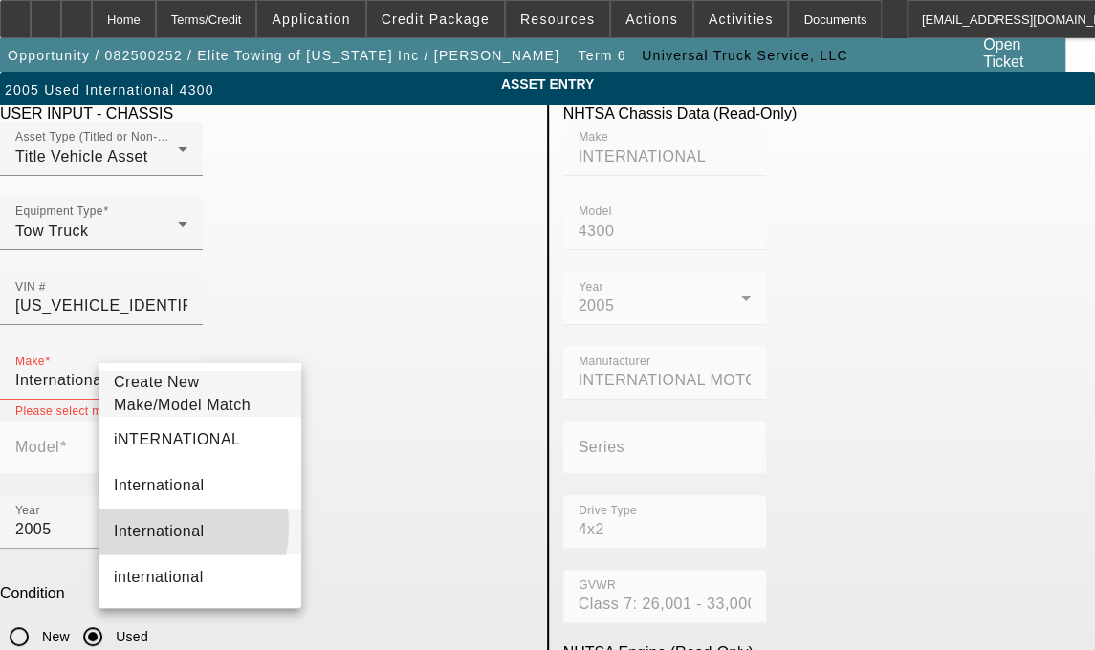
click at [133, 538] on span "International" at bounding box center [159, 531] width 91 height 16
type input "International"
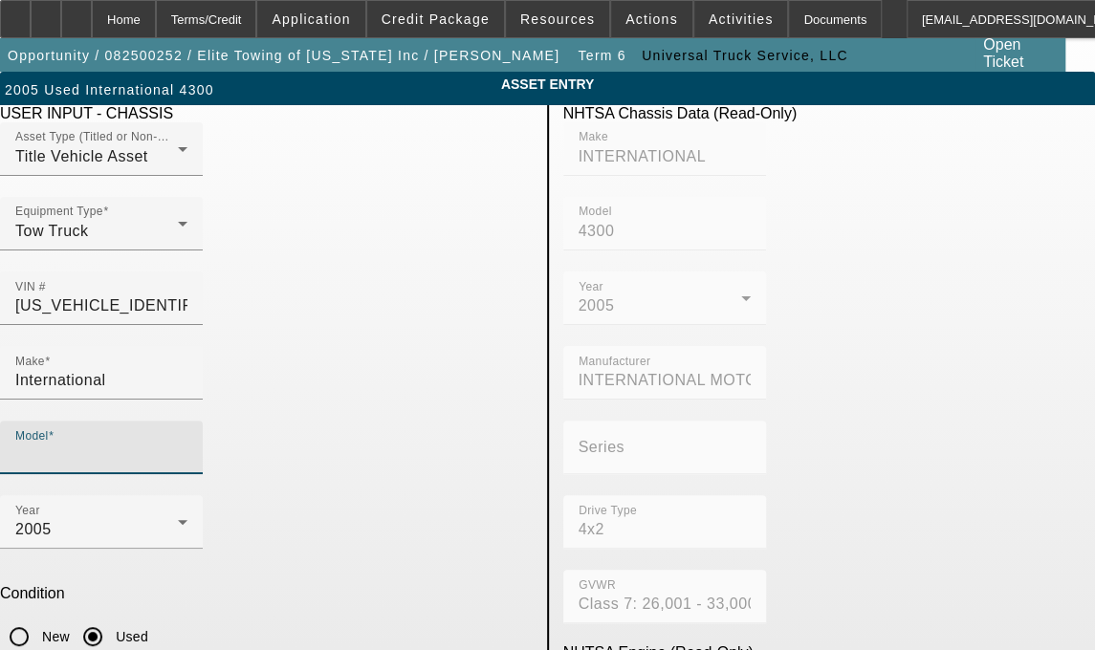
click at [187, 444] on input "Model" at bounding box center [101, 455] width 172 height 23
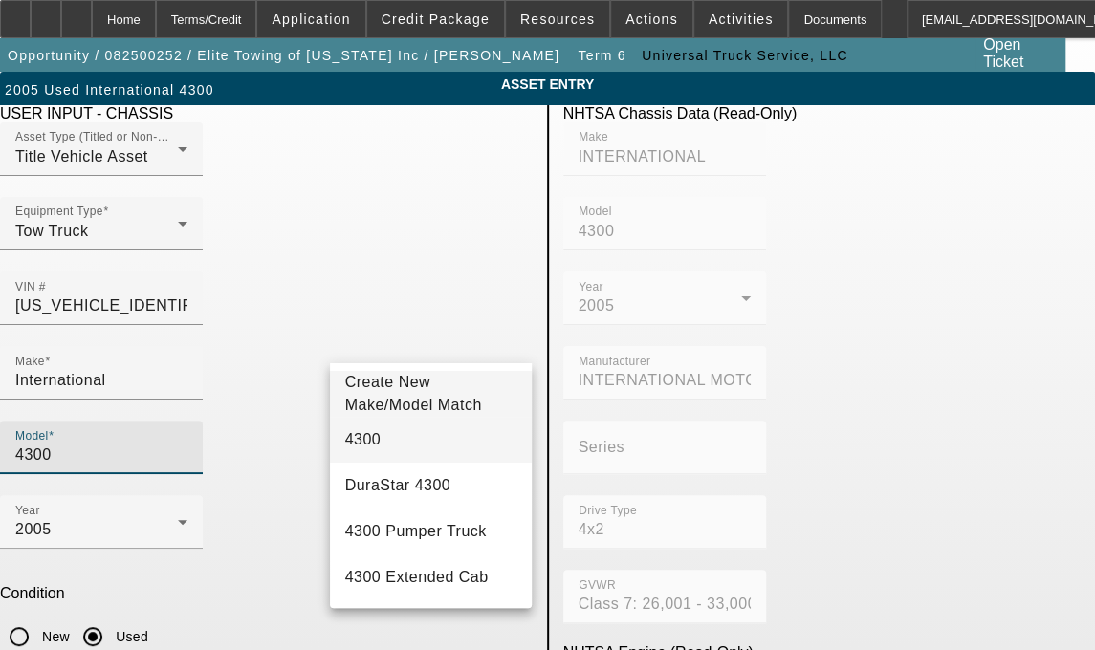
type input "4300"
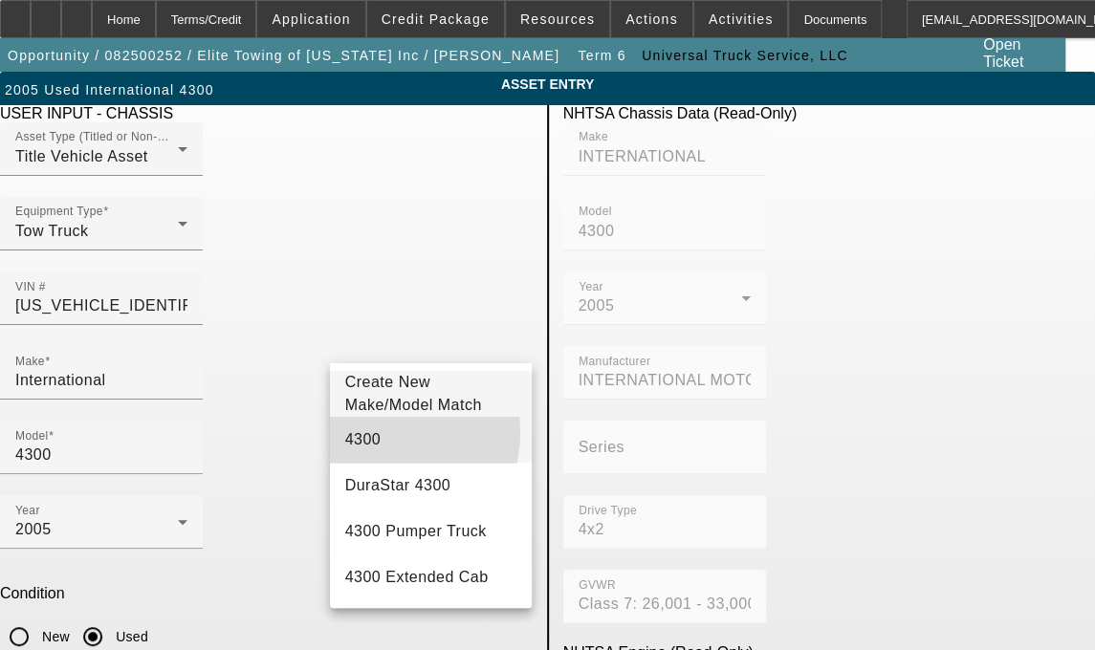
click at [371, 444] on span "4300" at bounding box center [363, 439] width 36 height 16
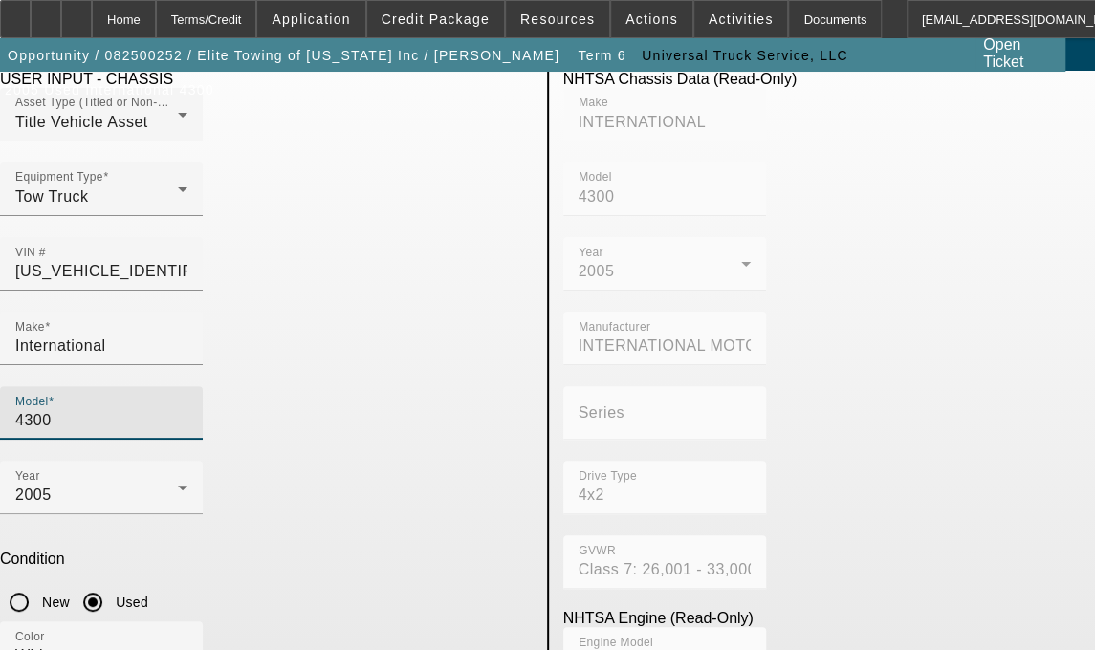
scroll to position [186, 0]
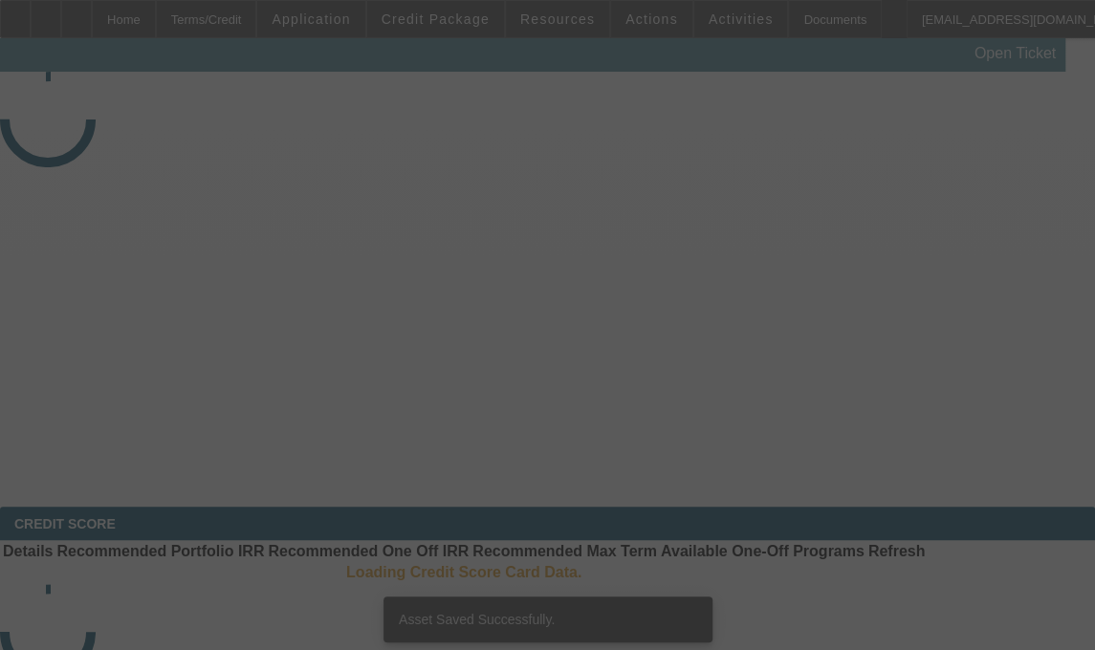
select select "3"
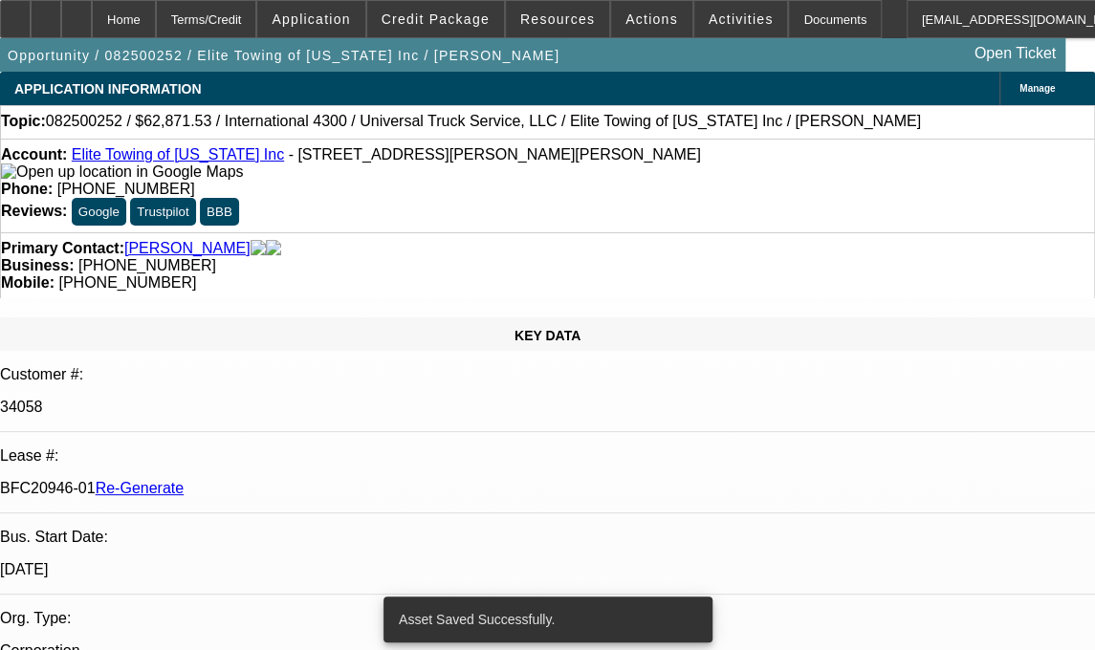
select select "0.1"
select select "0"
select select "6"
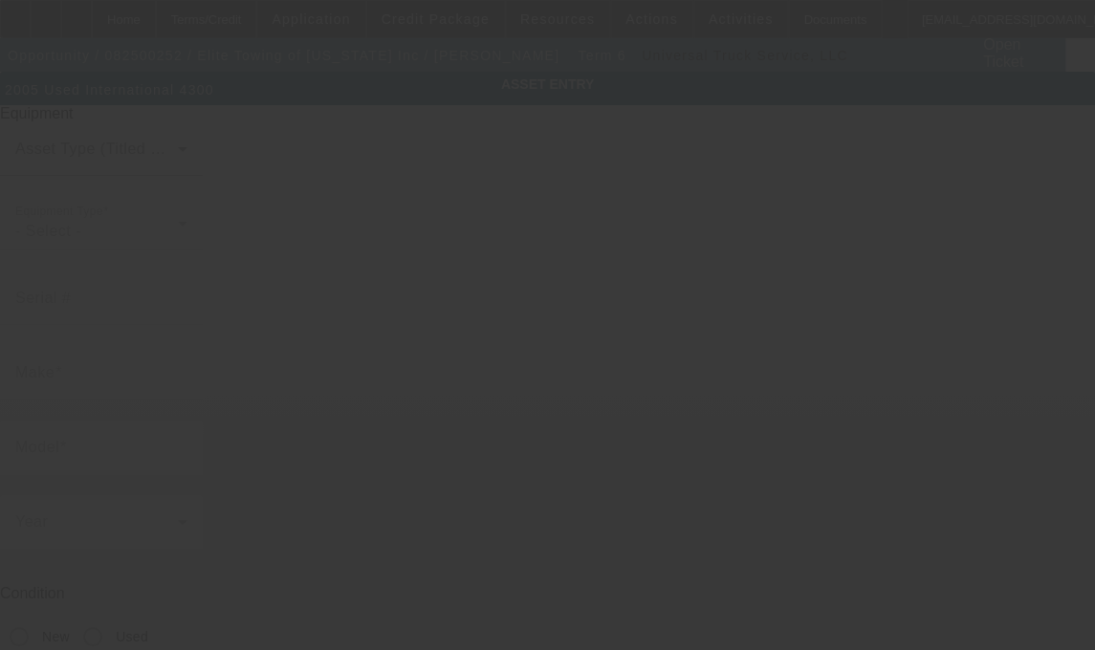
type input "[US_VEHICLE_IDENTIFICATION_NUMBER]"
type input "iNTERNATIONAL"
type input "4300"
radio input "true"
type textarea "with"
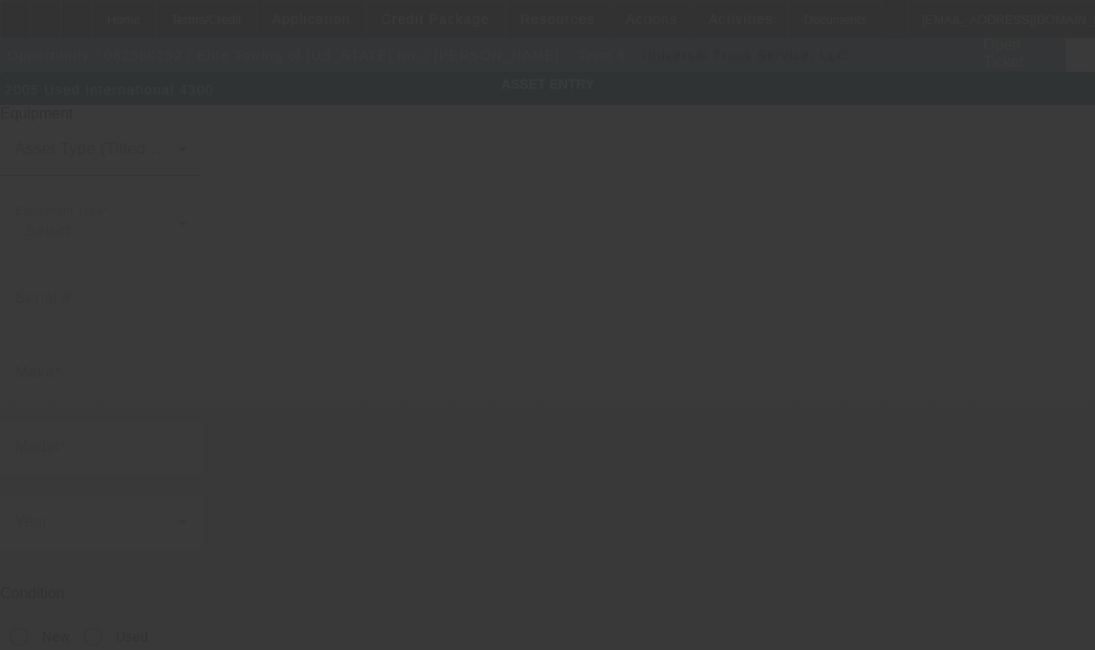
type input "[STREET_ADDRESS][PERSON_NAME]"
type input "Saint [PERSON_NAME]"
type input "55117"
type input "[PERSON_NAME]"
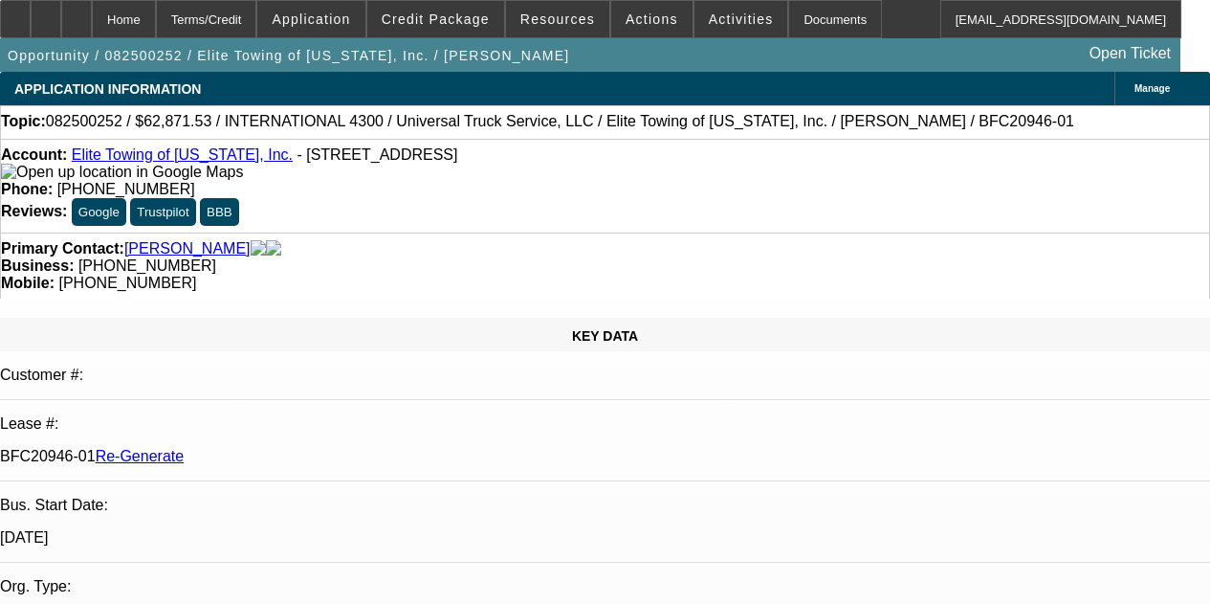
select select "3"
select select "0.1"
select select "0"
select select "6"
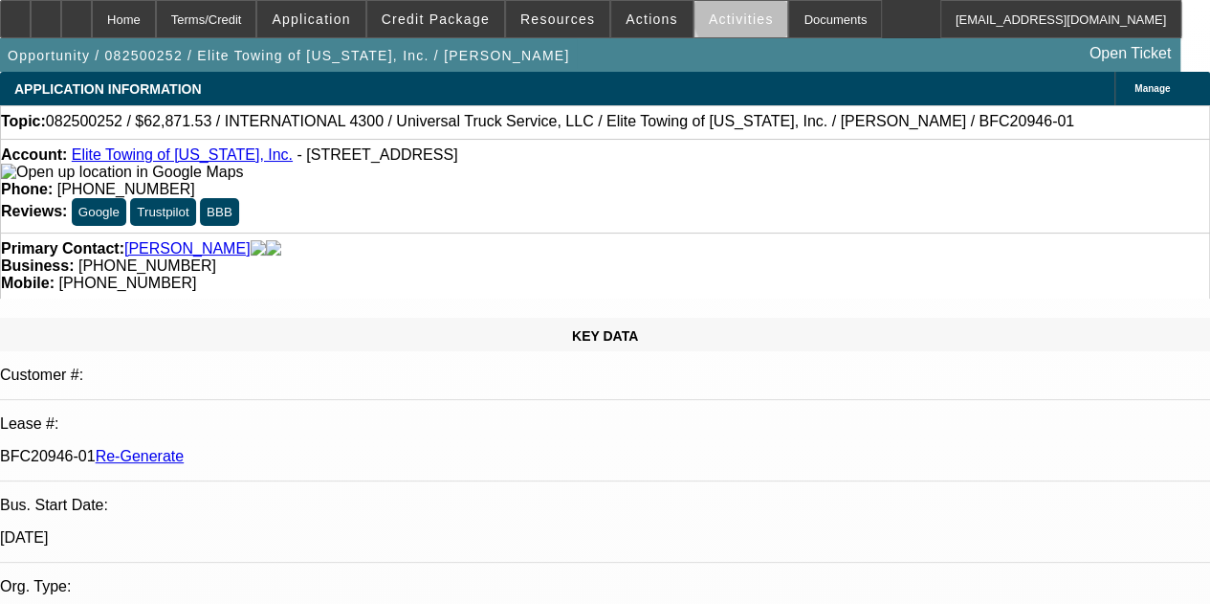
click at [718, 15] on span "Activities" at bounding box center [741, 18] width 65 height 15
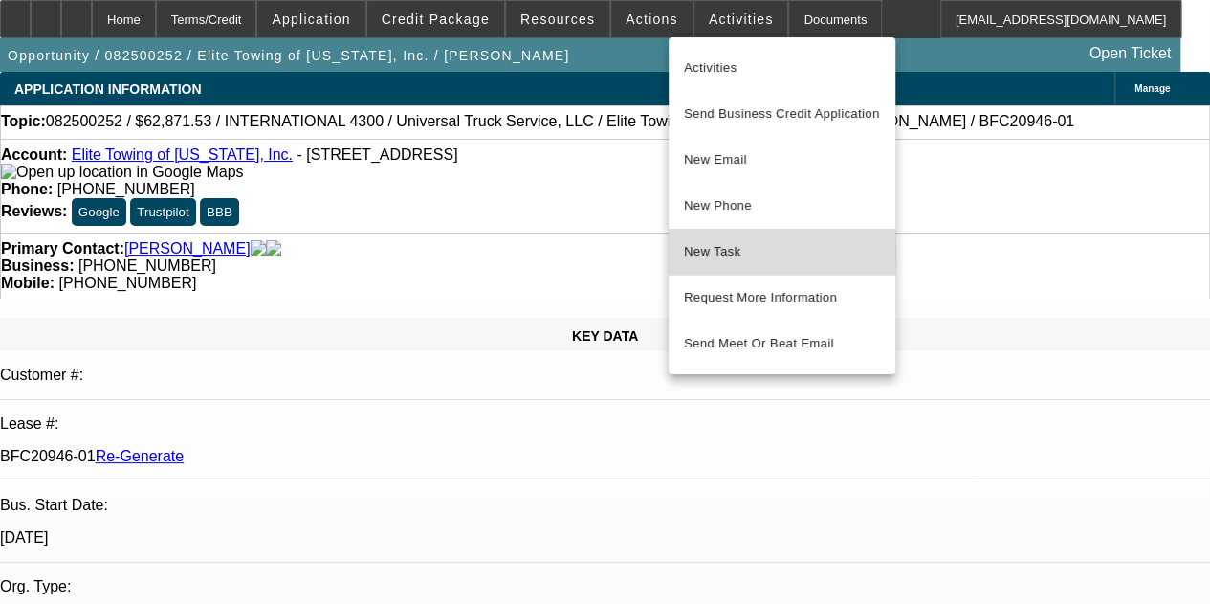
click at [703, 252] on span "New Task" at bounding box center [782, 251] width 196 height 23
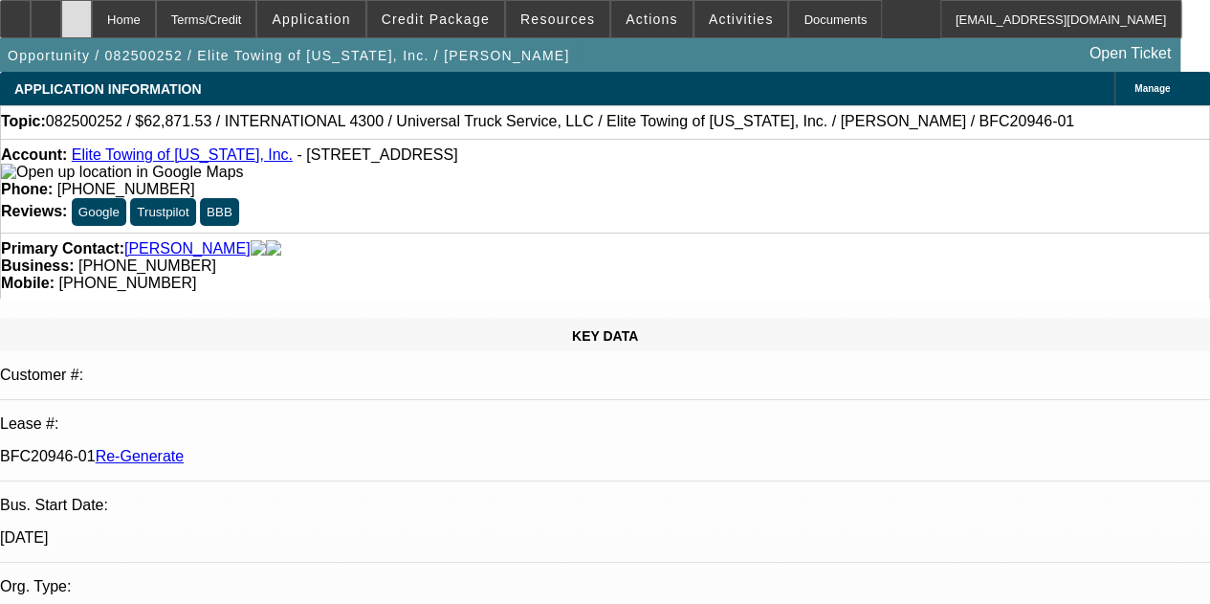
click at [77, 12] on icon at bounding box center [77, 12] width 0 height 0
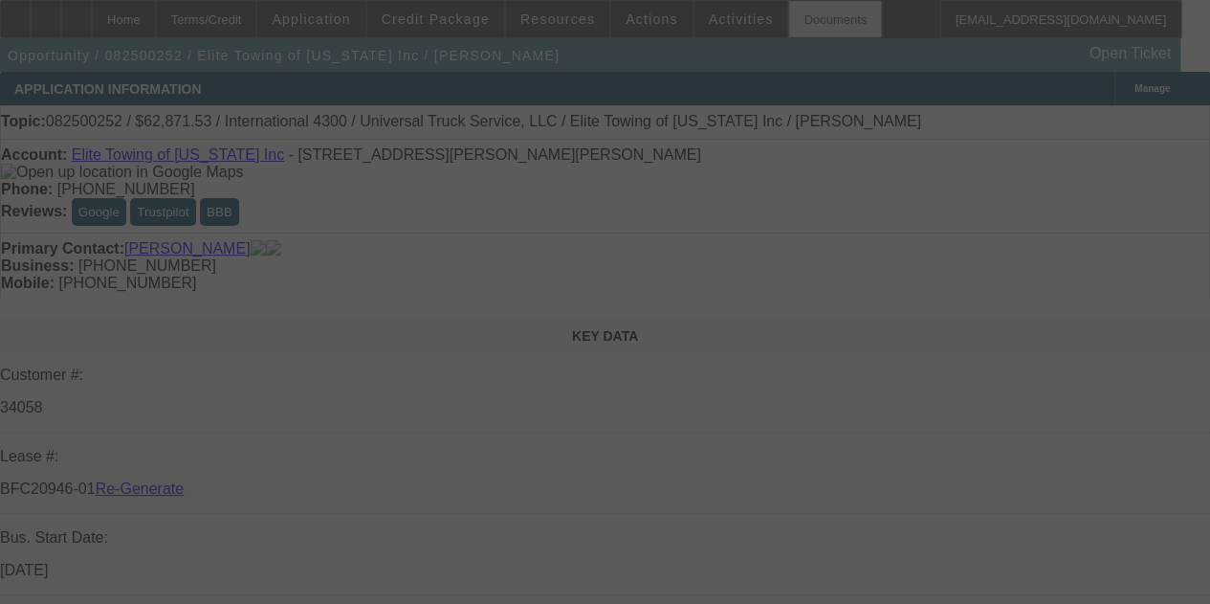
select select "3"
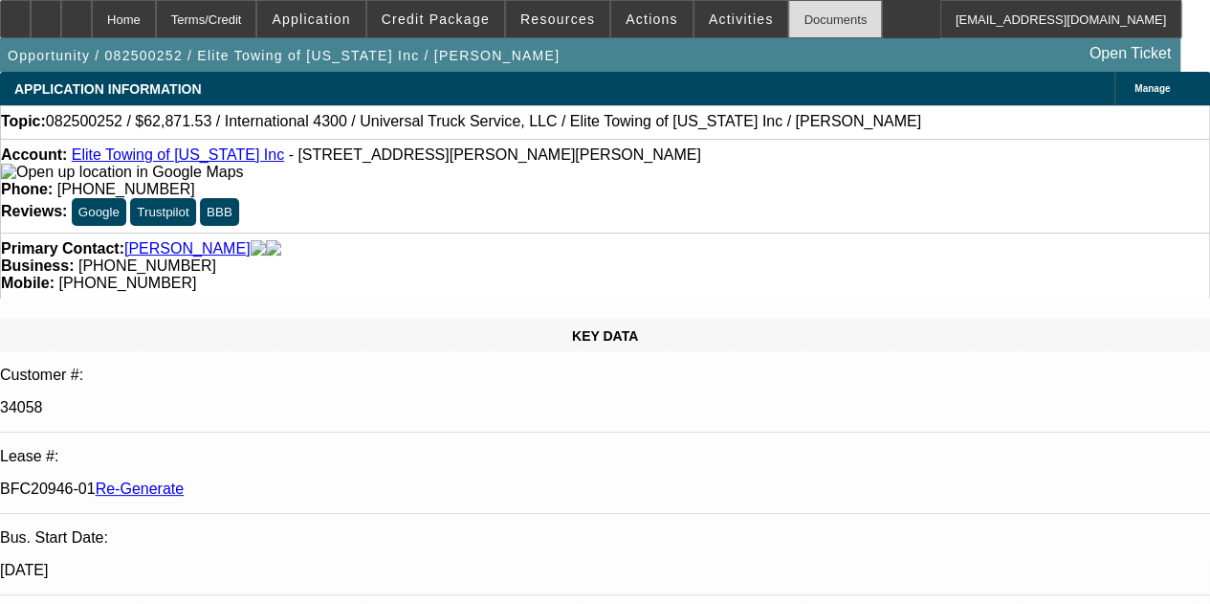
select select "0.1"
select select "0"
select select "6"
click at [77, 12] on icon at bounding box center [77, 12] width 0 height 0
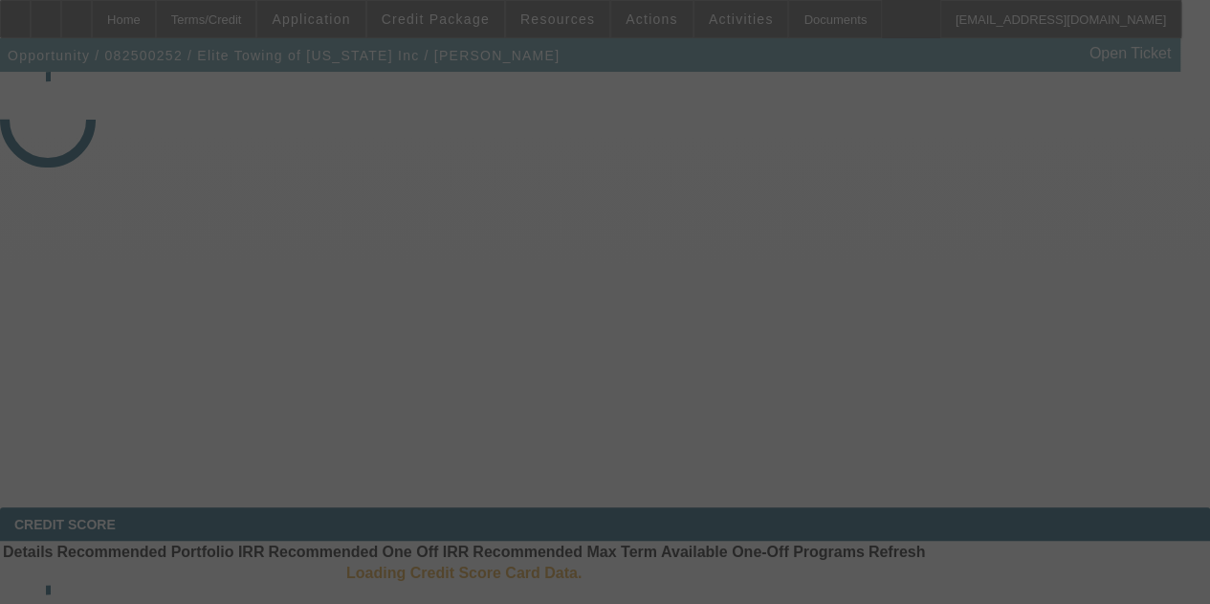
select select "3"
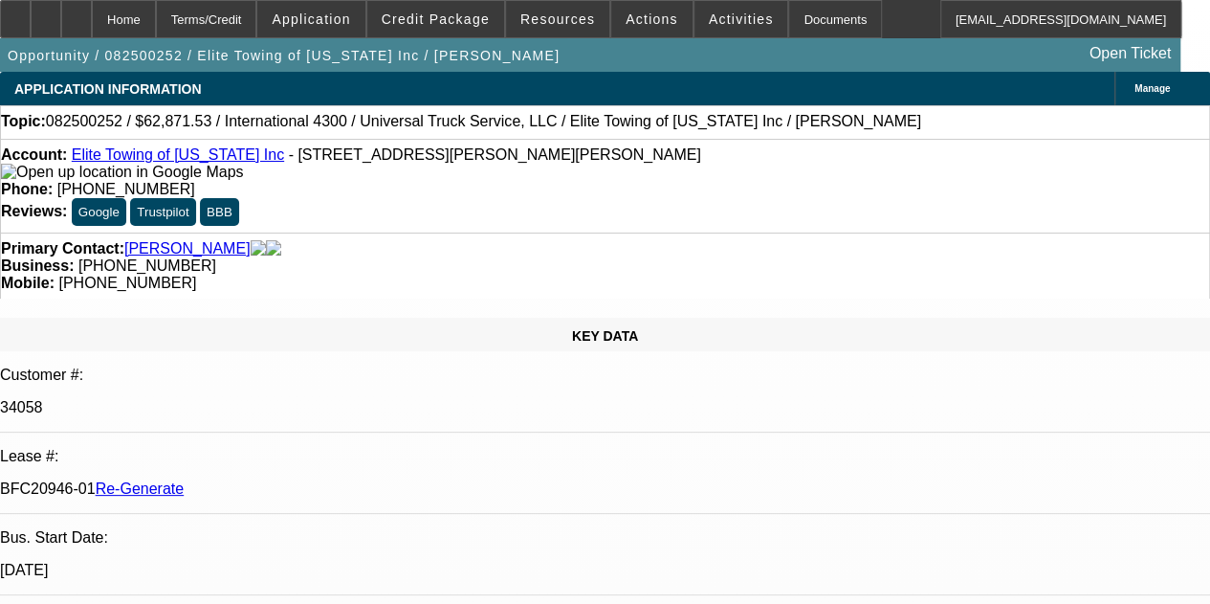
select select "0.1"
select select "0"
select select "6"
click at [92, 14] on div at bounding box center [76, 19] width 31 height 38
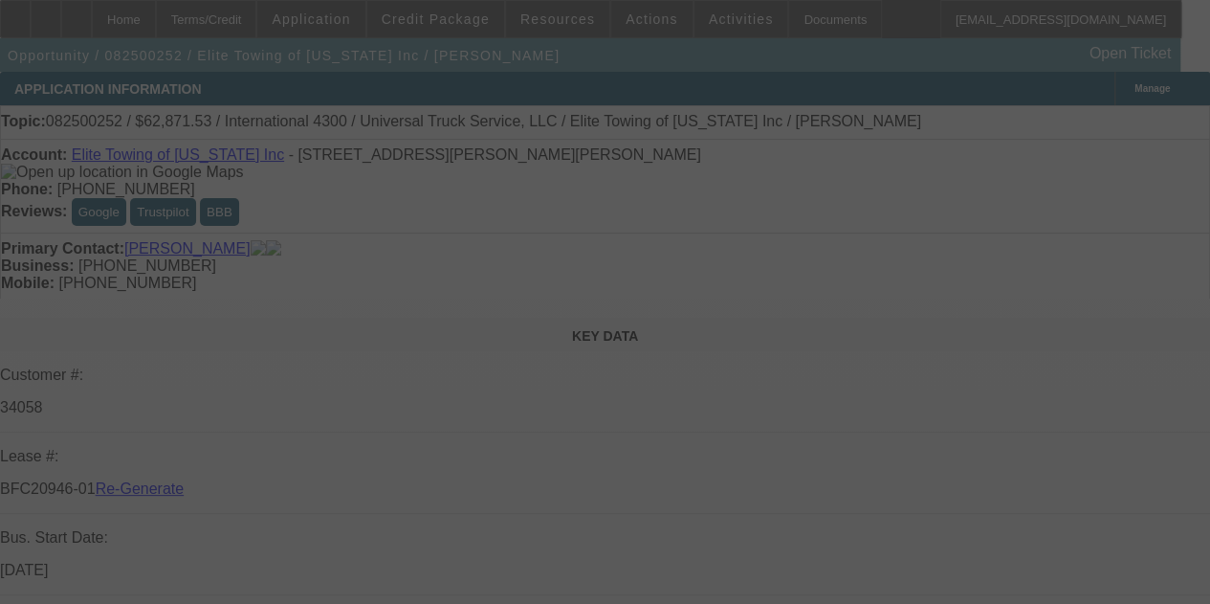
select select "3"
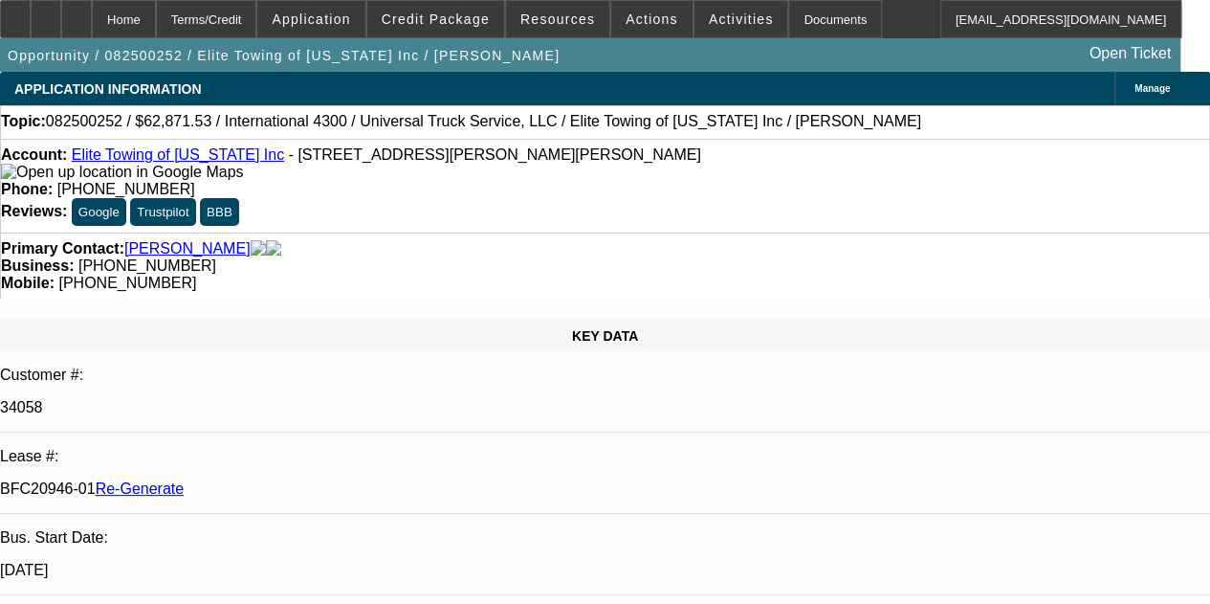
select select "0.1"
select select "0"
select select "6"
click at [709, 20] on span "Activities" at bounding box center [741, 18] width 65 height 15
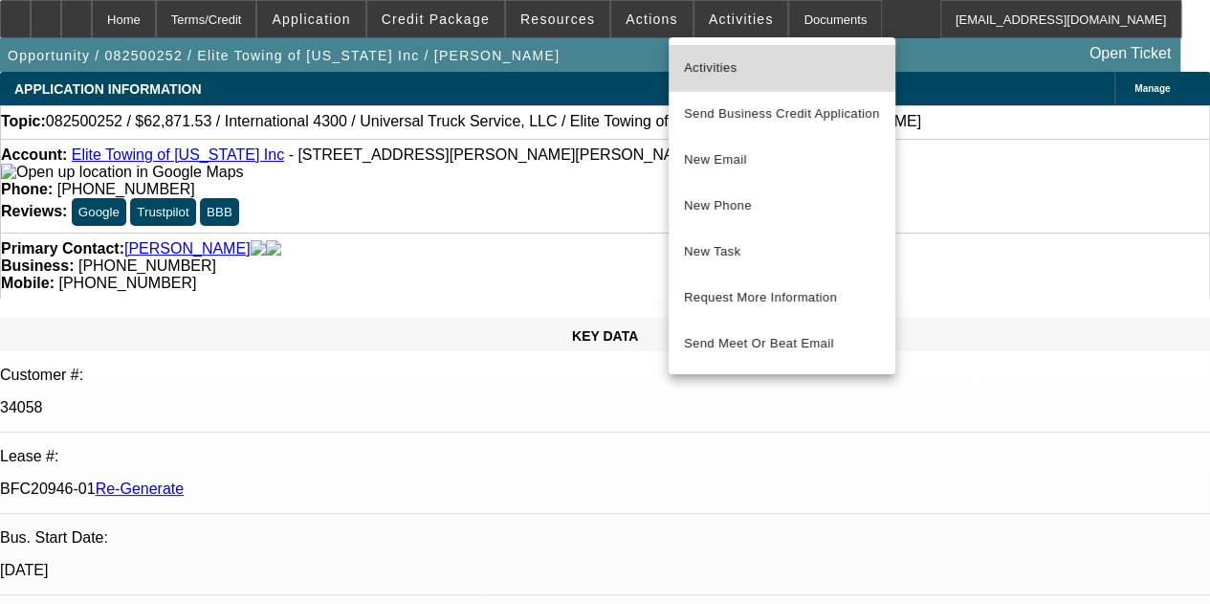
click at [706, 67] on span "Activities" at bounding box center [782, 67] width 196 height 23
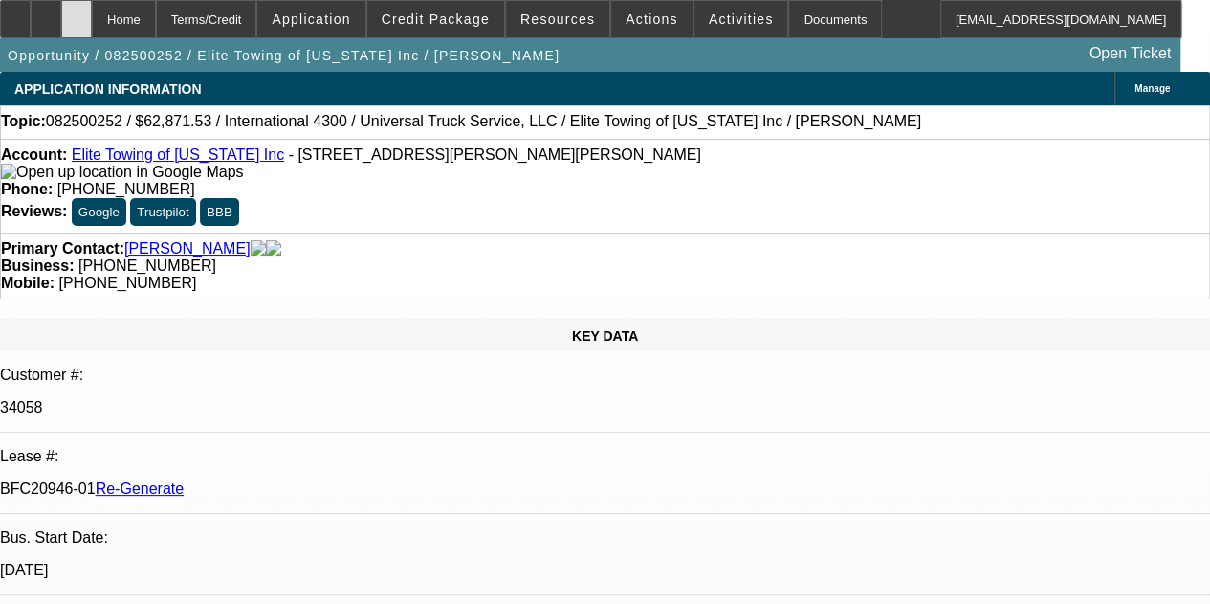
click at [77, 12] on icon at bounding box center [77, 12] width 0 height 0
